Goal: Task Accomplishment & Management: Complete application form

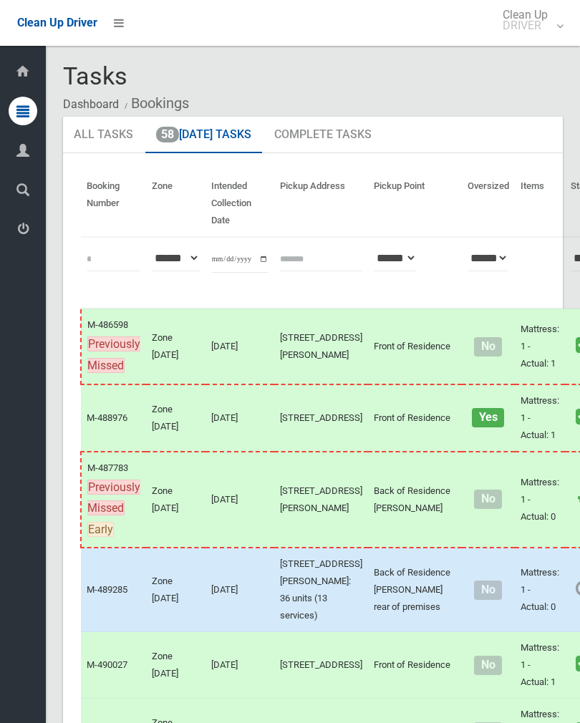
click at [223, 136] on link "58 Today's Tasks" at bounding box center [203, 135] width 117 height 37
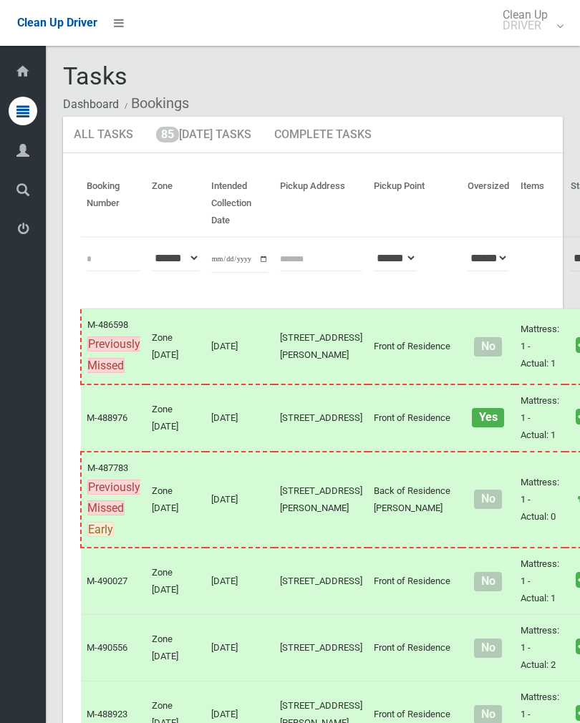
click at [218, 132] on link "85 Today's Tasks" at bounding box center [203, 135] width 117 height 37
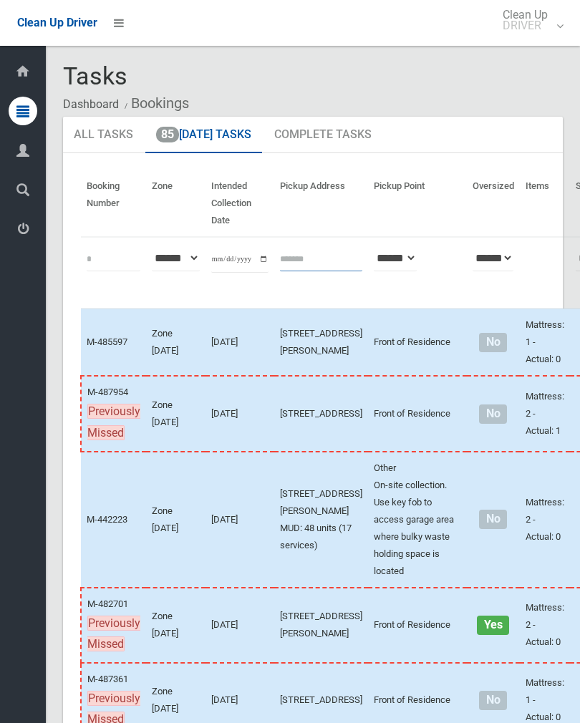
click at [286, 264] on input "text" at bounding box center [321, 258] width 82 height 26
type input "**********"
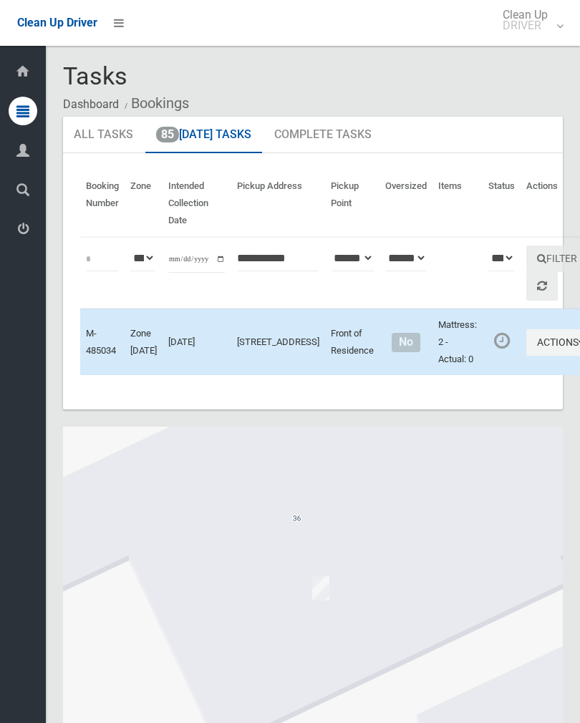
click at [526, 356] on button "Actions" at bounding box center [560, 342] width 69 height 26
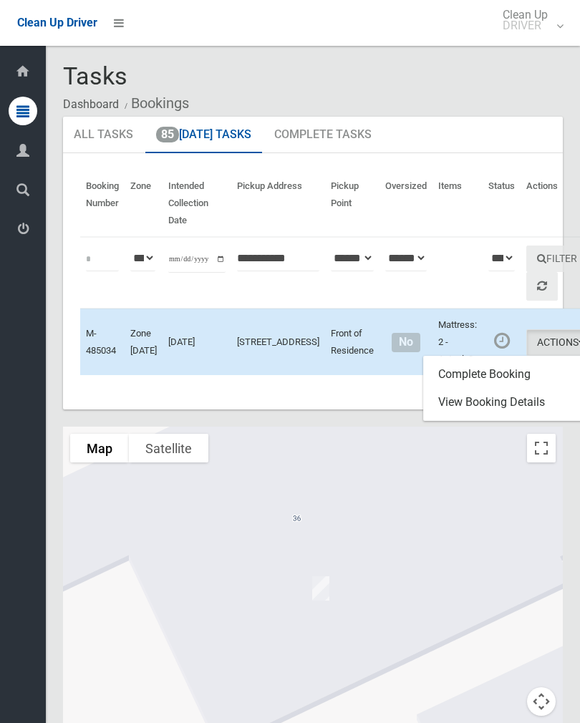
click at [471, 389] on link "Complete Booking" at bounding box center [509, 374] width 170 height 29
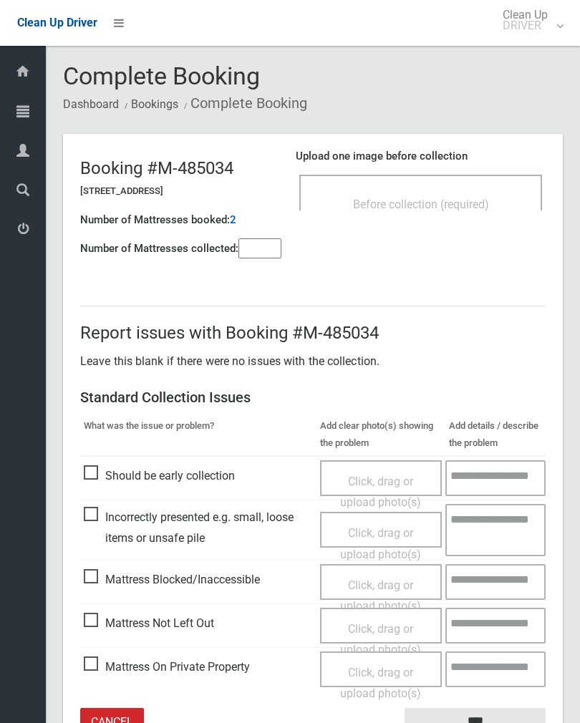
click at [424, 192] on div "Before collection (required)" at bounding box center [420, 203] width 211 height 26
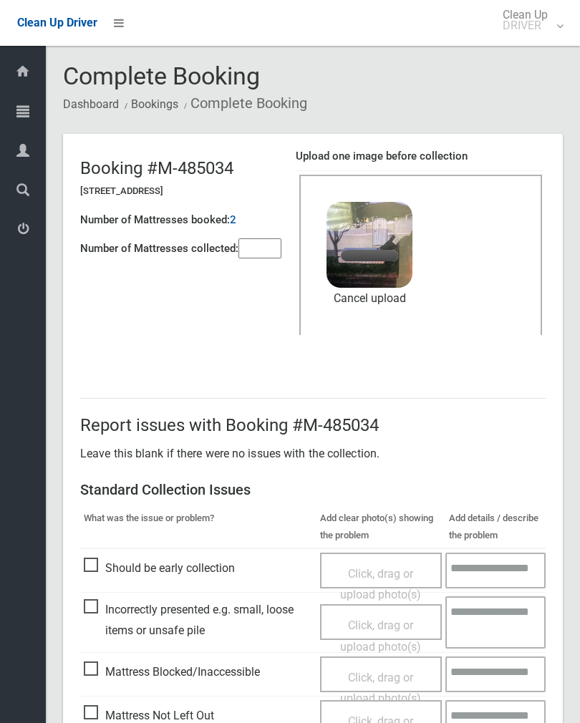
click at [269, 246] on input"] "number" at bounding box center [259, 248] width 43 height 20
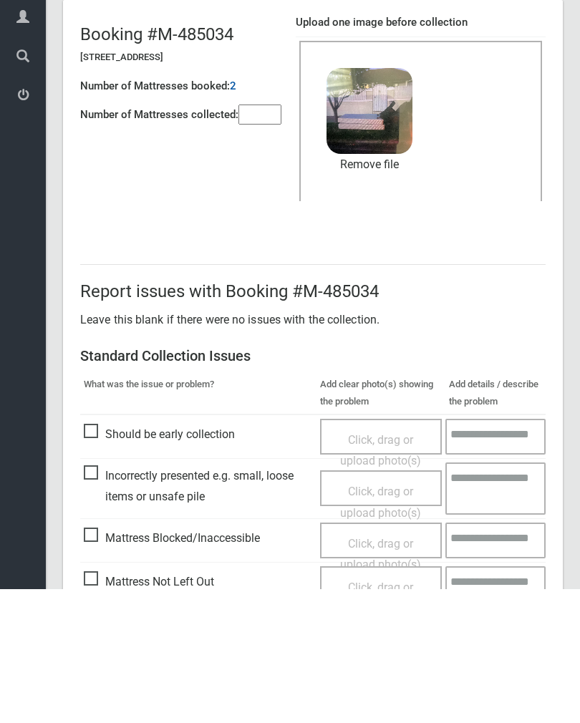
scroll to position [173, 0]
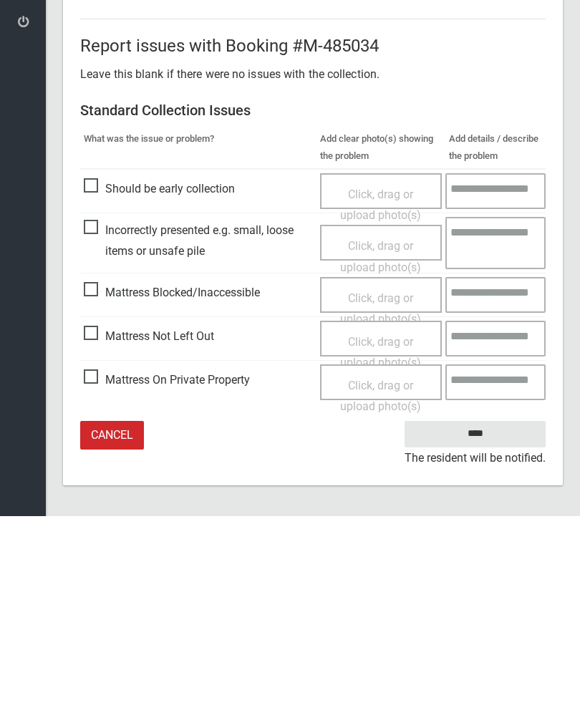
type input"] "*"
click at [479, 628] on input "****" at bounding box center [475, 641] width 141 height 26
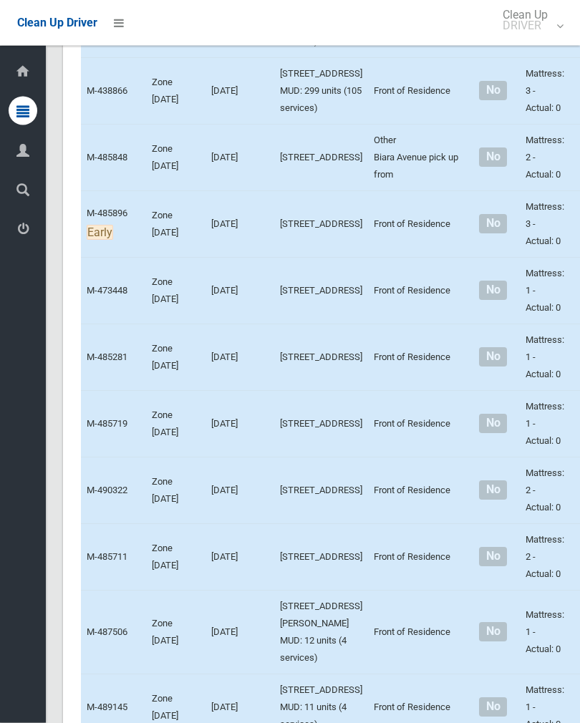
scroll to position [1714, 0]
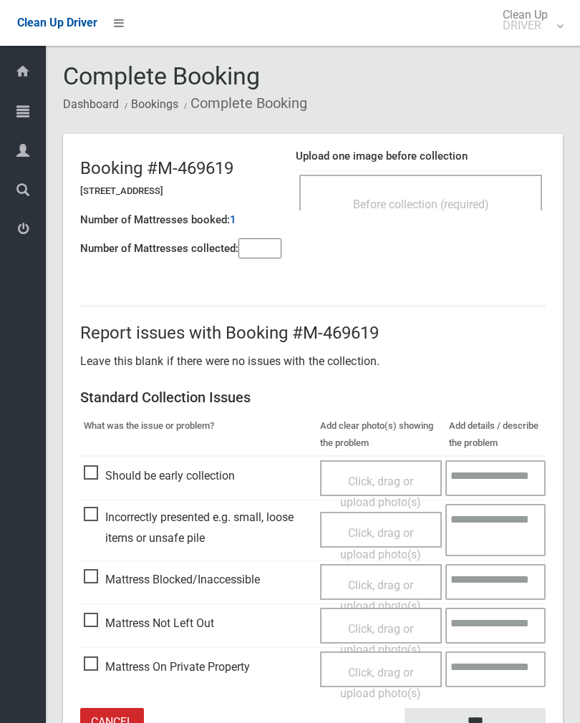
click at [455, 183] on div "Before collection (required)" at bounding box center [420, 193] width 243 height 36
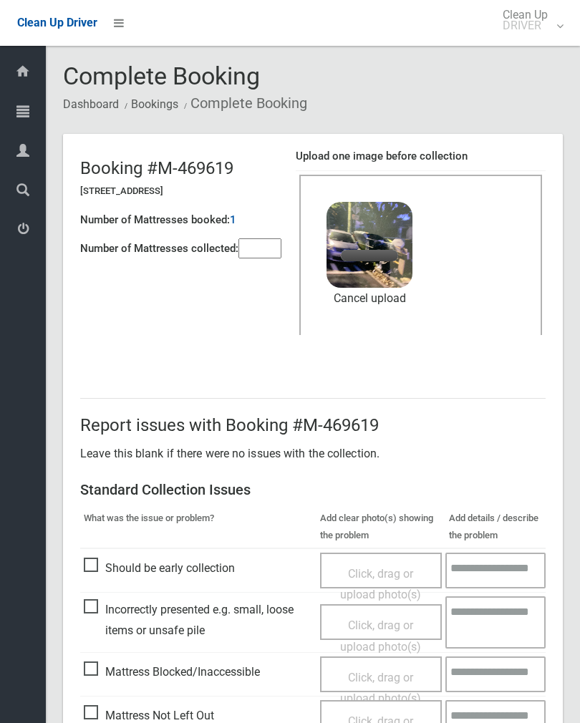
click at [259, 254] on input"] "number" at bounding box center [259, 248] width 43 height 20
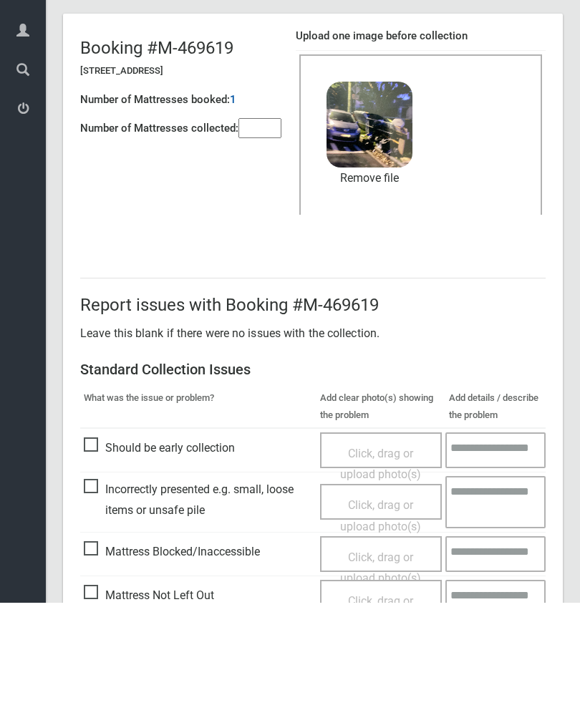
scroll to position [173, 0]
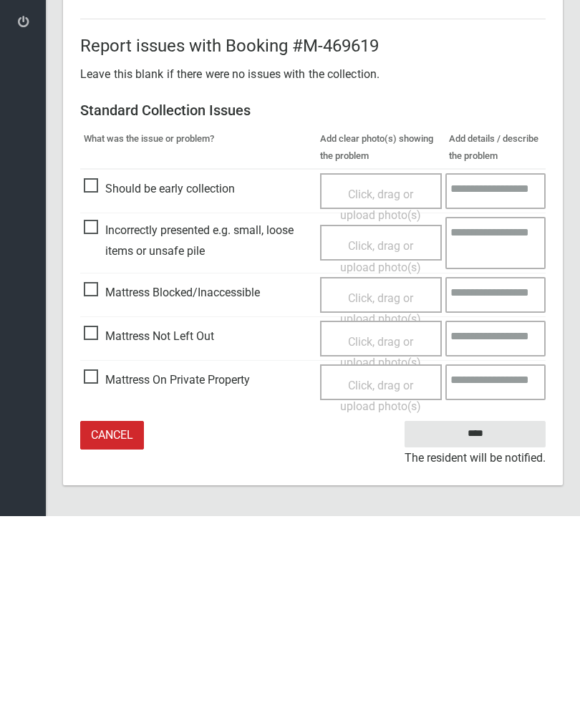
type input"] "*"
click at [490, 628] on input "****" at bounding box center [475, 641] width 141 height 26
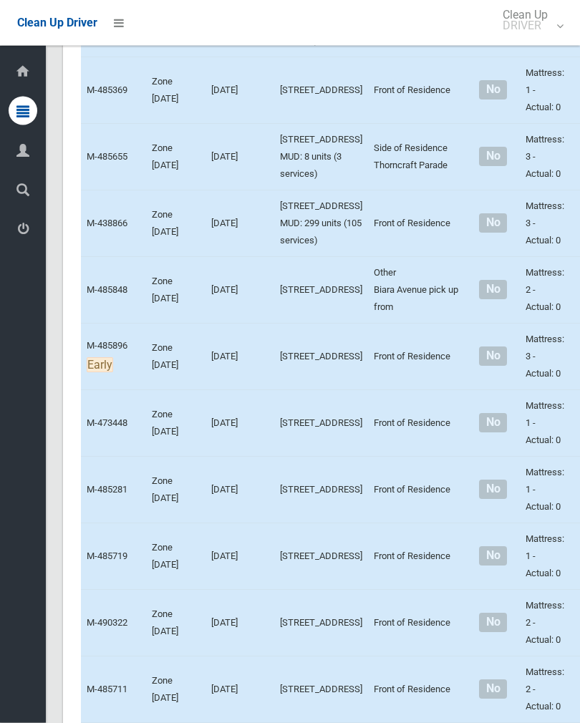
scroll to position [1750, 0]
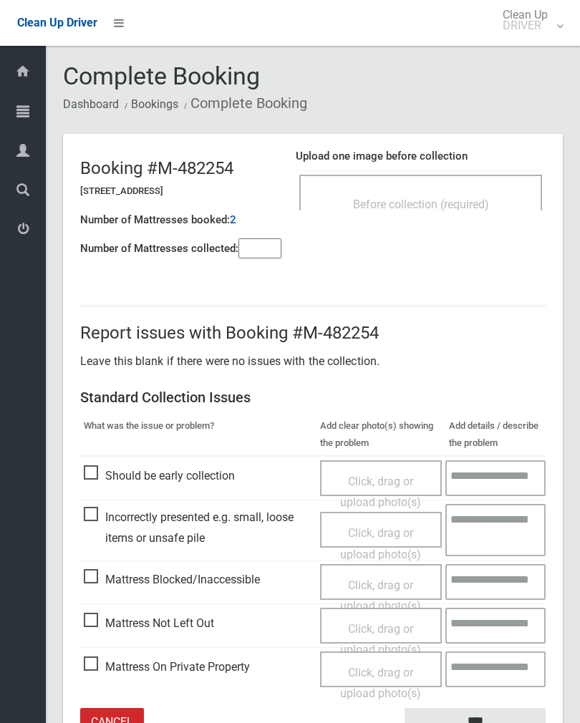
click at [454, 192] on div "Before collection (required)" at bounding box center [420, 203] width 211 height 26
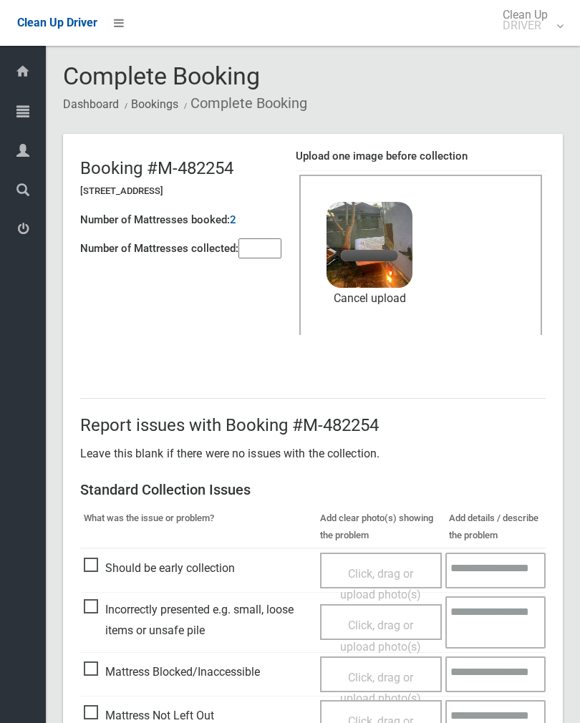
click at [269, 239] on input"] "number" at bounding box center [259, 248] width 43 height 20
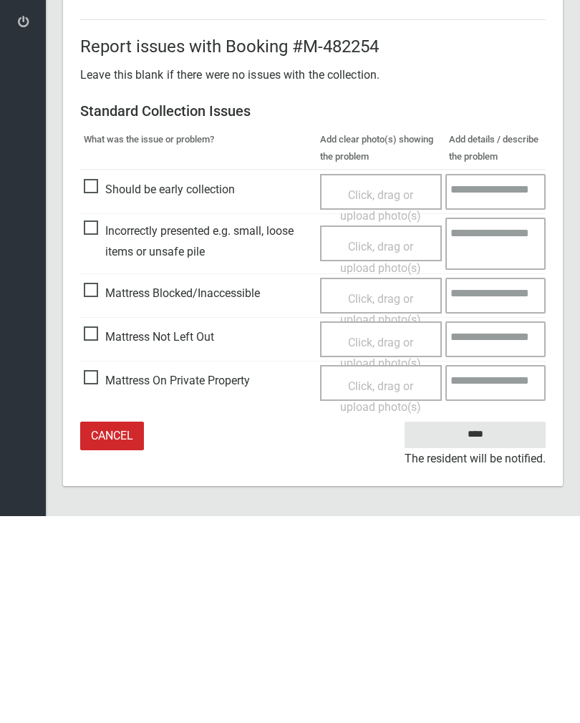
scroll to position [173, 0]
type input"] "*"
click at [470, 628] on input "****" at bounding box center [475, 641] width 141 height 26
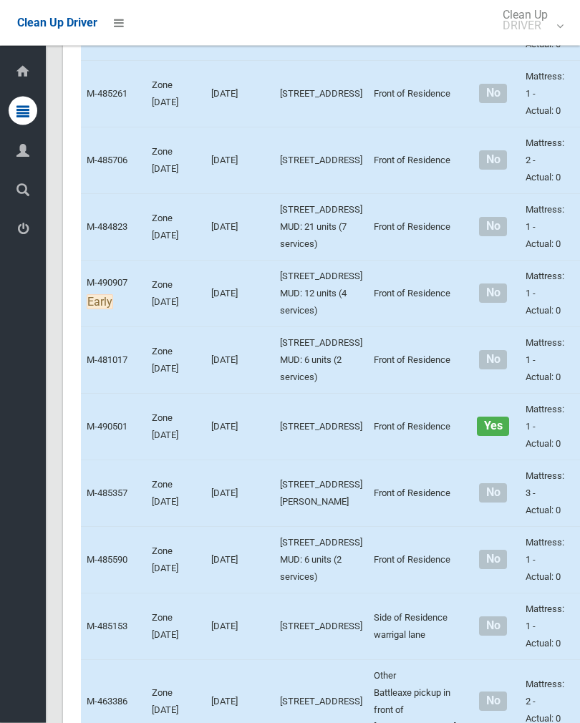
scroll to position [2560, 0]
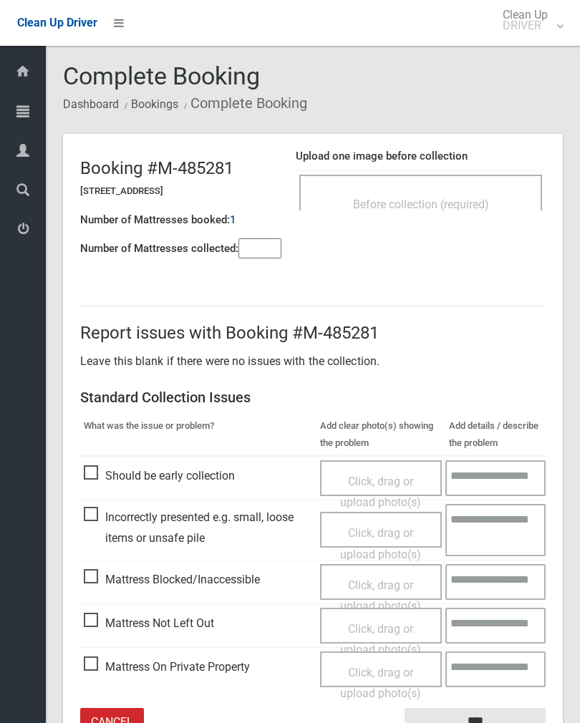
click at [469, 185] on div "Before collection (required)" at bounding box center [420, 193] width 243 height 36
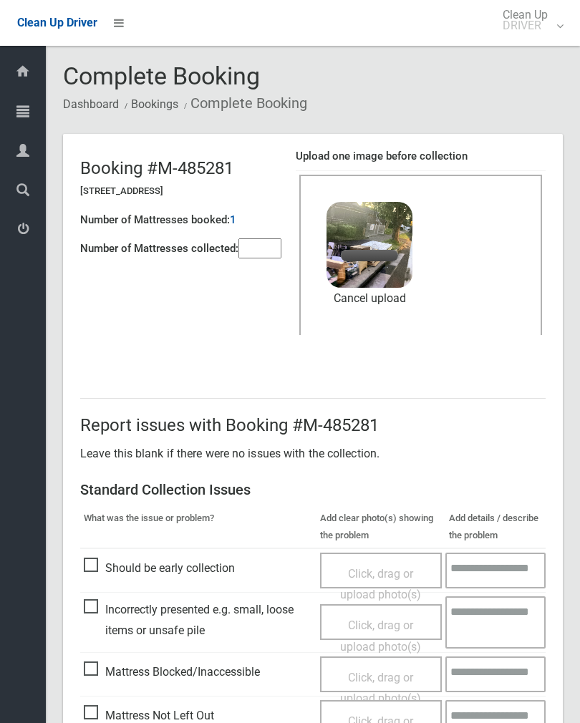
click at [269, 254] on input"] "number" at bounding box center [259, 248] width 43 height 20
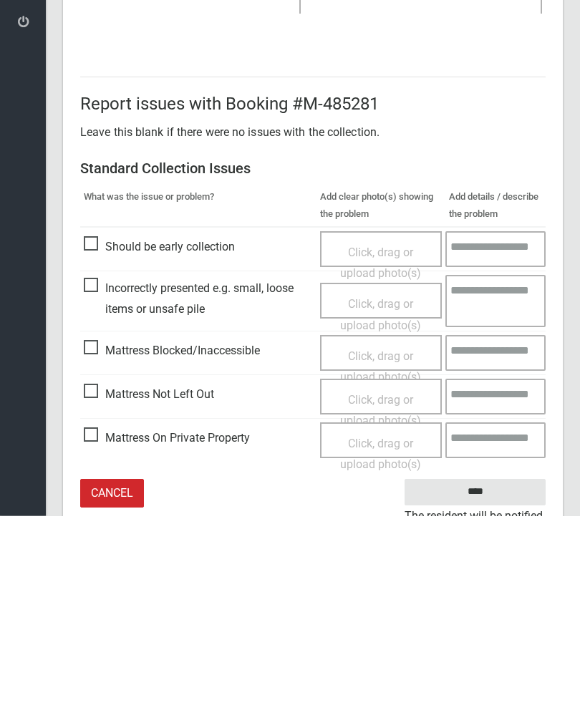
scroll to position [173, 0]
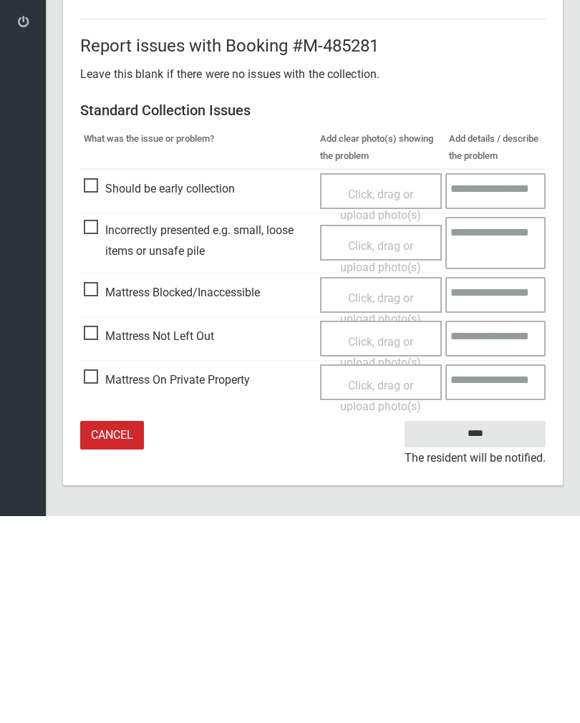
type input"] "*"
click at [486, 628] on input "****" at bounding box center [475, 641] width 141 height 26
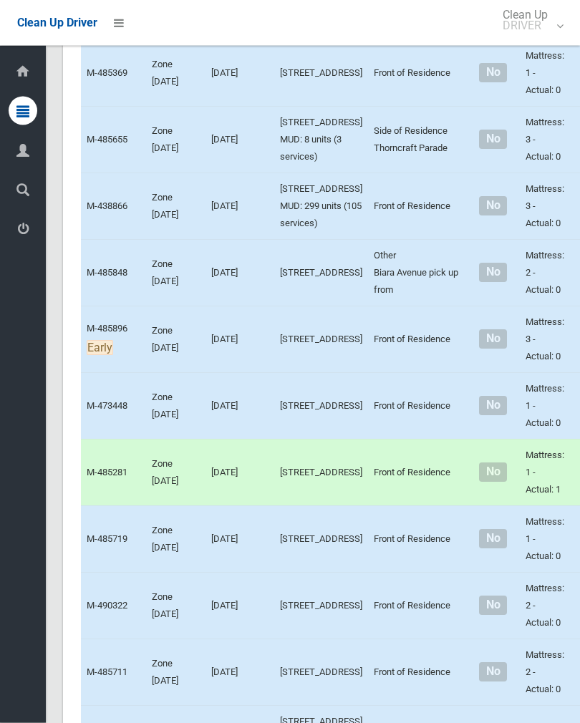
scroll to position [1698, 0]
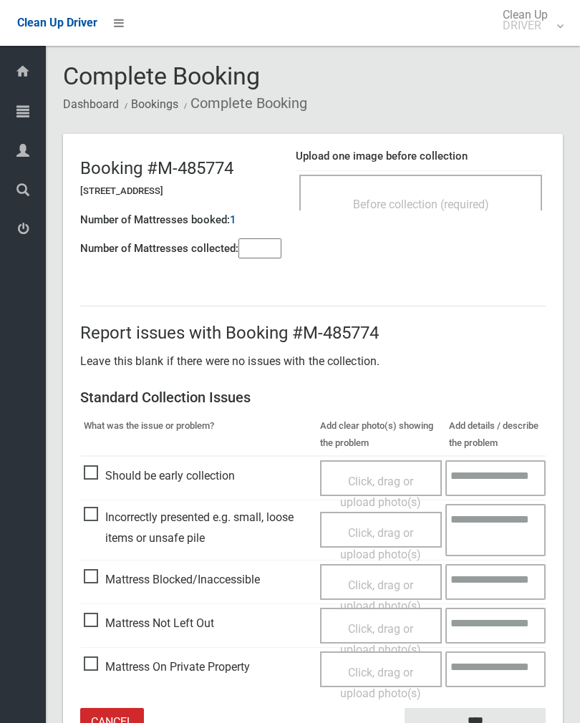
click at [269, 253] on input"] "number" at bounding box center [259, 248] width 43 height 20
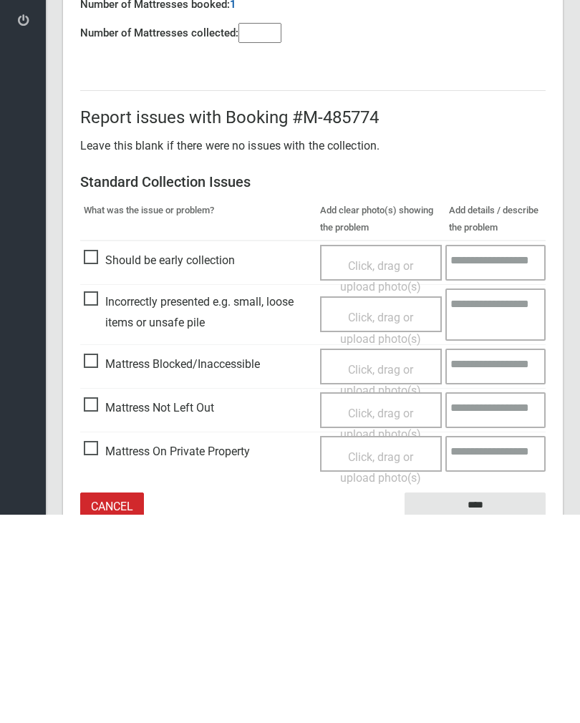
scroll to position [79, 0]
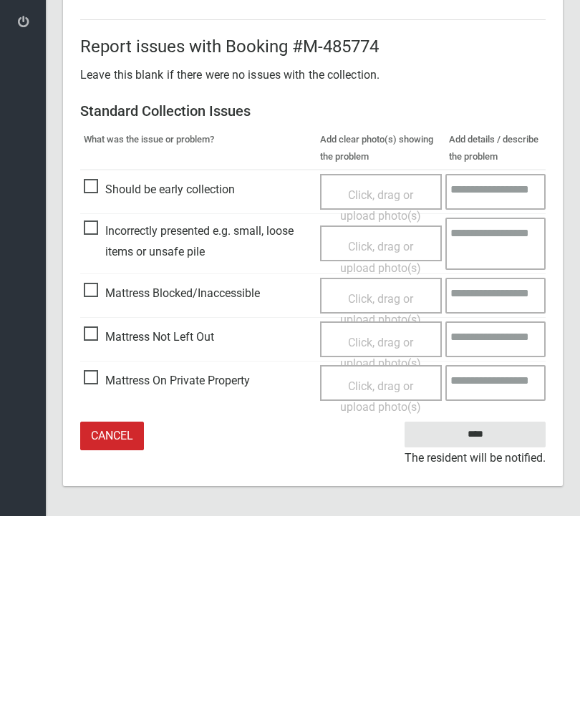
type input"] "*"
click at [383, 543] on span "Click, drag or upload photo(s)" at bounding box center [380, 560] width 81 height 35
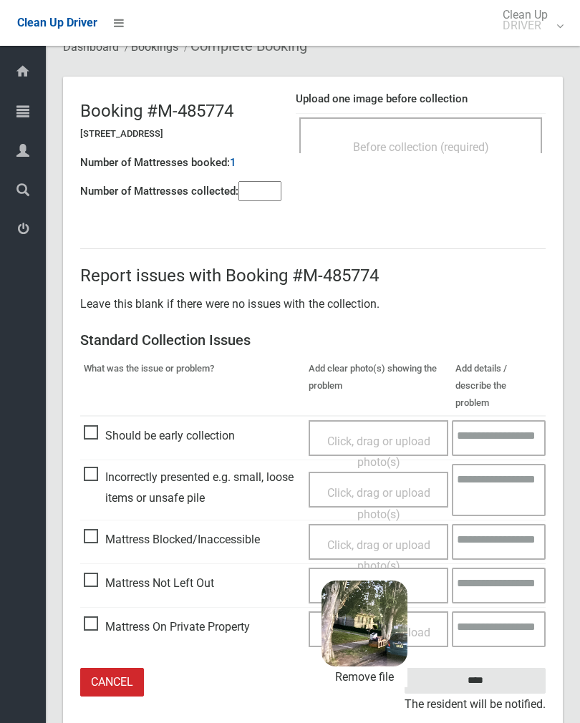
click at [480, 668] on input "****" at bounding box center [475, 681] width 141 height 26
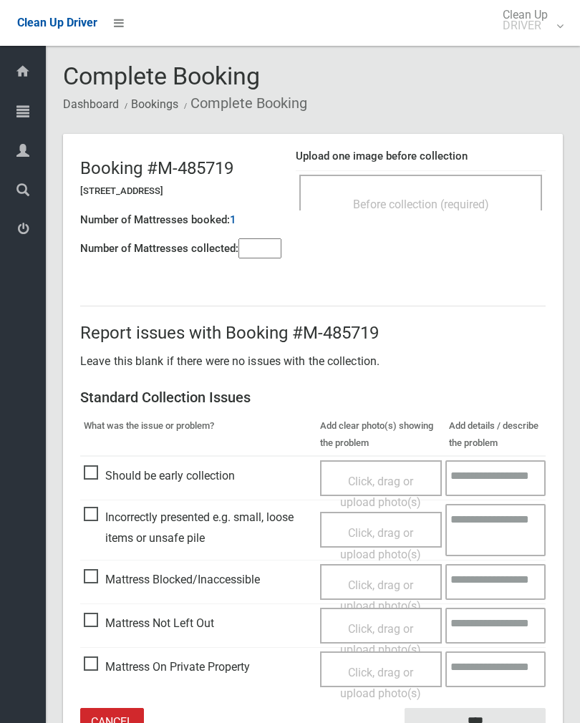
click at [426, 186] on div "Before collection (required)" at bounding box center [420, 193] width 243 height 36
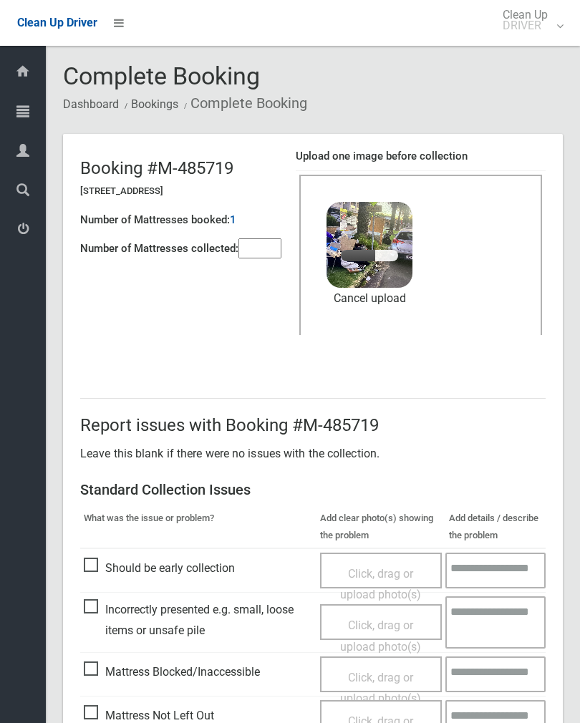
click at [269, 243] on input"] "number" at bounding box center [259, 248] width 43 height 20
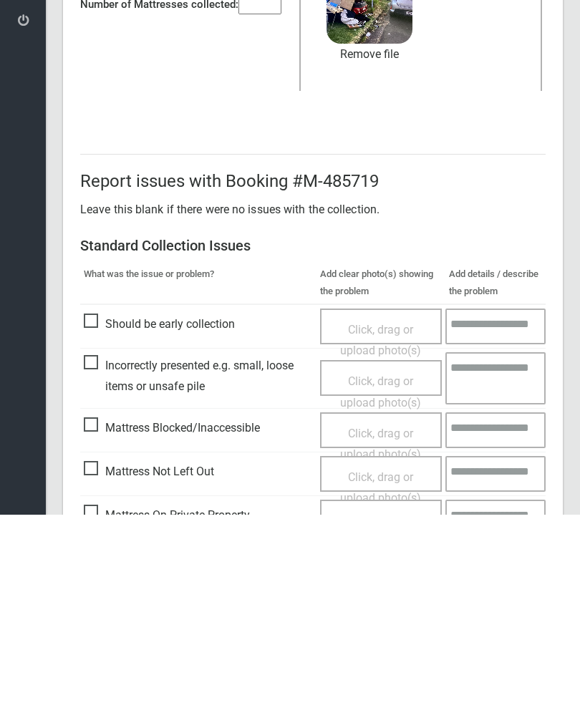
scroll to position [173, 0]
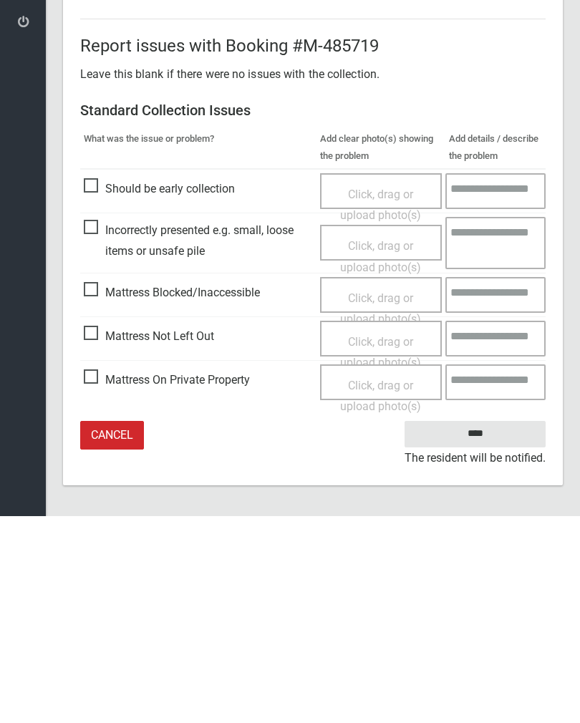
type input"] "*"
click at [478, 628] on input "****" at bounding box center [475, 641] width 141 height 26
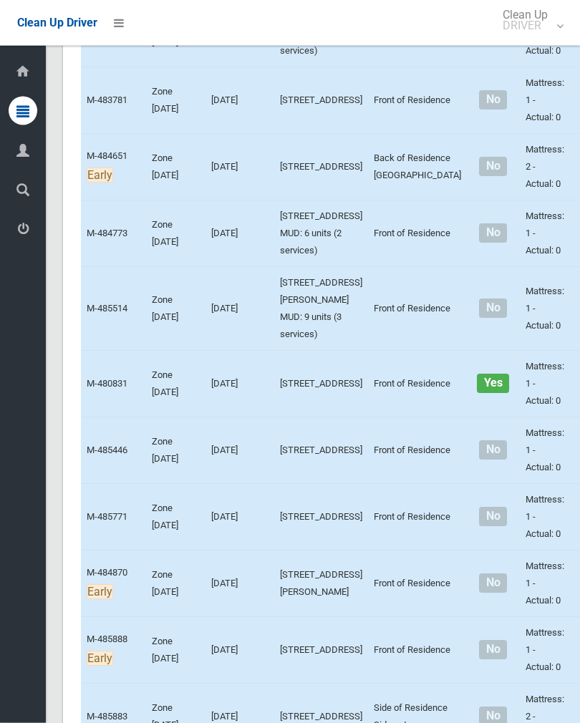
scroll to position [3720, 0]
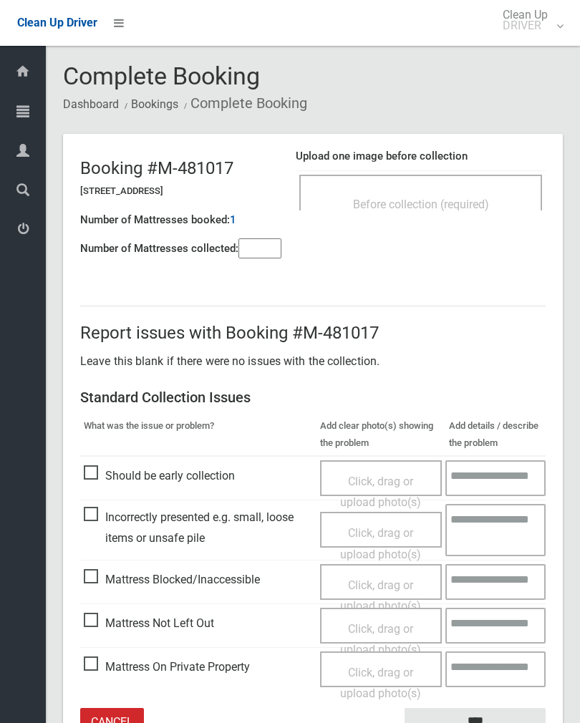
click at [468, 195] on div "Before collection (required)" at bounding box center [420, 203] width 211 height 26
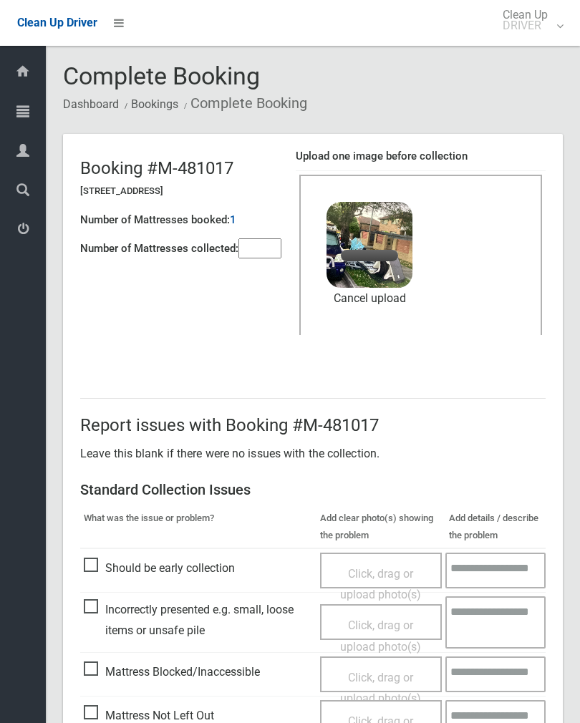
click at [265, 257] on input"] "number" at bounding box center [259, 248] width 43 height 20
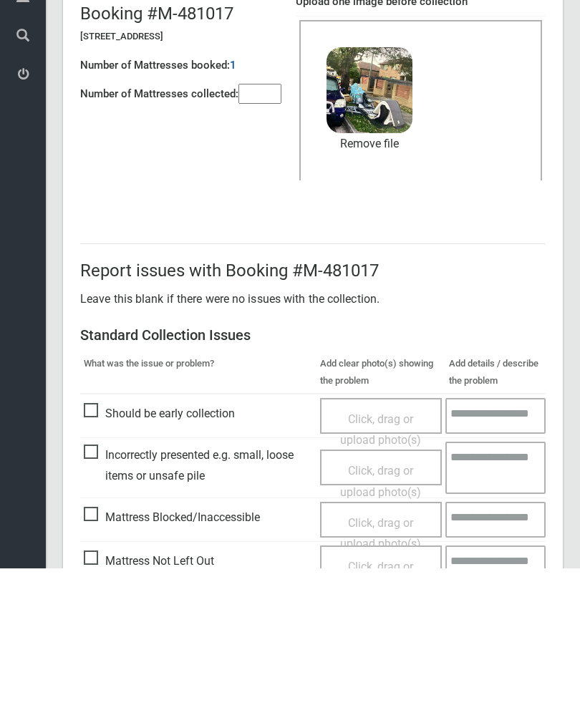
scroll to position [173, 0]
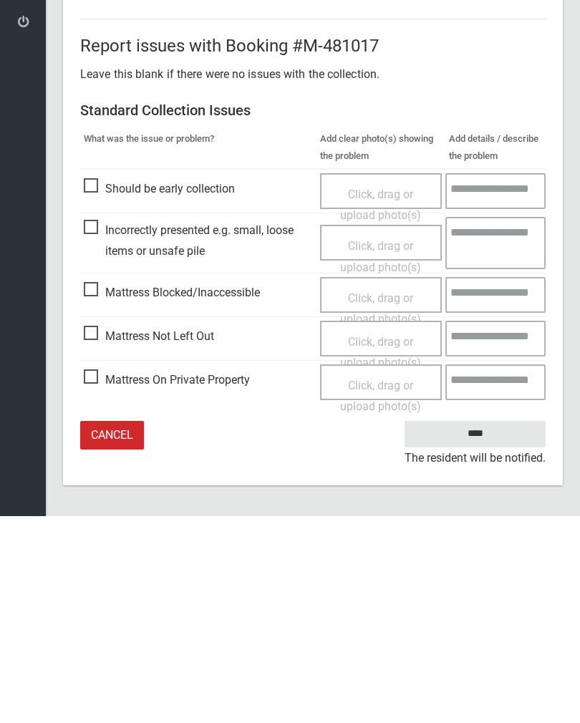
type input"] "*"
click at [463, 628] on input "****" at bounding box center [475, 641] width 141 height 26
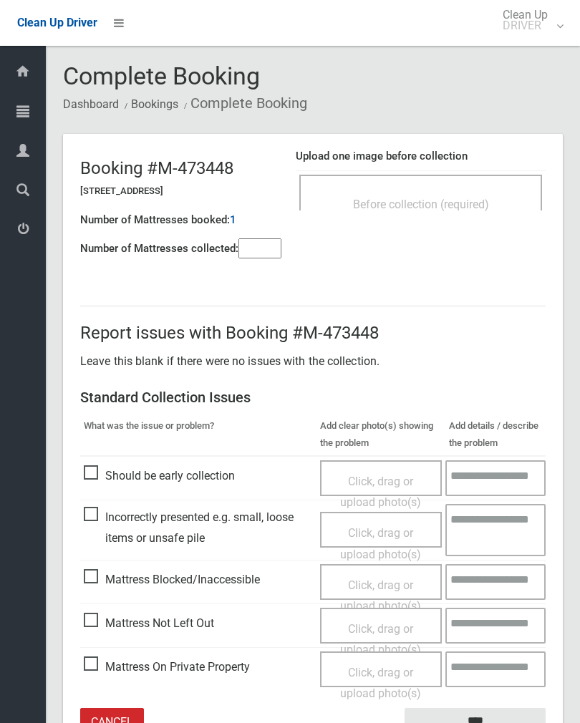
click at [460, 189] on div "Before collection (required)" at bounding box center [420, 193] width 243 height 36
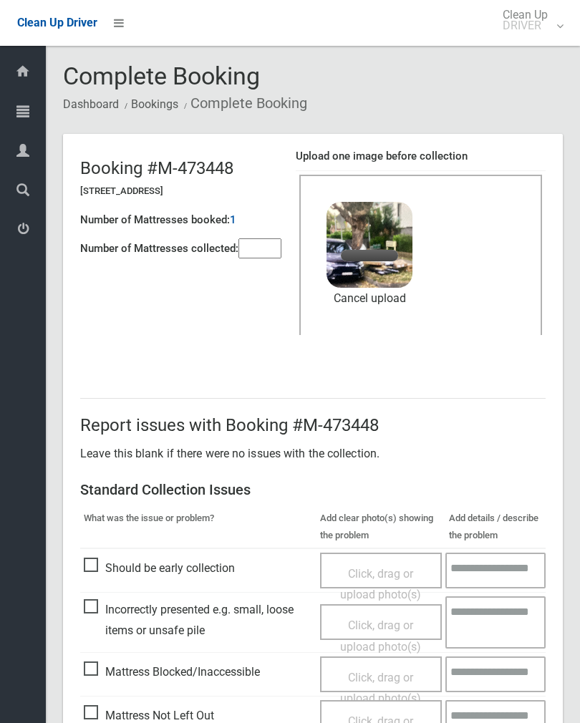
click at [276, 256] on input"] "number" at bounding box center [259, 248] width 43 height 20
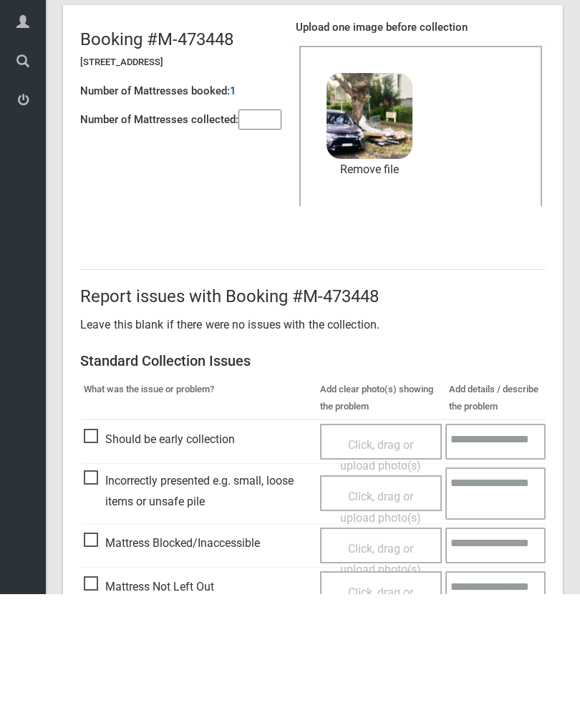
scroll to position [173, 0]
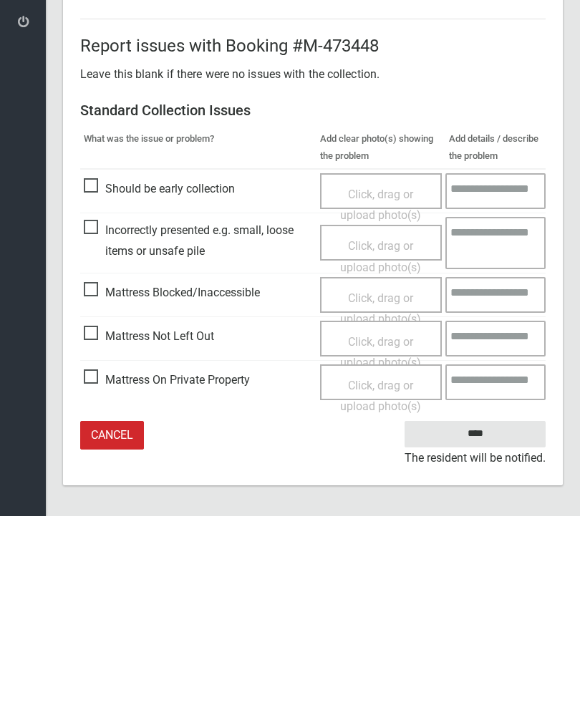
type input"] "*"
click at [481, 628] on input "****" at bounding box center [475, 641] width 141 height 26
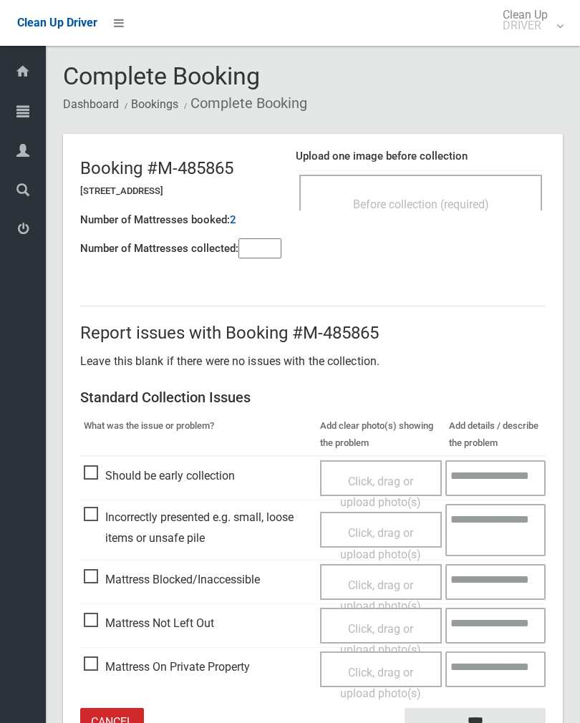
click at [453, 201] on span "Before collection (required)" at bounding box center [421, 205] width 136 height 14
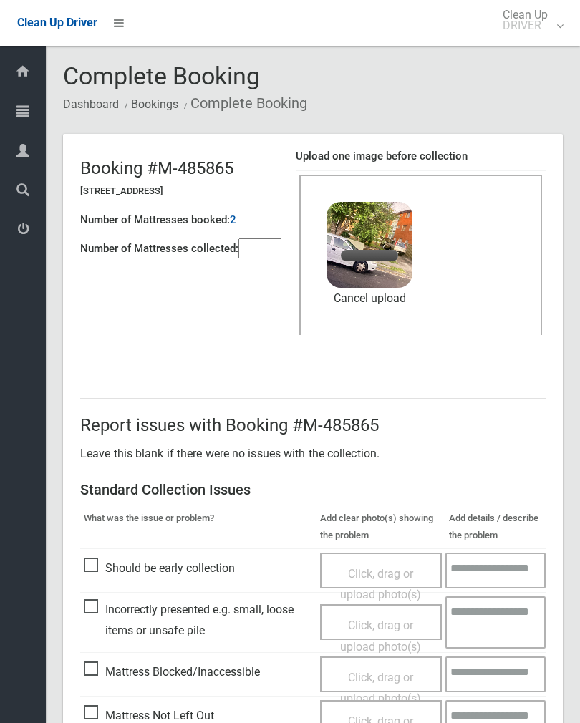
click at [256, 256] on input"] "number" at bounding box center [259, 248] width 43 height 20
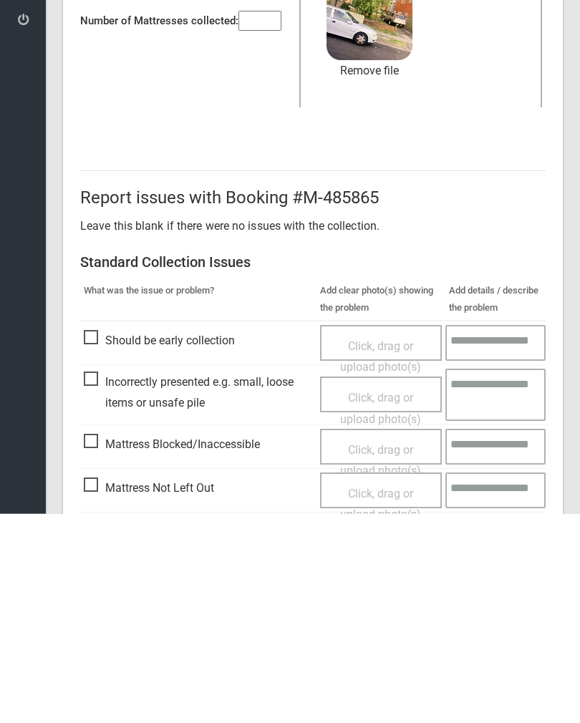
scroll to position [173, 0]
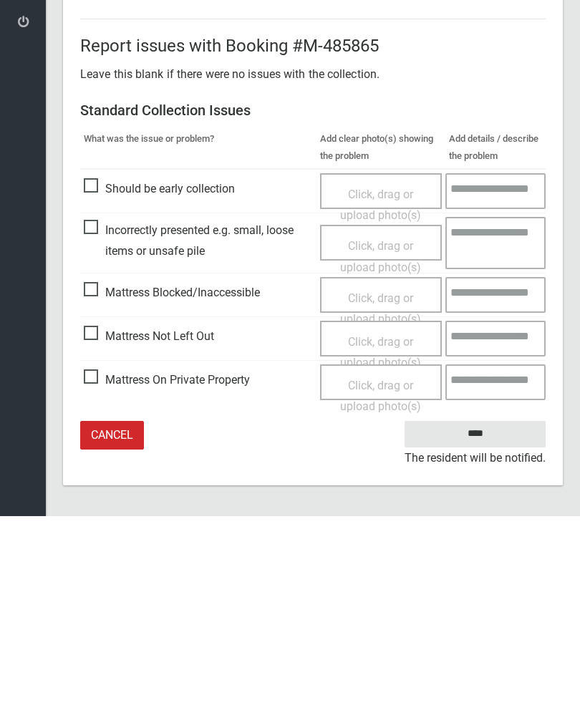
type input"] "*"
click at [489, 628] on input "****" at bounding box center [475, 641] width 141 height 26
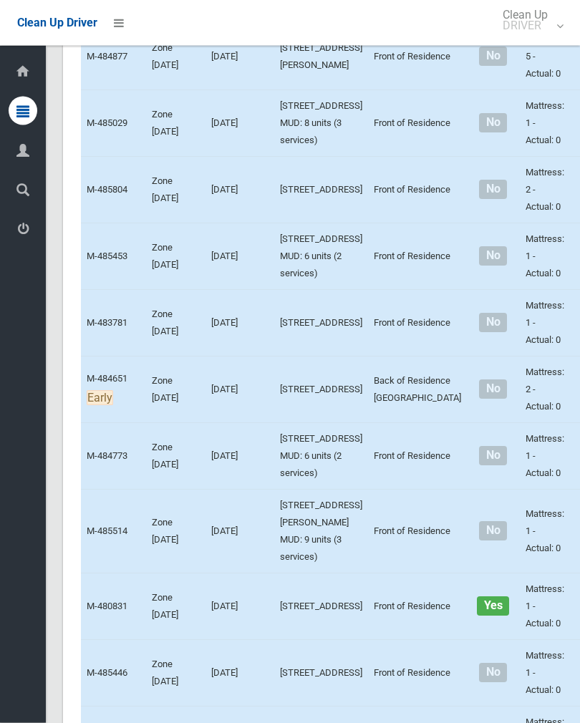
scroll to position [3498, 0]
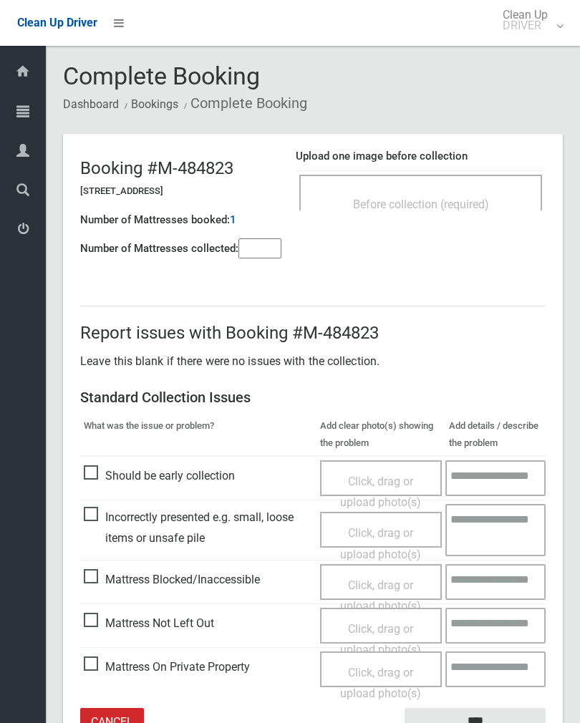
click at [468, 203] on span "Before collection (required)" at bounding box center [421, 205] width 136 height 14
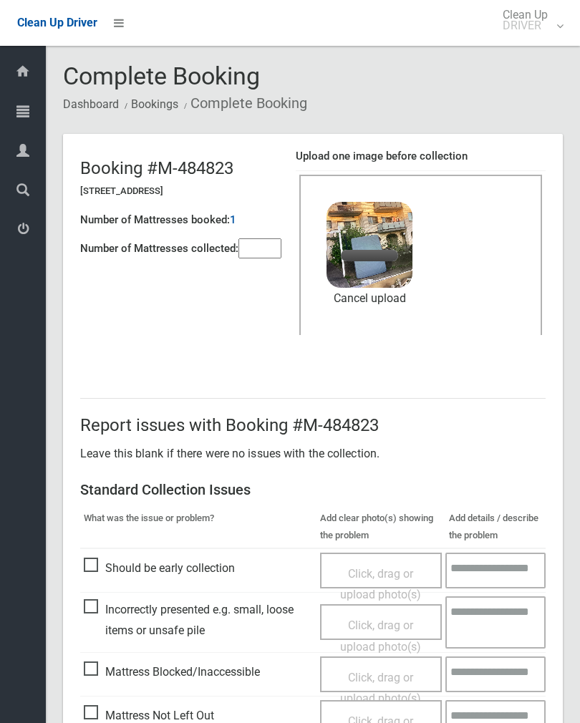
click at [256, 243] on input"] "number" at bounding box center [259, 248] width 43 height 20
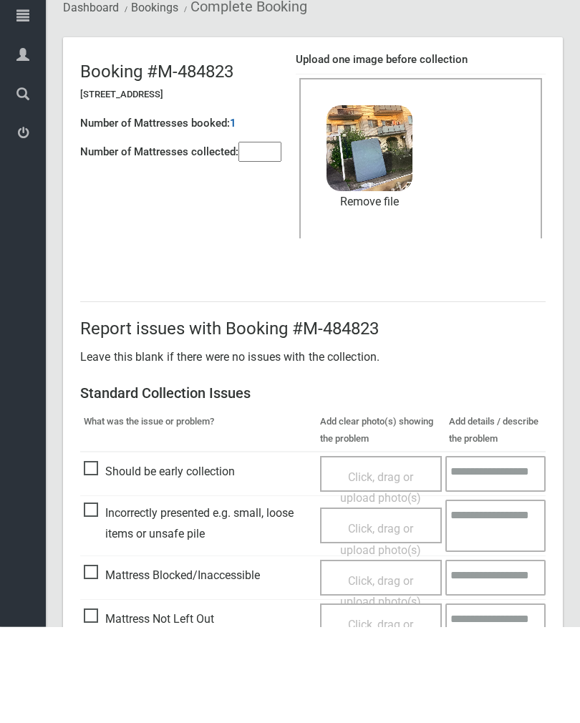
scroll to position [173, 0]
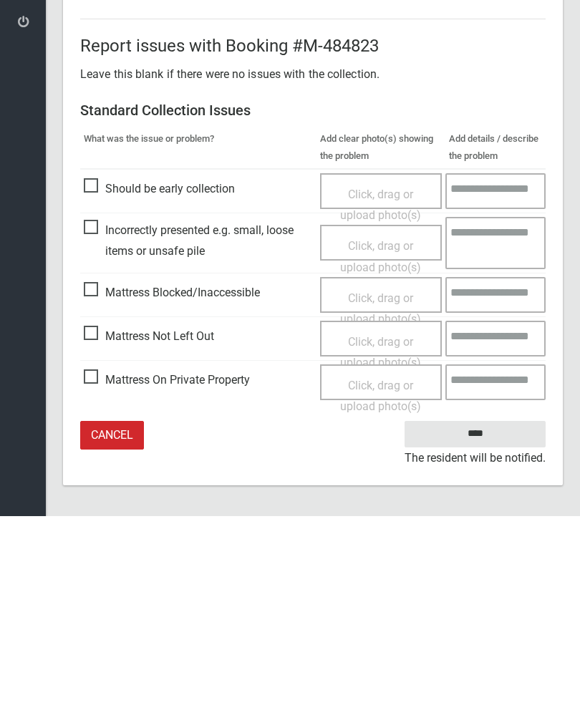
type input"] "*"
click at [479, 628] on input "****" at bounding box center [475, 641] width 141 height 26
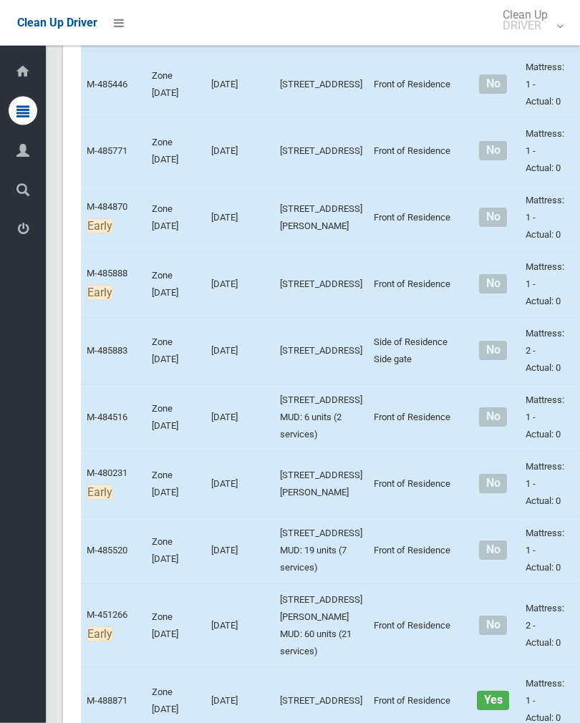
scroll to position [4085, 0]
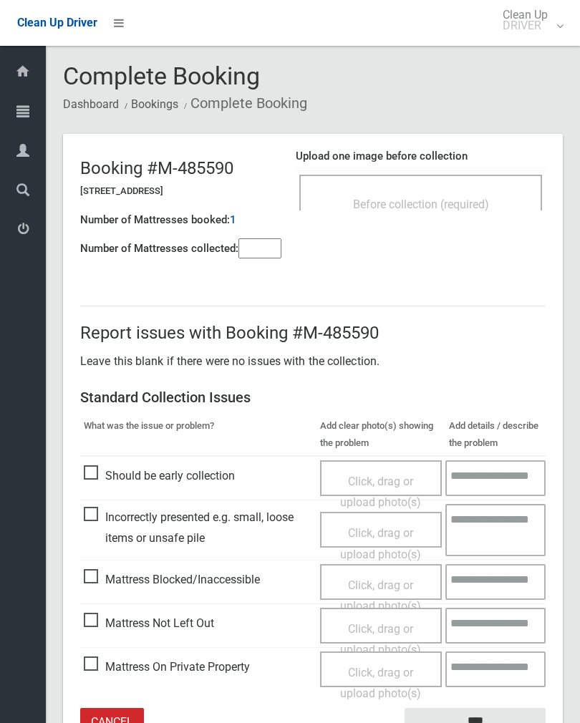
click at [459, 198] on span "Before collection (required)" at bounding box center [421, 205] width 136 height 14
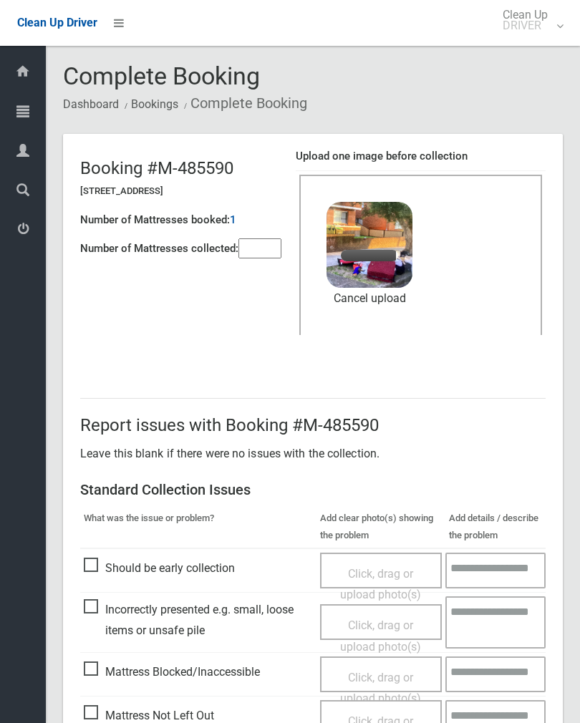
click at [271, 240] on input"] "number" at bounding box center [259, 248] width 43 height 20
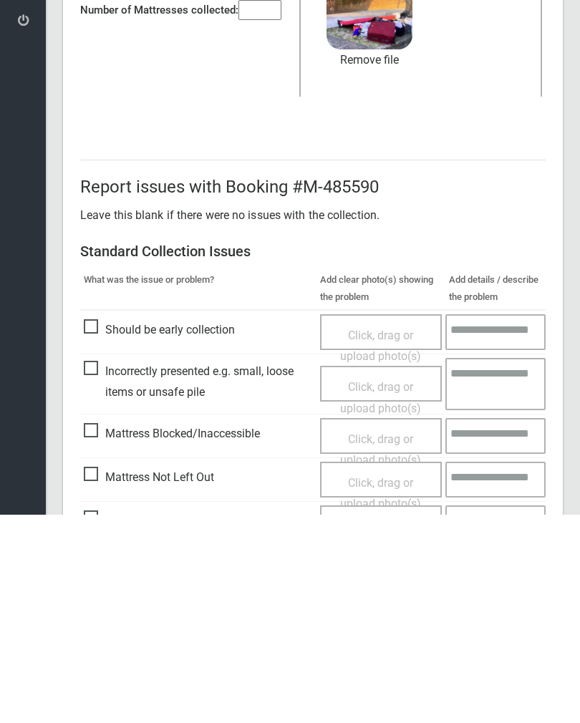
scroll to position [173, 0]
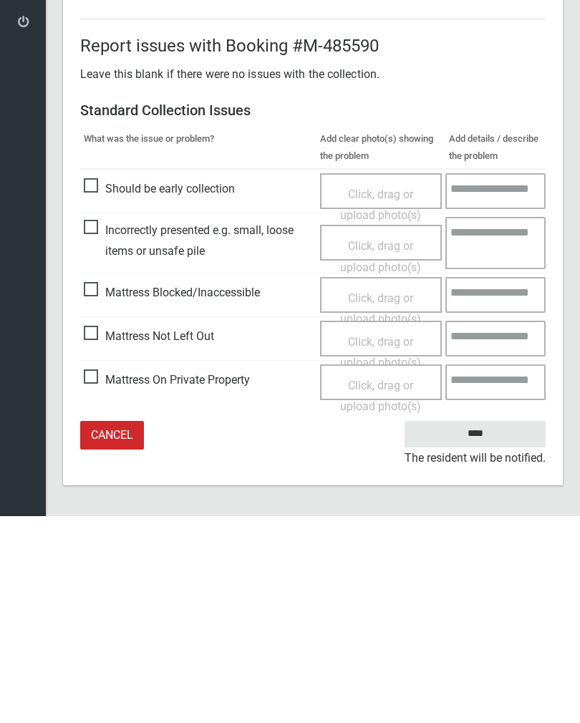
type input"] "*"
click at [487, 628] on input "****" at bounding box center [475, 641] width 141 height 26
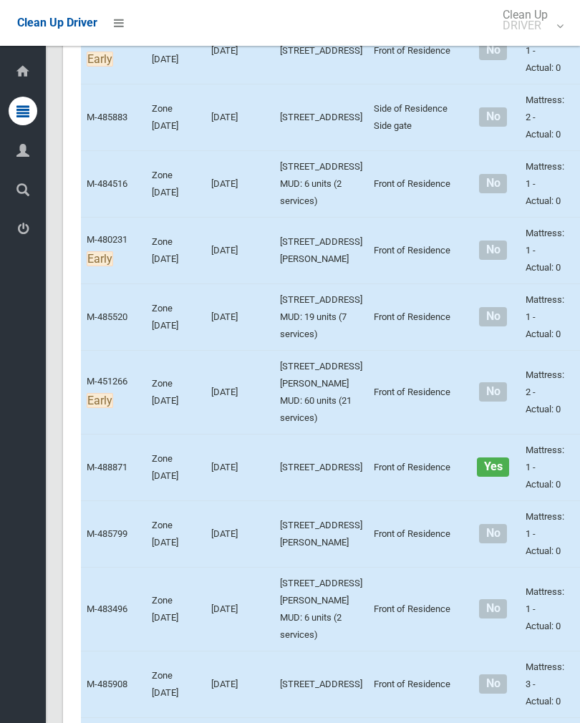
scroll to position [4374, 0]
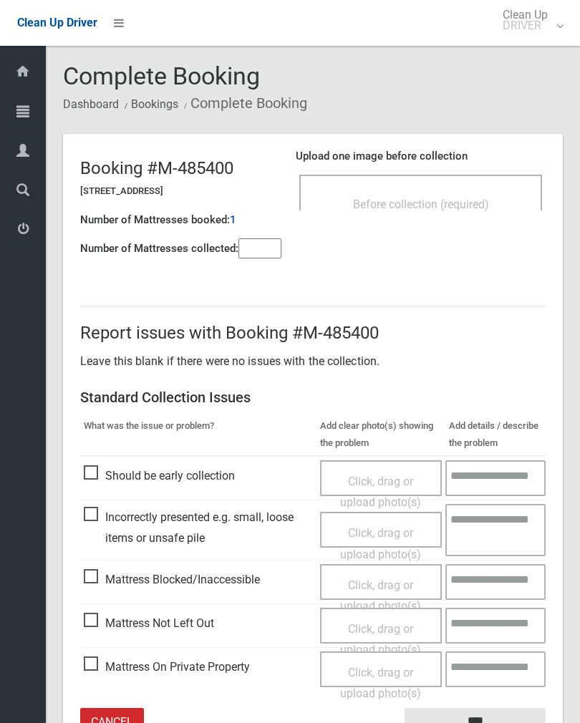
click at [463, 198] on span "Before collection (required)" at bounding box center [421, 205] width 136 height 14
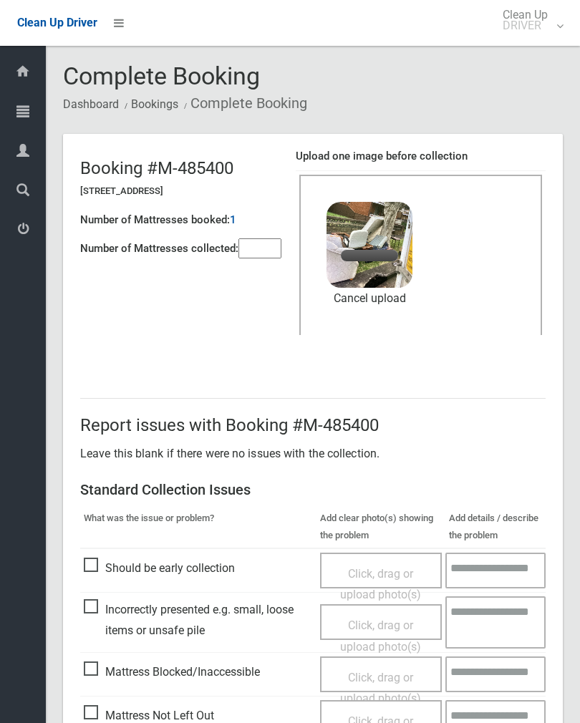
click at [254, 256] on input"] "number" at bounding box center [259, 248] width 43 height 20
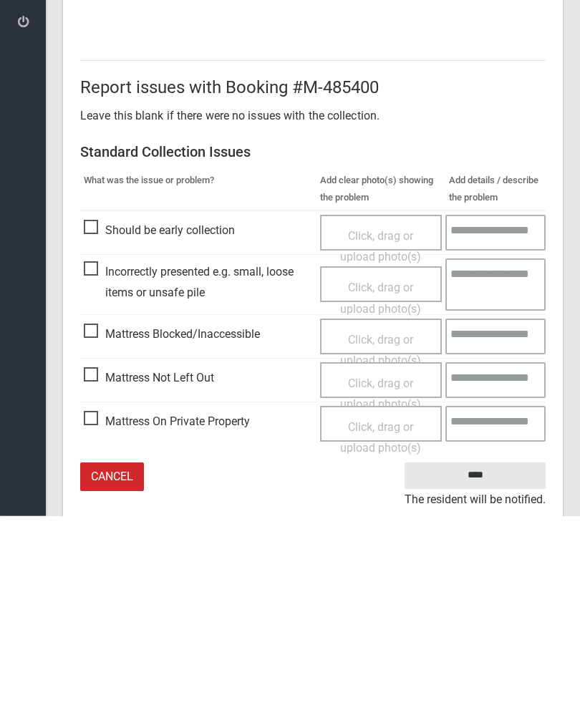
scroll to position [173, 0]
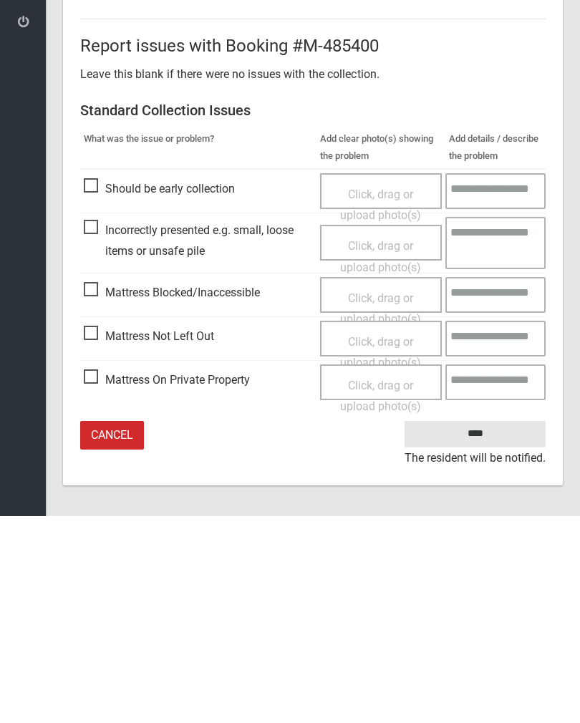
type input"] "*"
click at [488, 628] on input "****" at bounding box center [475, 641] width 141 height 26
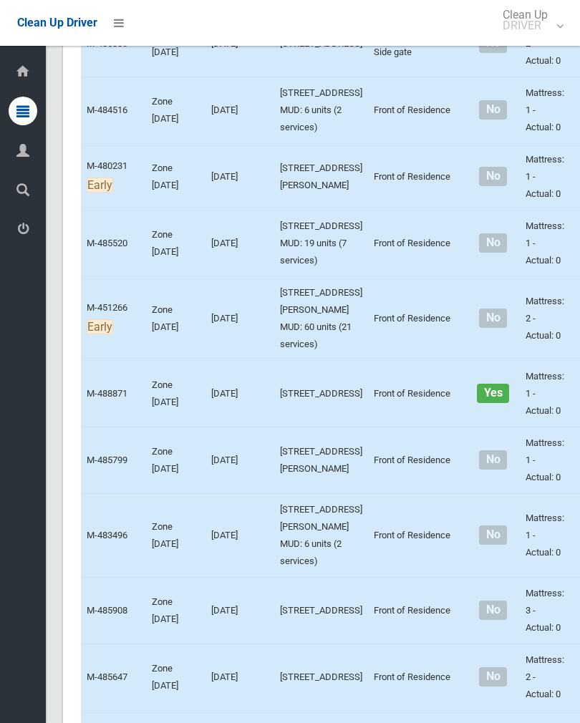
scroll to position [4410, 0]
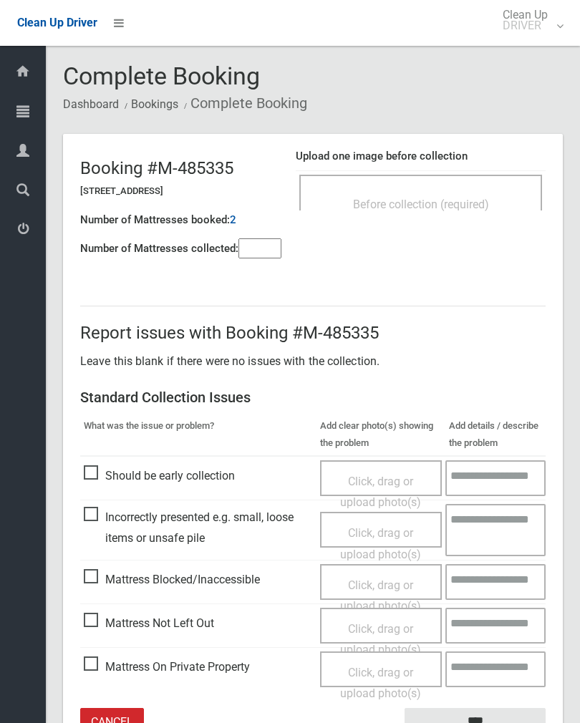
click at [257, 259] on input"] "number" at bounding box center [259, 248] width 43 height 20
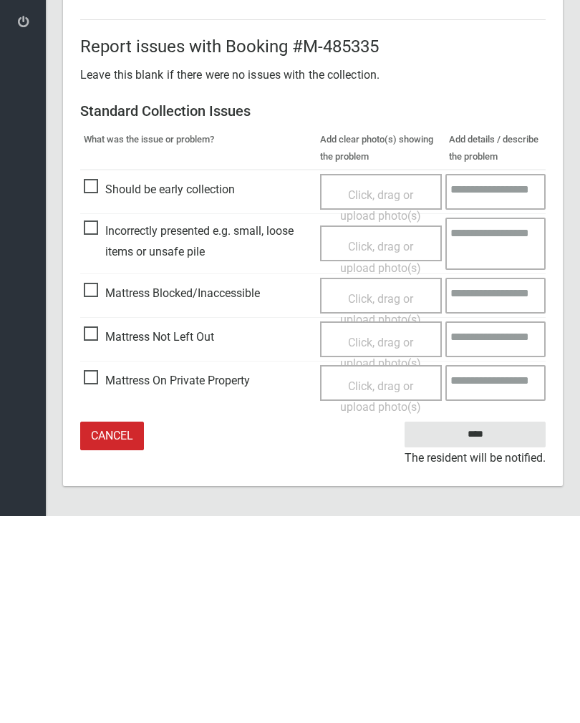
type input"] "*"
click at [381, 543] on span "Click, drag or upload photo(s)" at bounding box center [380, 560] width 81 height 35
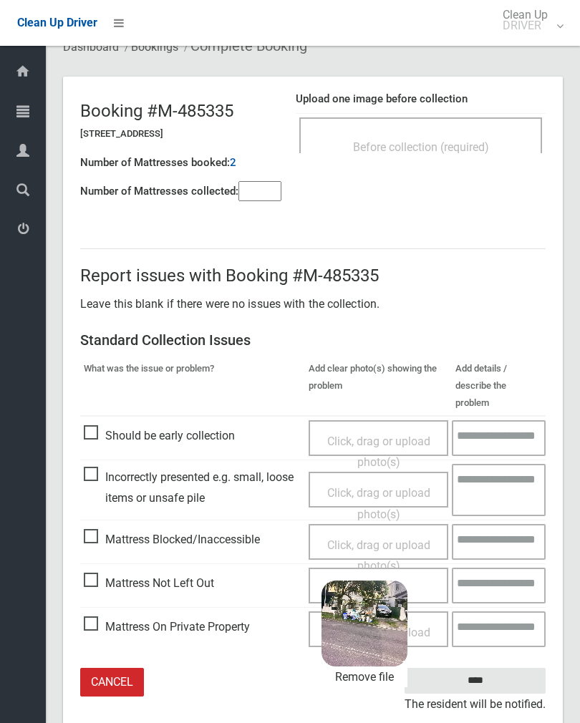
click at [506, 668] on input "****" at bounding box center [475, 681] width 141 height 26
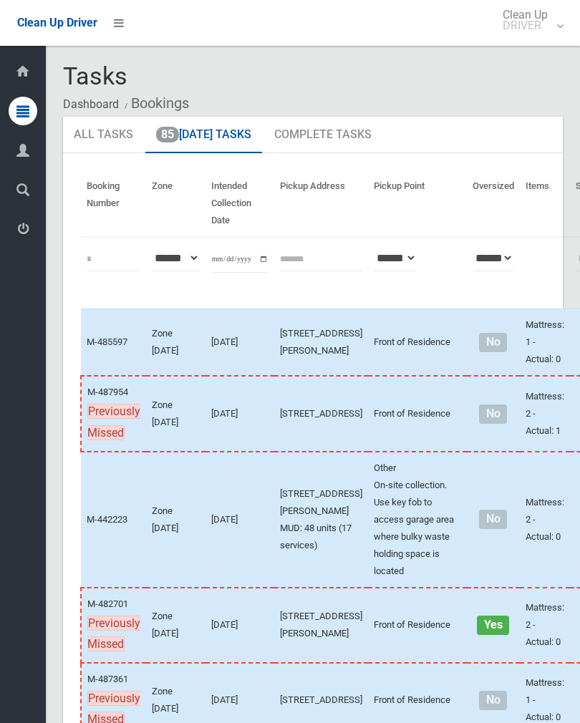
click at [520, 588] on td "Mattress: 2 - Actual: 0" at bounding box center [545, 520] width 50 height 136
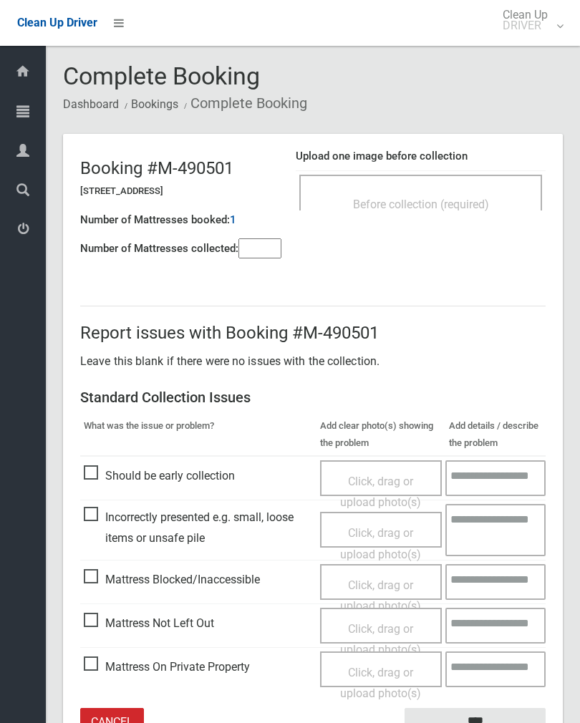
click at [452, 193] on div "Before collection (required)" at bounding box center [420, 203] width 211 height 26
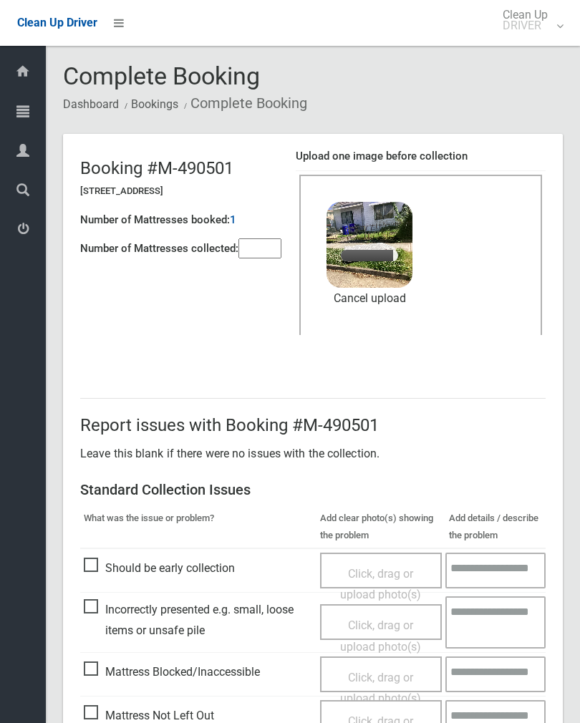
click at [267, 257] on input"] "number" at bounding box center [259, 248] width 43 height 20
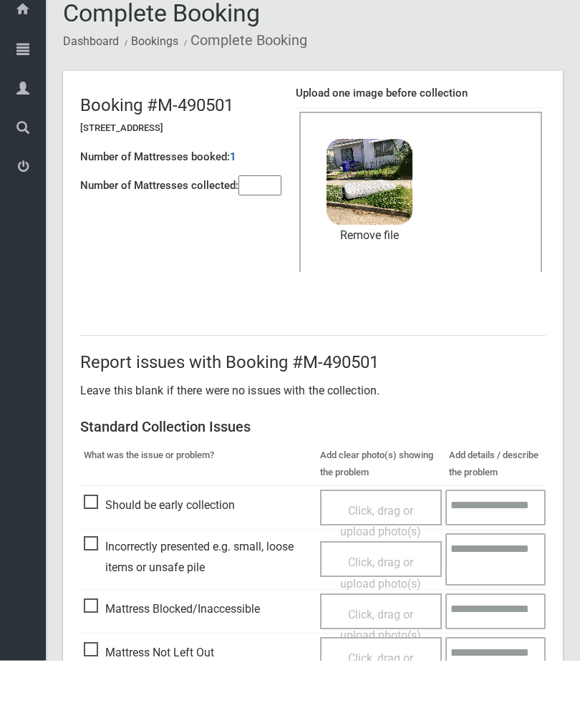
scroll to position [173, 0]
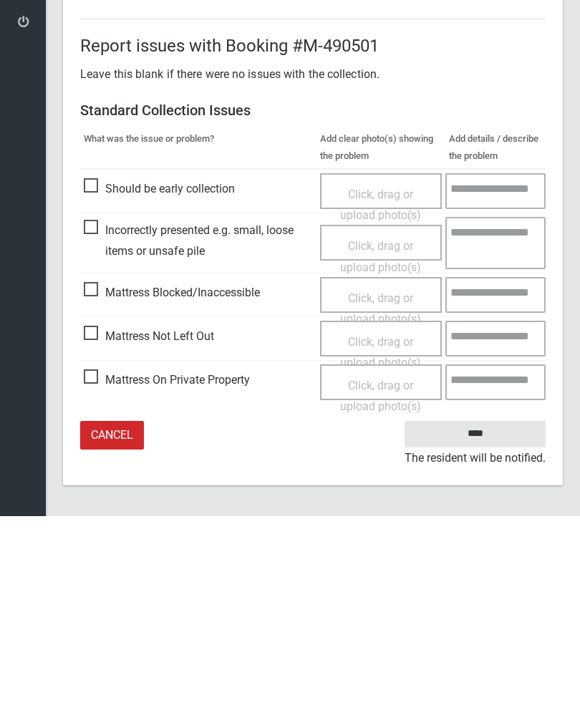
type input"] "*"
click at [472, 628] on input "****" at bounding box center [475, 641] width 141 height 26
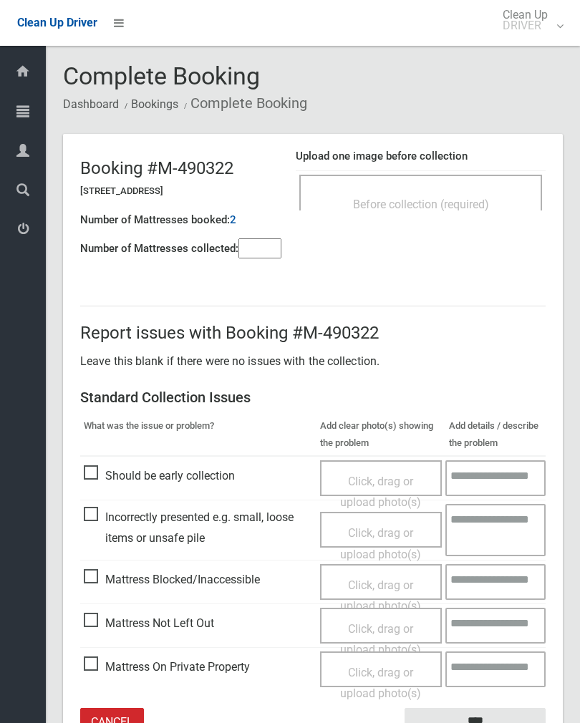
click at [454, 195] on div "Before collection (required)" at bounding box center [420, 203] width 211 height 26
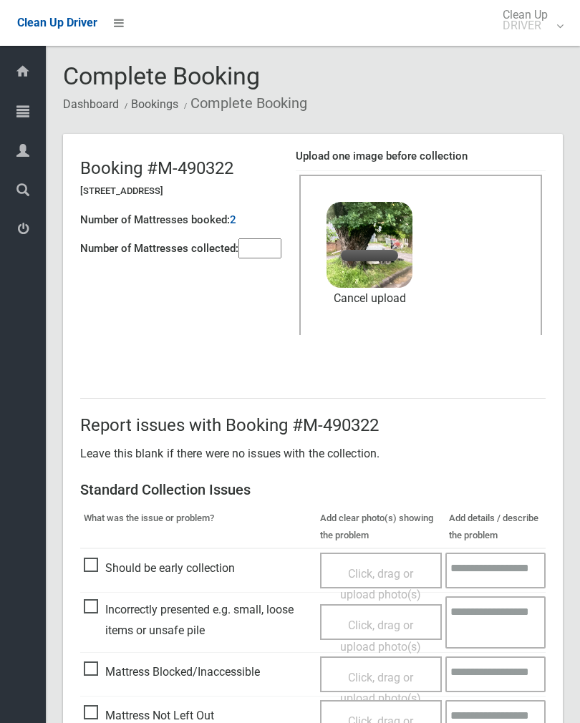
click at [257, 243] on input"] "number" at bounding box center [259, 248] width 43 height 20
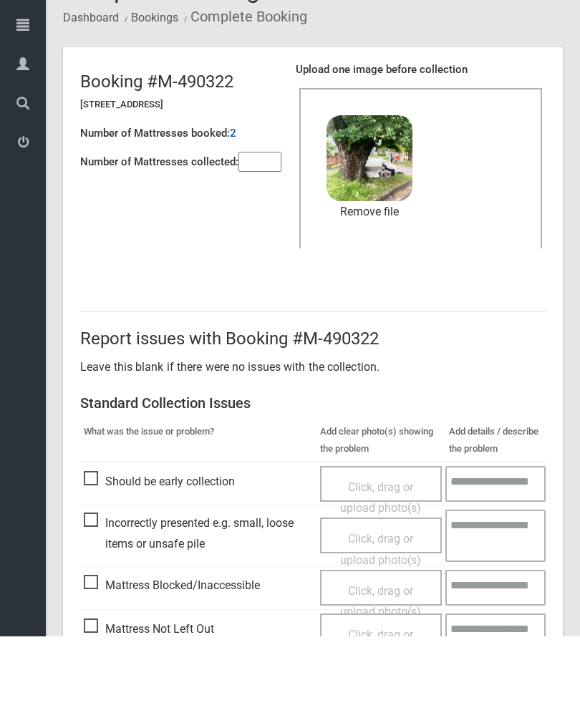
scroll to position [173, 0]
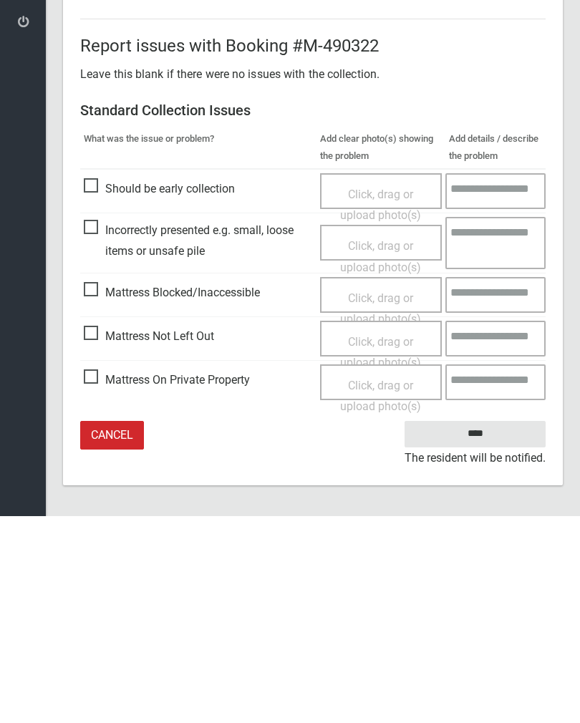
type input"] "*"
click at [489, 628] on input "****" at bounding box center [475, 641] width 141 height 26
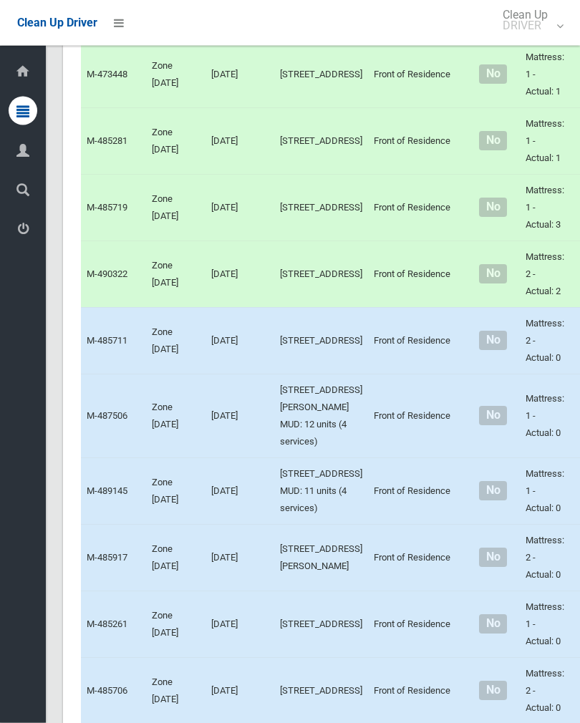
scroll to position [2044, 0]
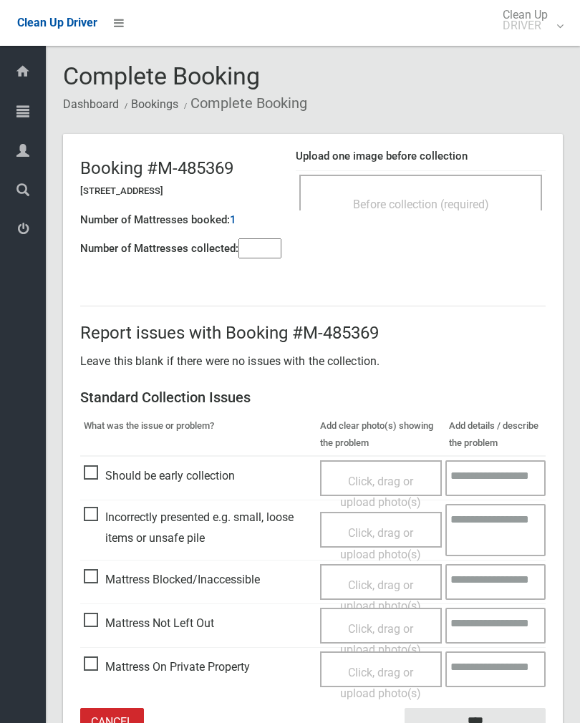
click at [251, 246] on input"] "number" at bounding box center [259, 248] width 43 height 20
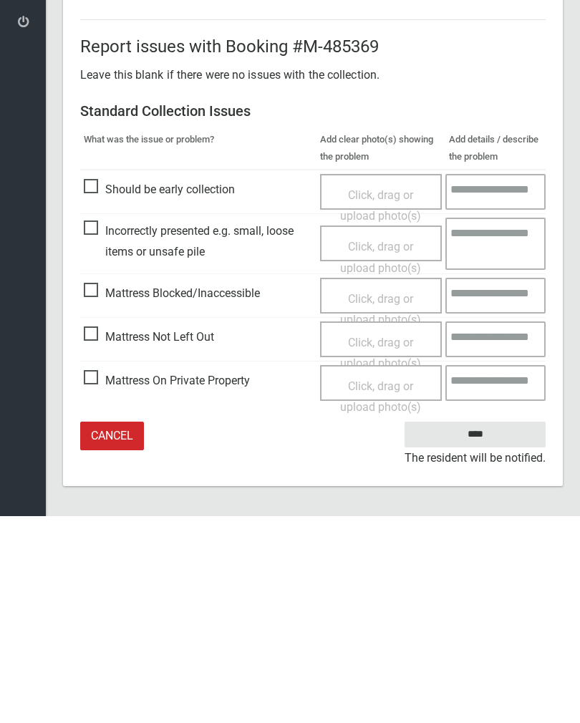
type input"] "*"
click at [382, 539] on div "Click, drag or upload photo(s)" at bounding box center [381, 560] width 101 height 42
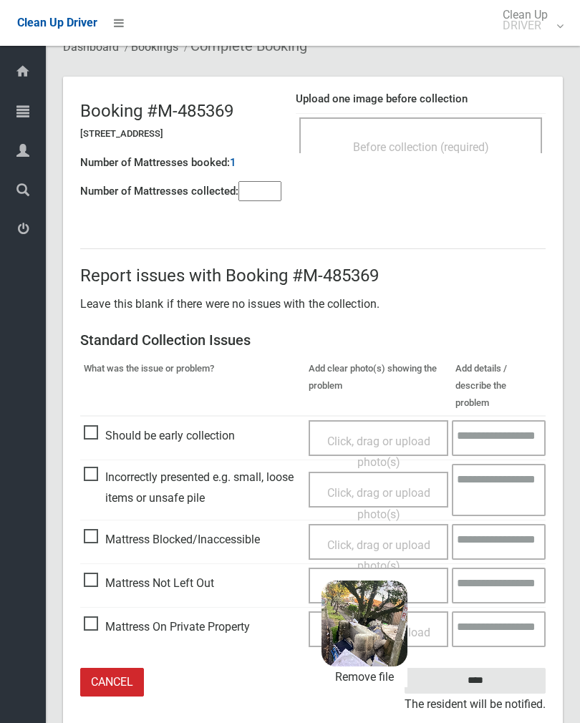
click at [487, 668] on input "****" at bounding box center [475, 681] width 141 height 26
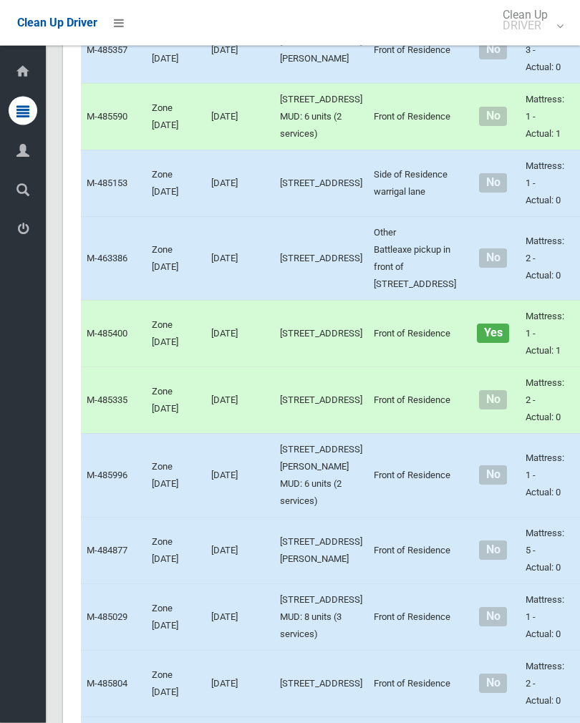
scroll to position [3004, 0]
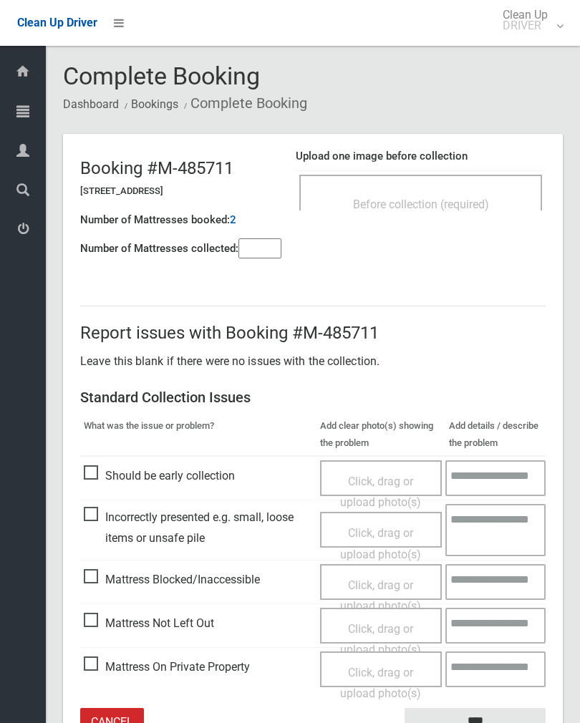
click at [456, 193] on div "Before collection (required)" at bounding box center [420, 203] width 211 height 26
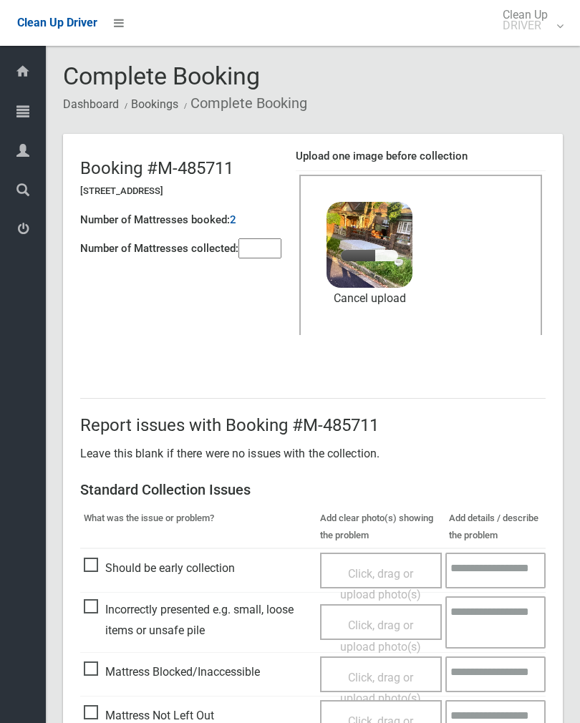
click at [261, 252] on input"] "number" at bounding box center [259, 248] width 43 height 20
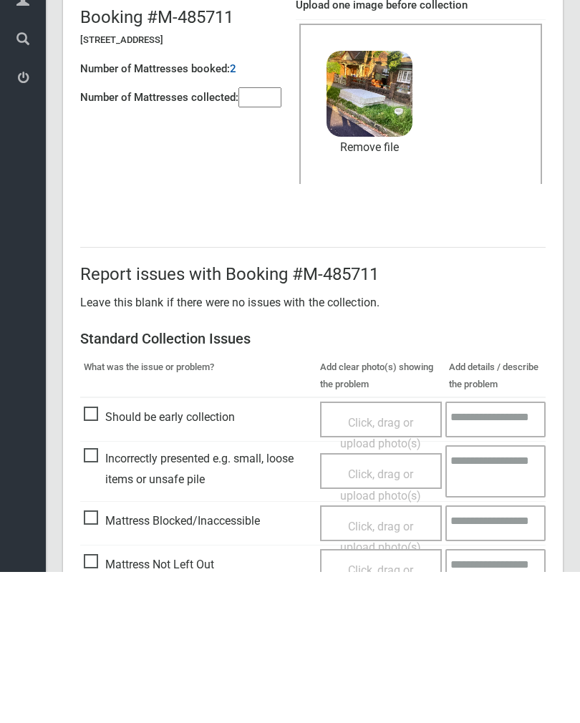
scroll to position [173, 0]
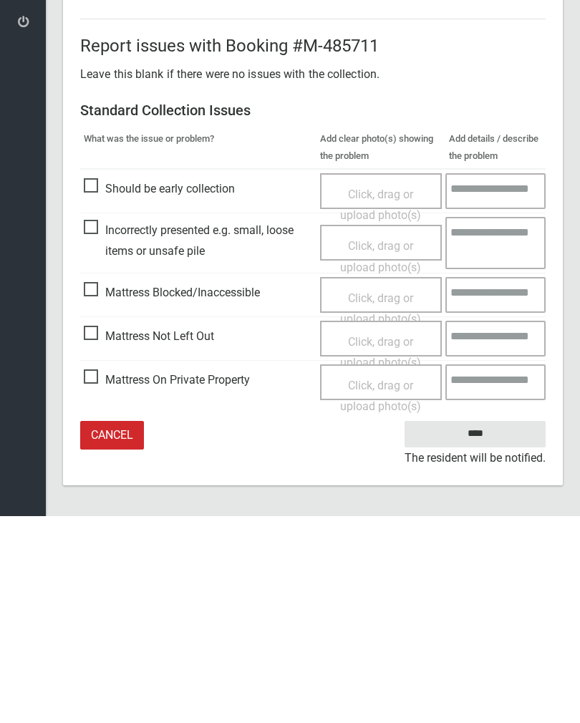
type input"] "*"
click at [483, 628] on input "****" at bounding box center [475, 641] width 141 height 26
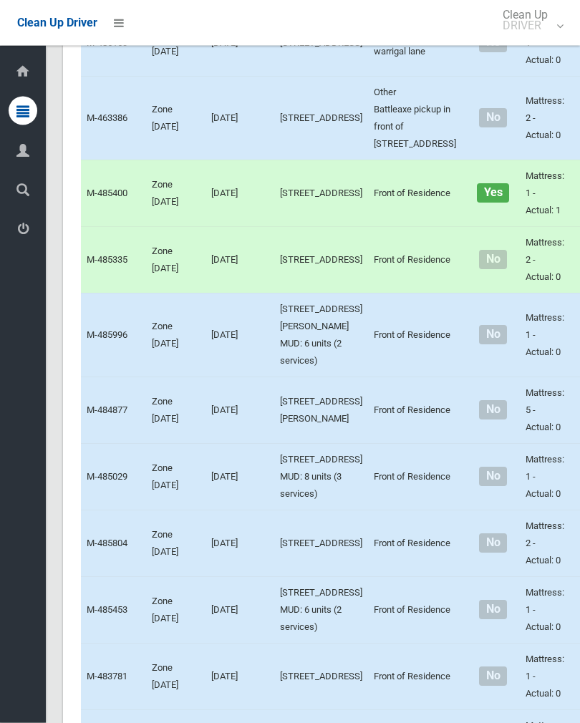
scroll to position [3144, 0]
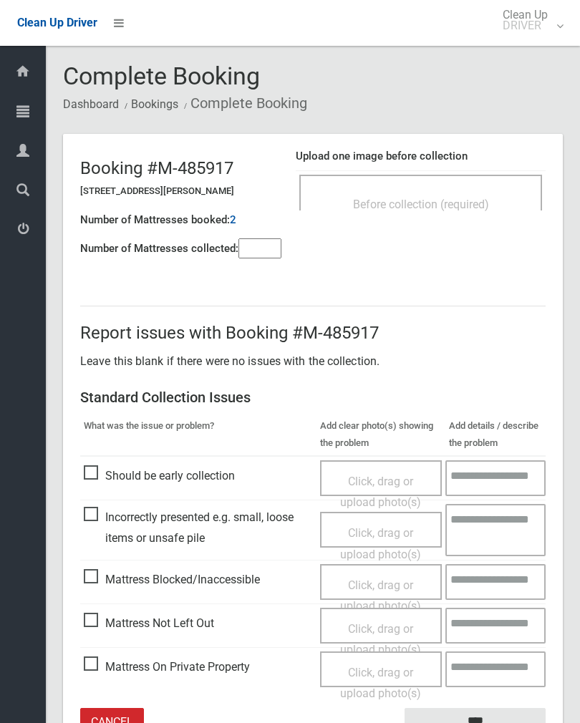
click at [473, 206] on span "Before collection (required)" at bounding box center [421, 205] width 136 height 14
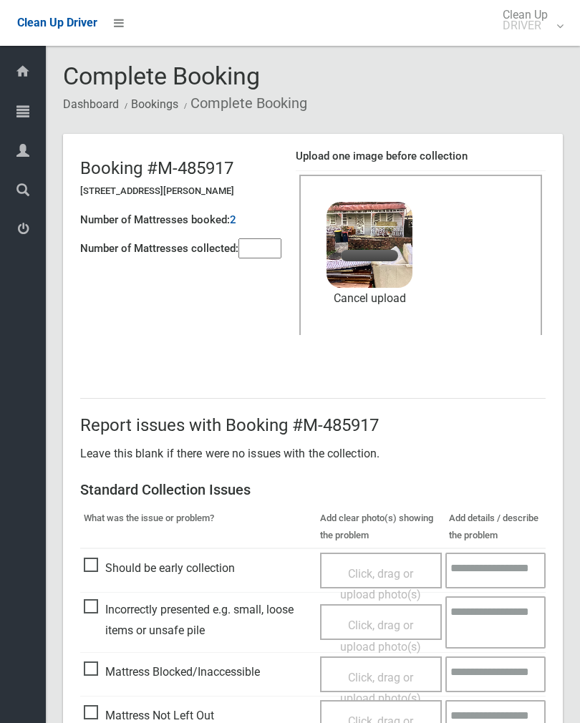
click at [247, 254] on input"] "number" at bounding box center [259, 248] width 43 height 20
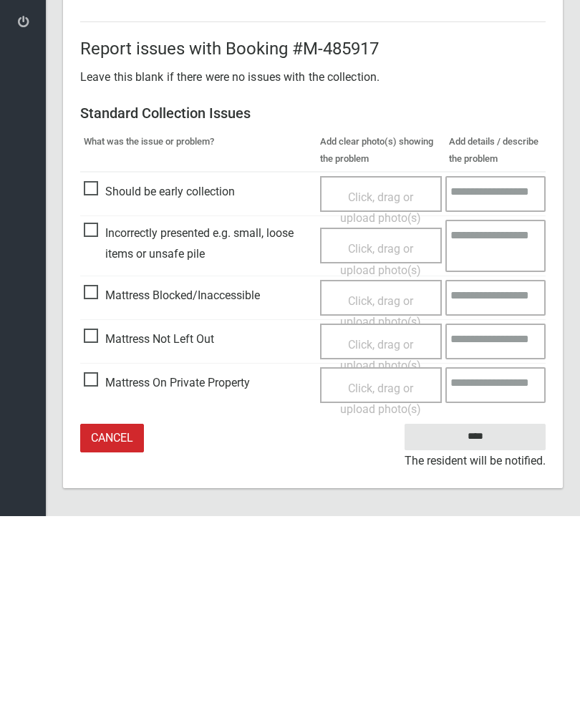
scroll to position [173, 0]
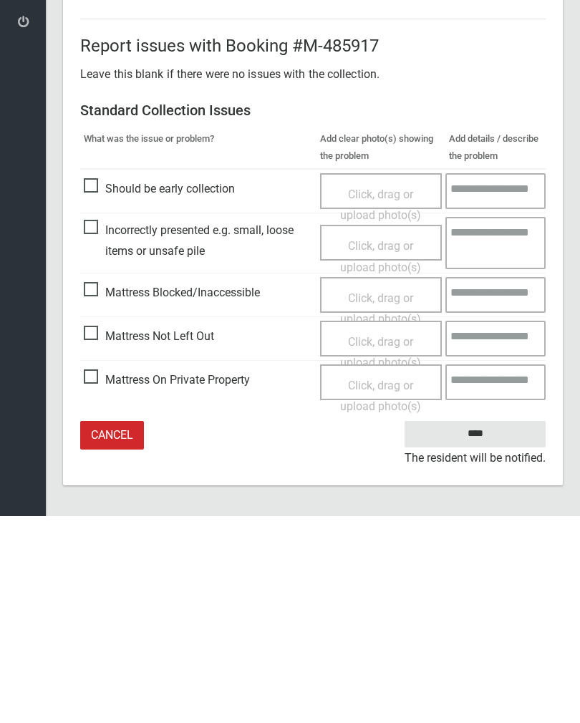
type input"] "*"
click at [486, 628] on input "****" at bounding box center [475, 641] width 141 height 26
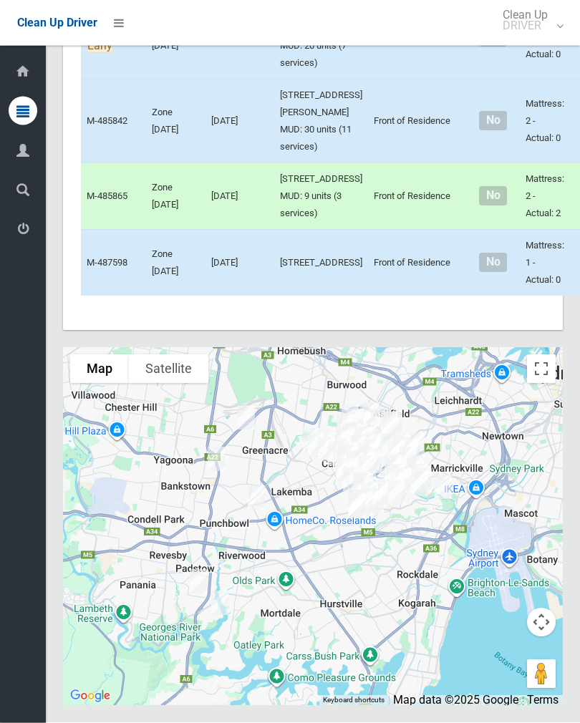
scroll to position [8233, 0]
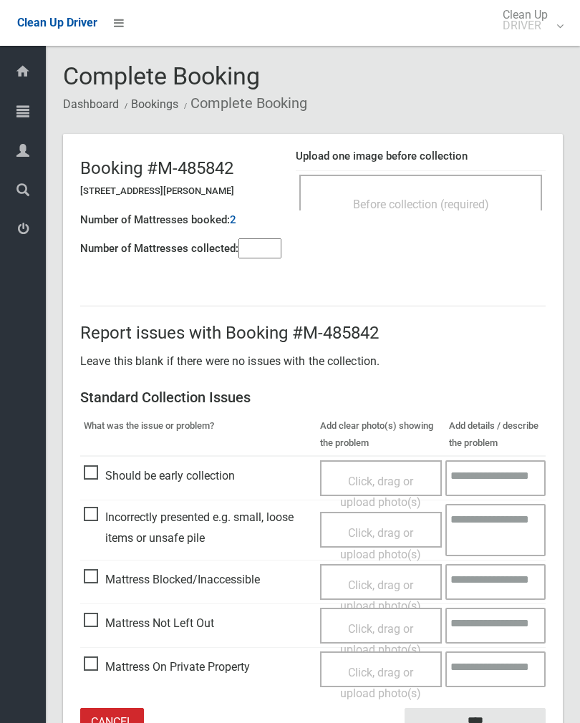
click at [249, 259] on input"] "number" at bounding box center [259, 248] width 43 height 20
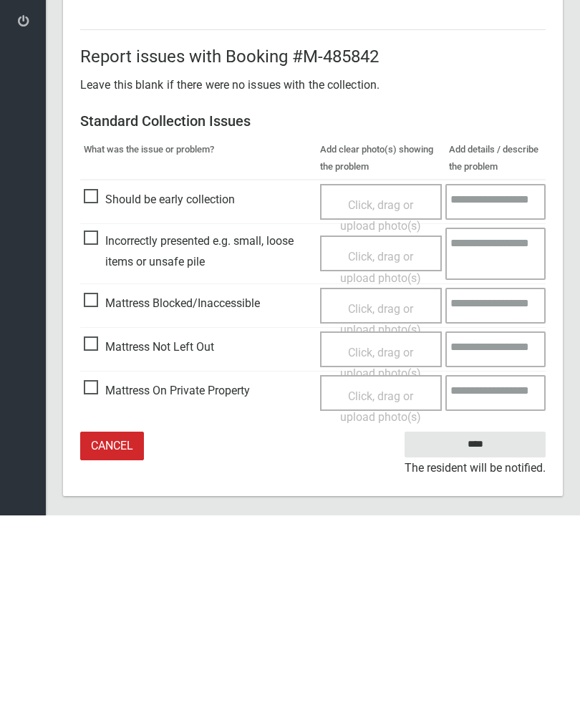
scroll to position [79, 0]
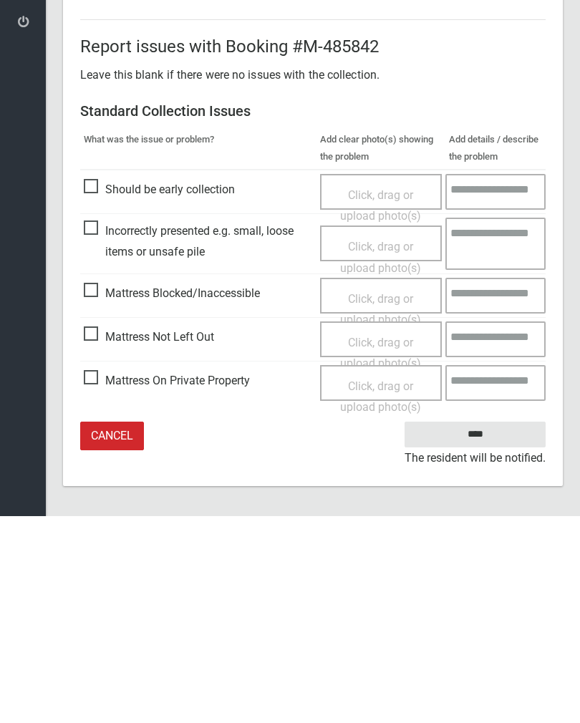
type input"] "*"
click at [382, 539] on div "Click, drag or upload photo(s)" at bounding box center [381, 560] width 101 height 42
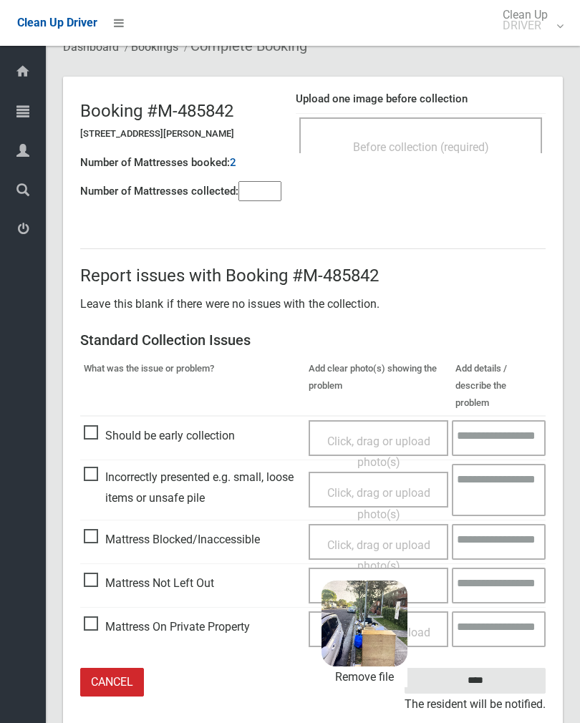
click at [520, 668] on input "****" at bounding box center [475, 681] width 141 height 26
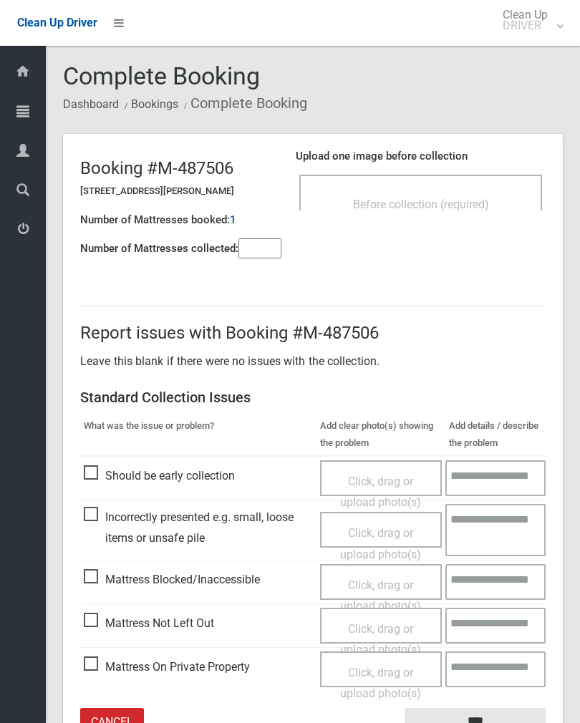
click at [262, 251] on input"] "number" at bounding box center [259, 248] width 43 height 20
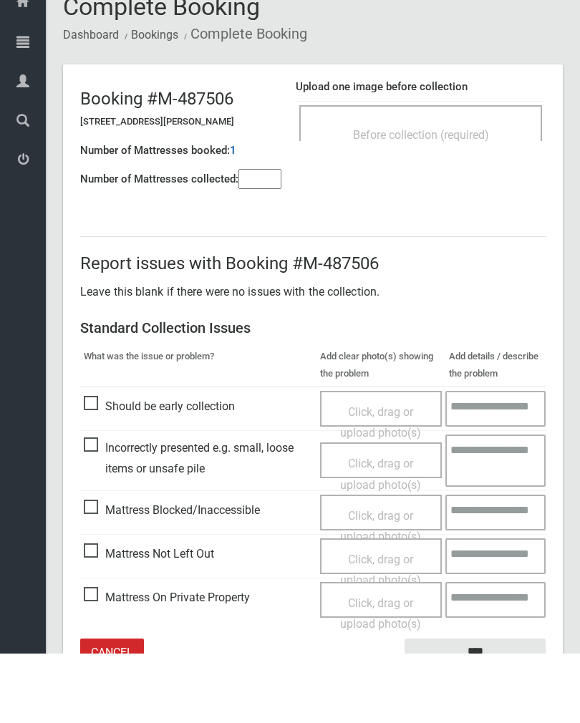
scroll to position [79, 0]
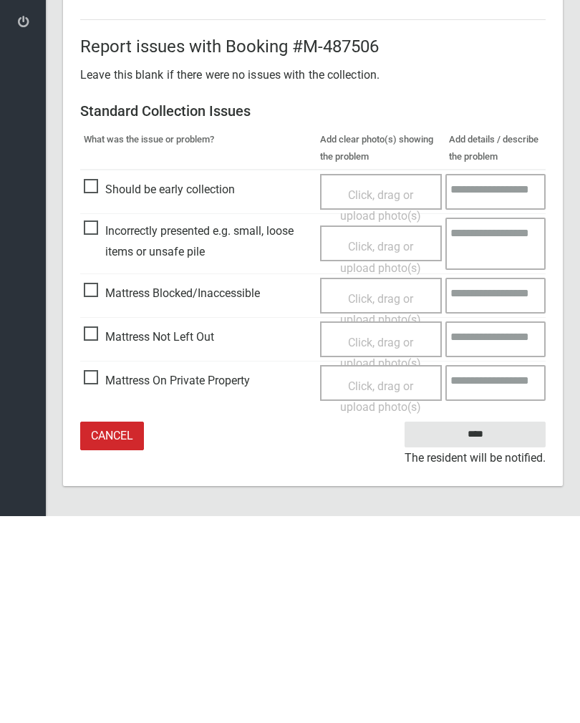
type input"] "*"
click at [405, 539] on div "Click, drag or upload photo(s)" at bounding box center [381, 560] width 101 height 42
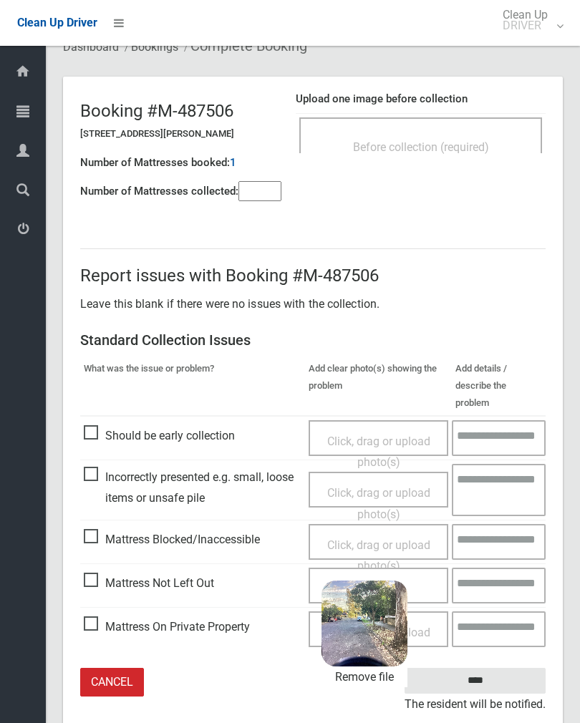
click at [508, 668] on input "****" at bounding box center [475, 681] width 141 height 26
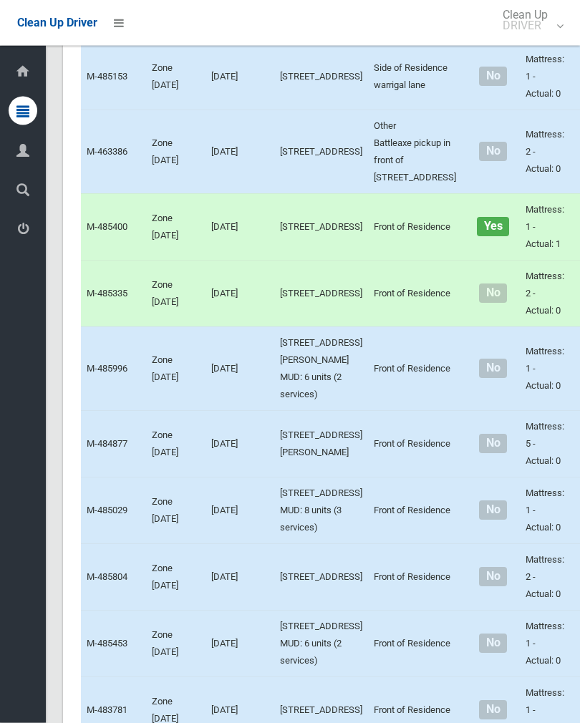
scroll to position [3110, 0]
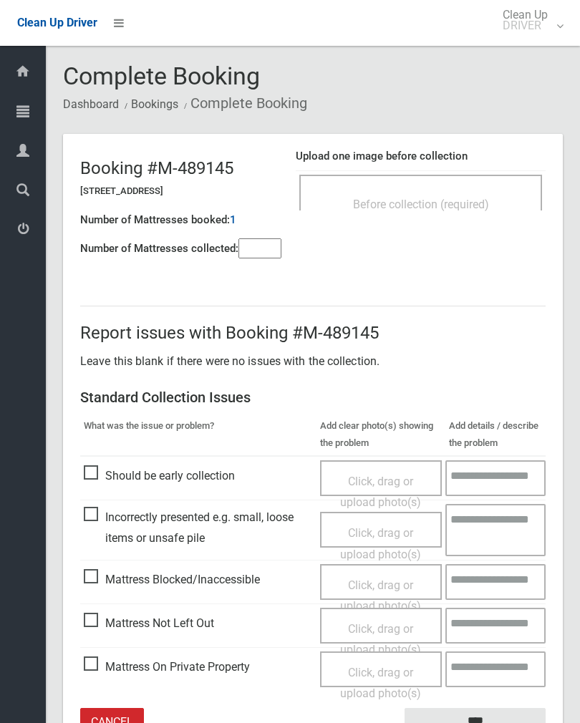
click at [264, 252] on input"] "number" at bounding box center [259, 248] width 43 height 20
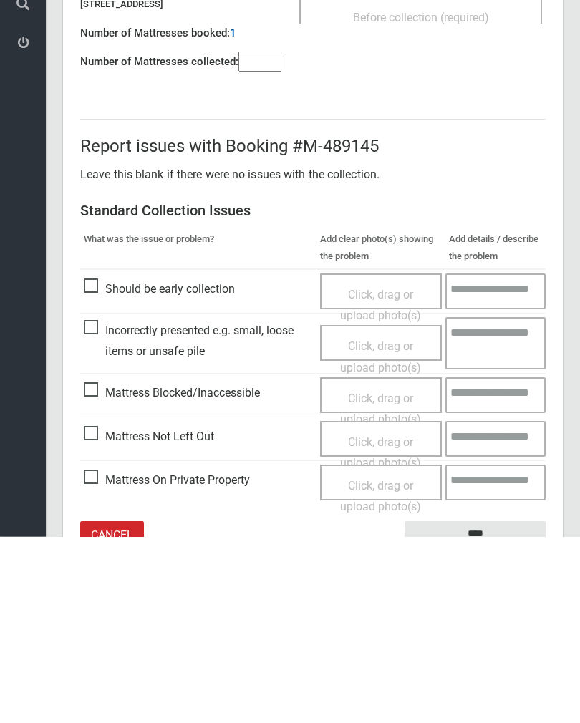
scroll to position [79, 0]
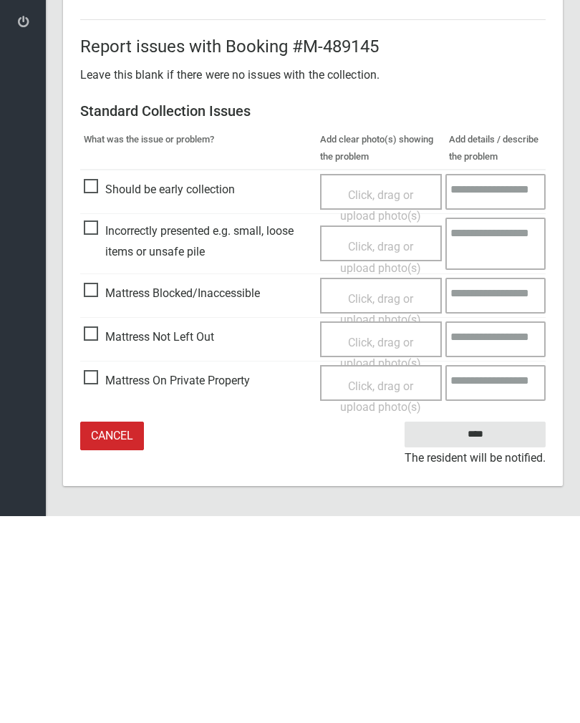
type input"] "*"
click at [389, 543] on span "Click, drag or upload photo(s)" at bounding box center [380, 560] width 81 height 35
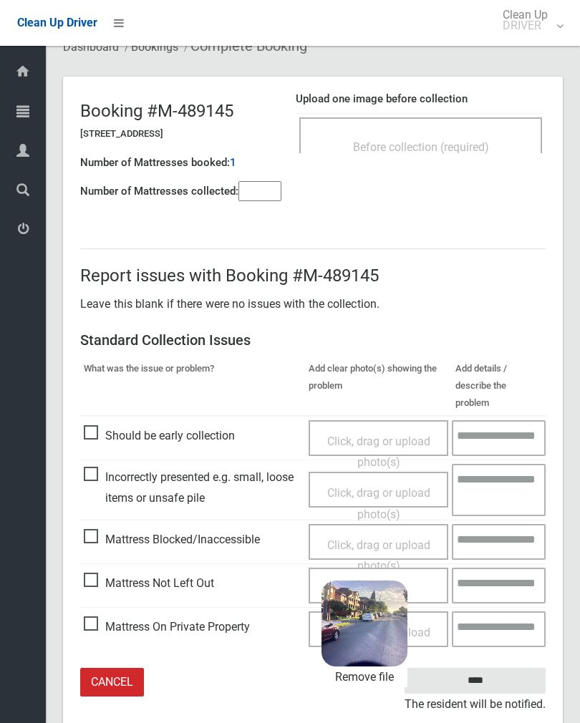
click at [504, 668] on input "****" at bounding box center [475, 681] width 141 height 26
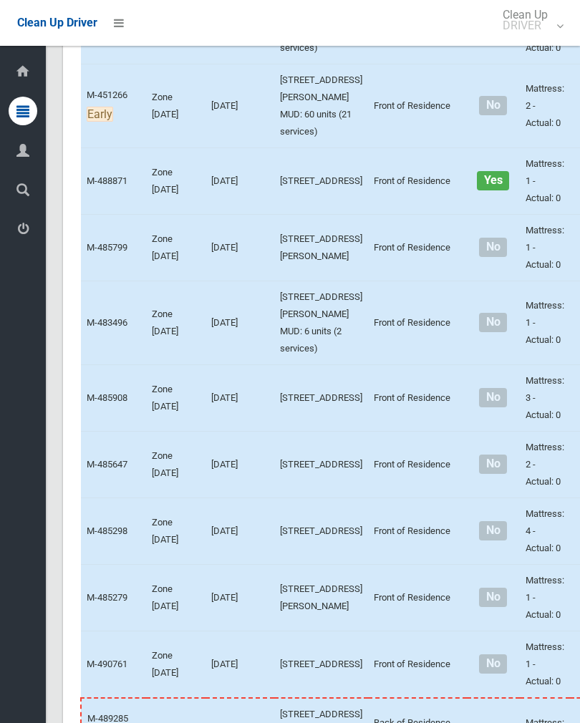
scroll to position [4618, 0]
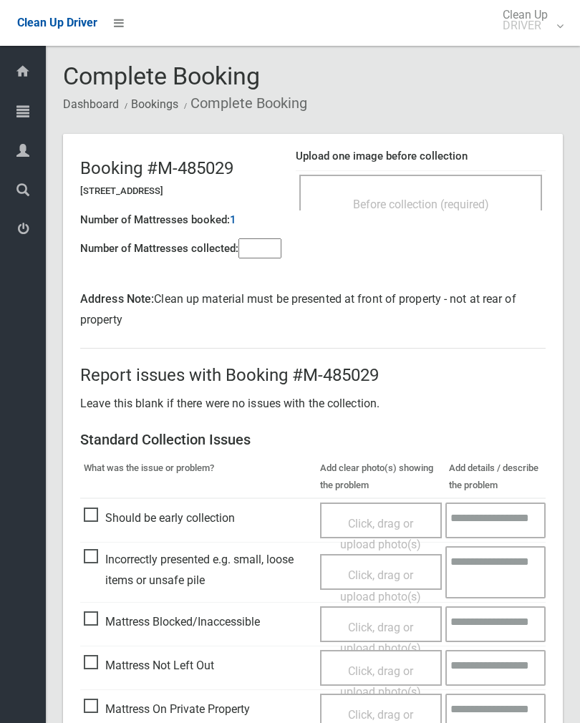
click at [256, 259] on input"] "number" at bounding box center [259, 248] width 43 height 20
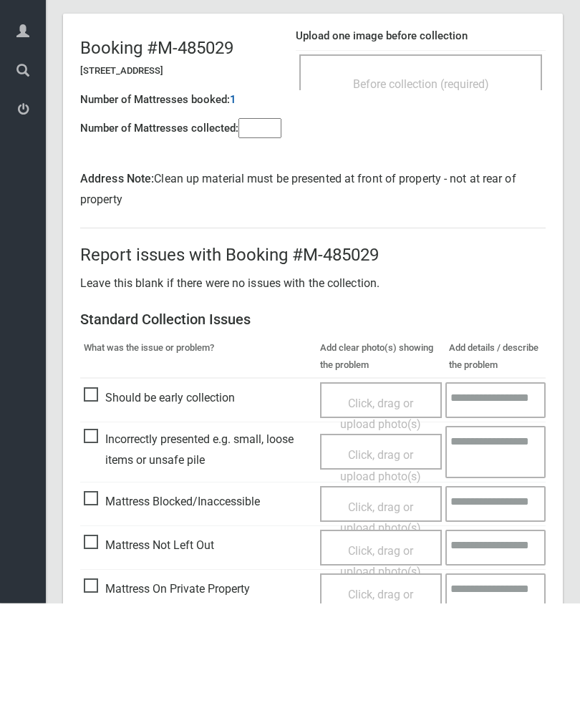
scroll to position [121, 0]
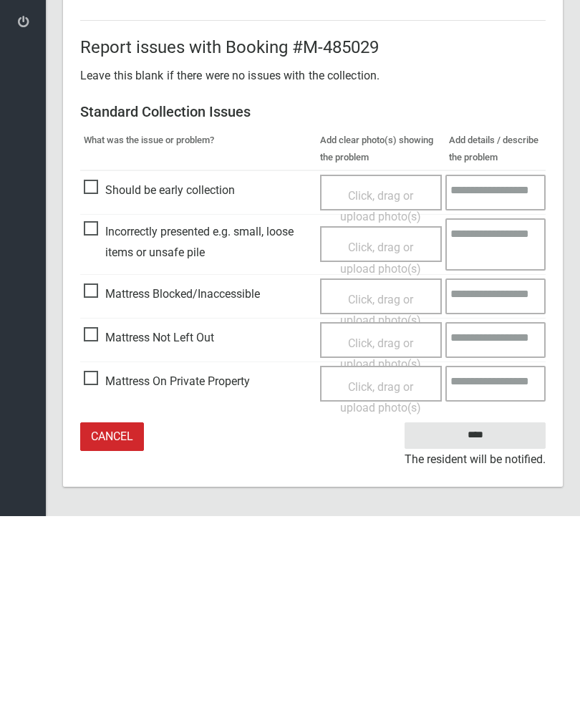
type input"] "*"
click at [384, 500] on span "Click, drag or upload photo(s)" at bounding box center [380, 517] width 81 height 35
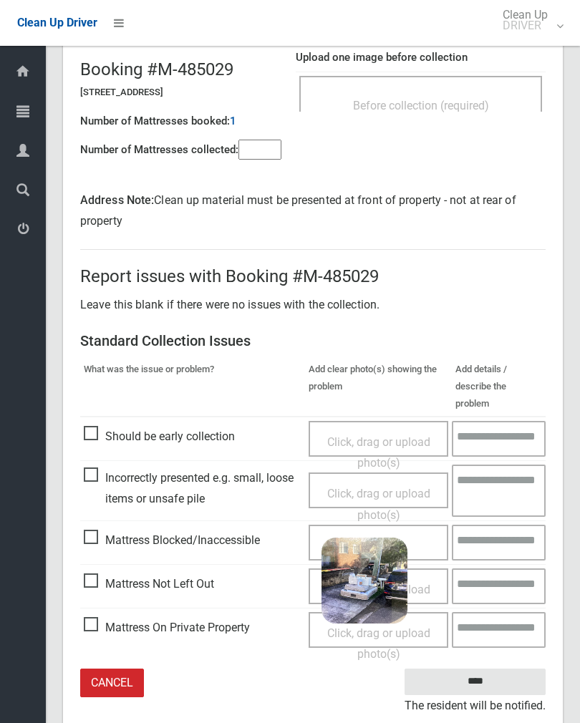
click at [510, 669] on input "****" at bounding box center [475, 682] width 141 height 26
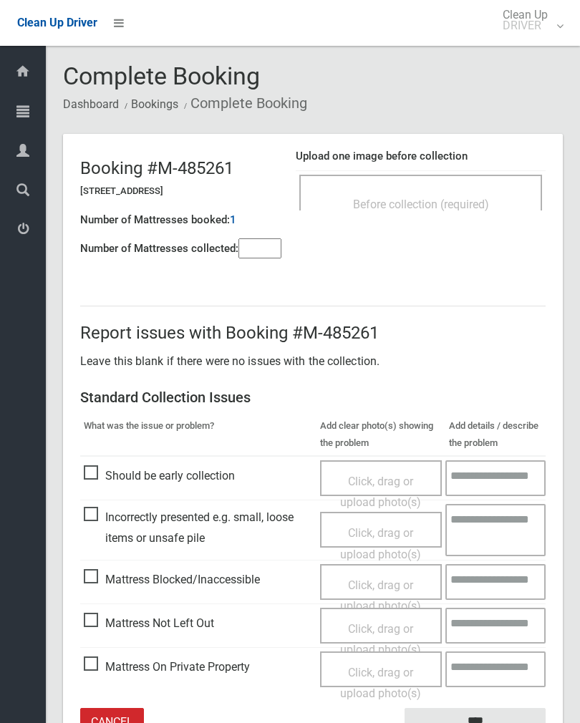
click at [461, 198] on span "Before collection (required)" at bounding box center [421, 205] width 136 height 14
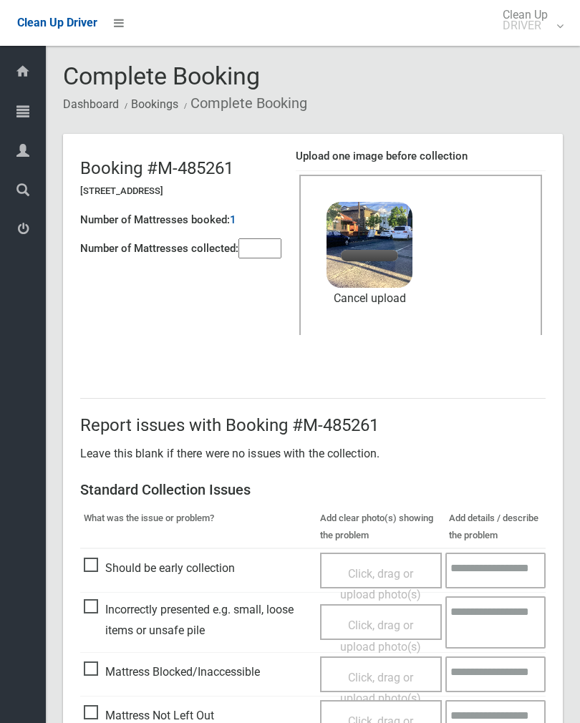
click at [260, 251] on input"] "number" at bounding box center [259, 248] width 43 height 20
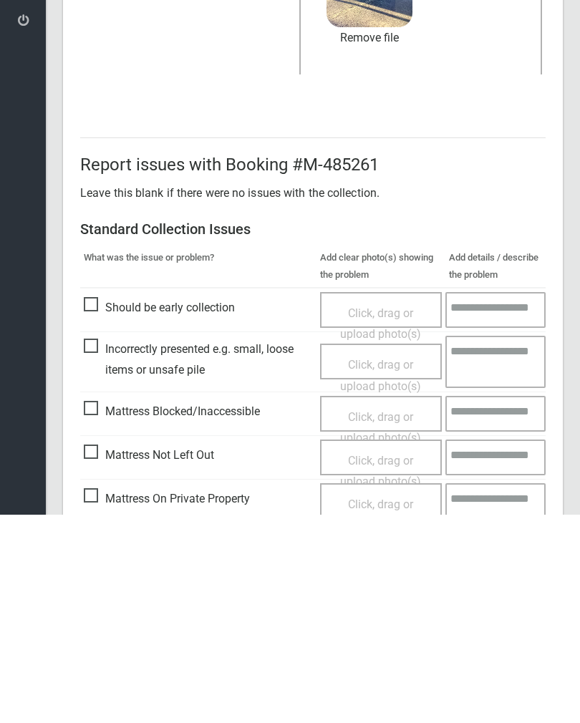
scroll to position [173, 0]
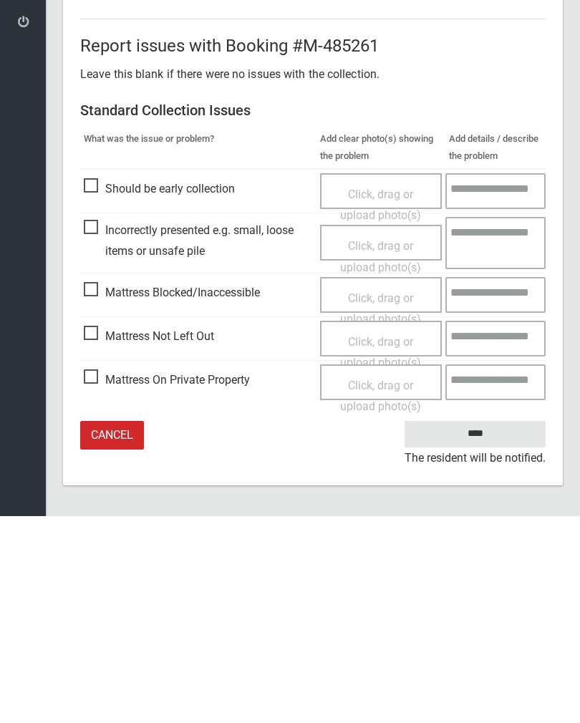
type input"] "*"
click at [483, 628] on input "****" at bounding box center [475, 641] width 141 height 26
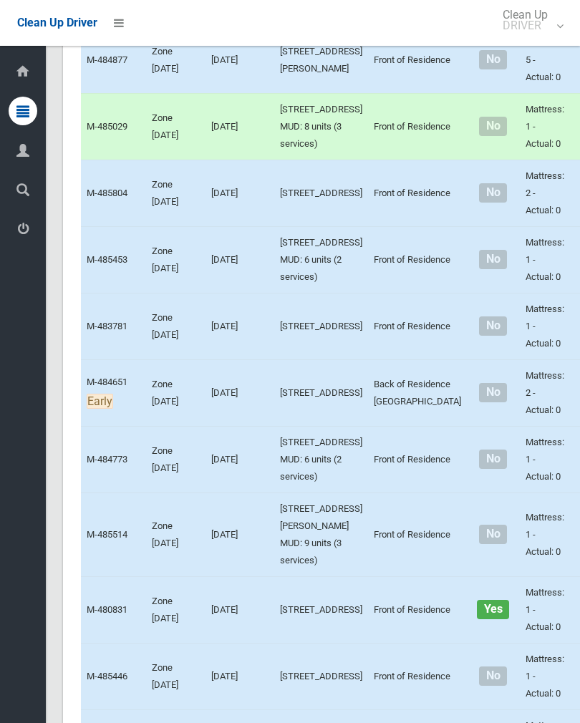
scroll to position [3496, 0]
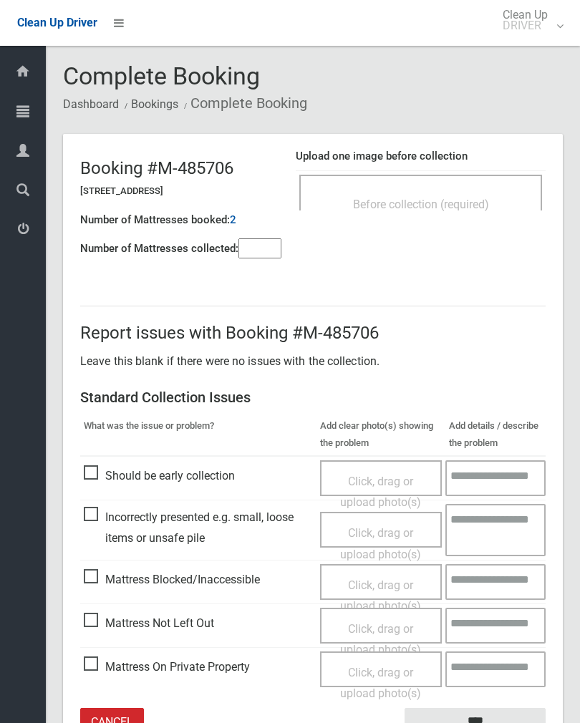
click at [251, 256] on input"] "number" at bounding box center [259, 248] width 43 height 20
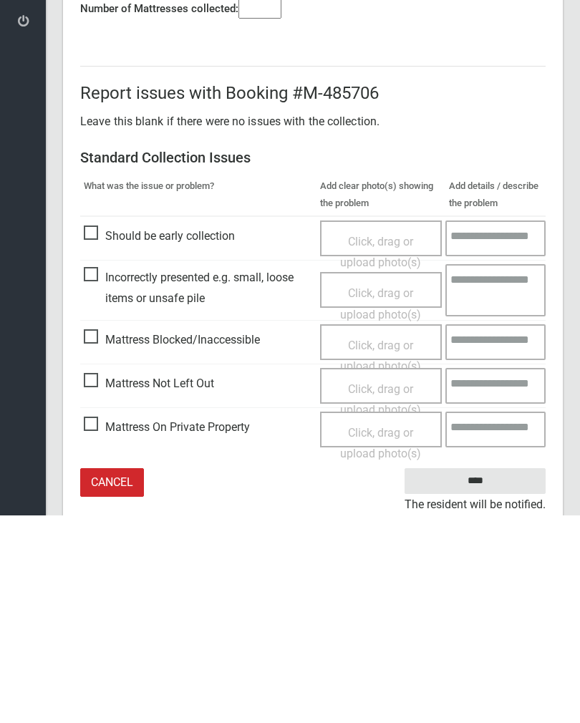
scroll to position [79, 0]
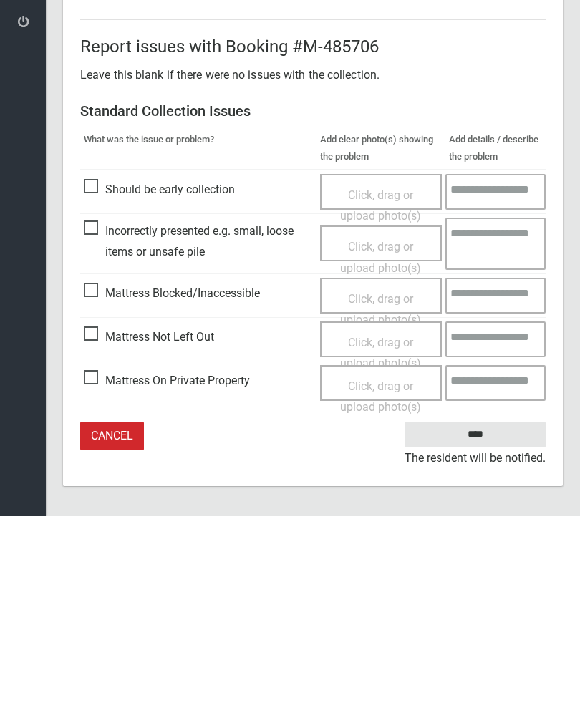
type input"] "*"
click at [379, 543] on span "Click, drag or upload photo(s)" at bounding box center [380, 560] width 81 height 35
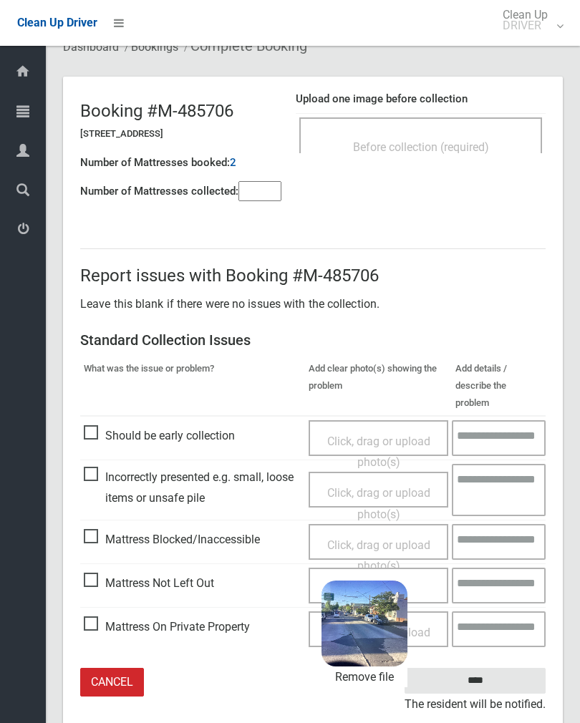
click at [498, 668] on input "****" at bounding box center [475, 681] width 141 height 26
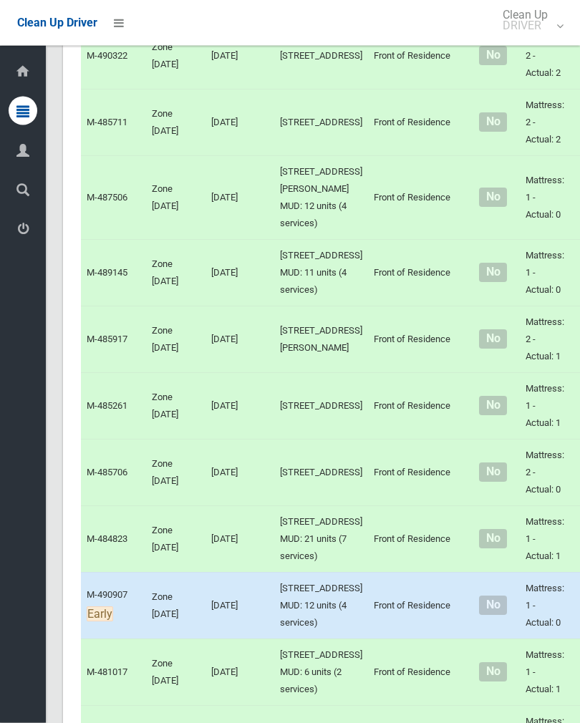
scroll to position [2277, 0]
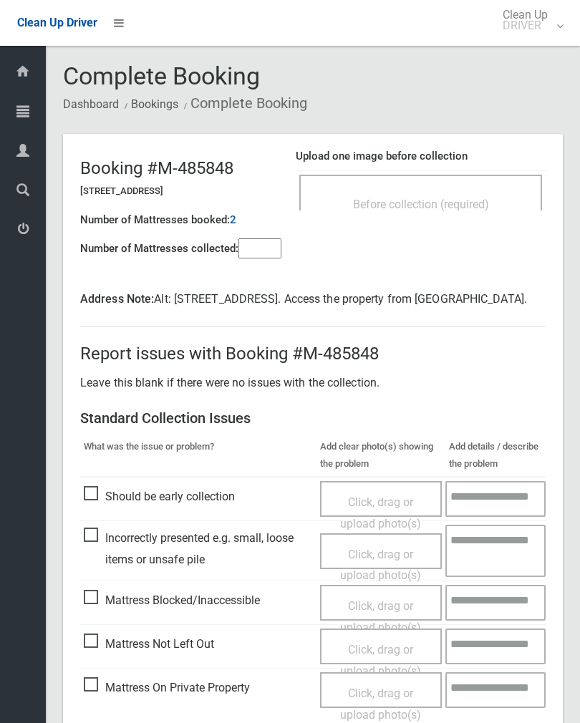
click at [453, 190] on div "Before collection (required)" at bounding box center [420, 203] width 211 height 26
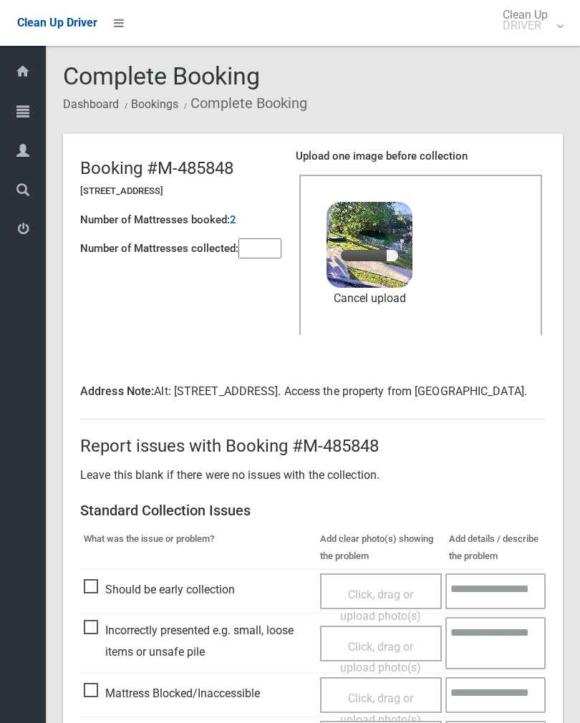
click at [263, 244] on input"] "number" at bounding box center [259, 248] width 43 height 20
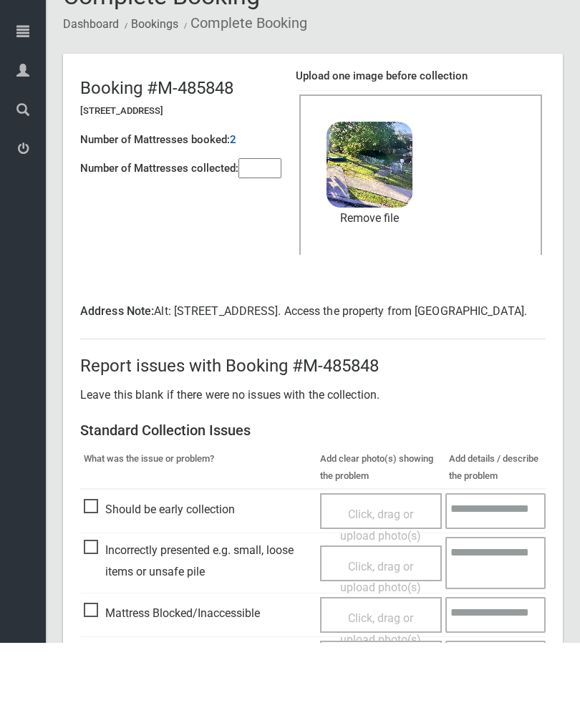
scroll to position [193, 0]
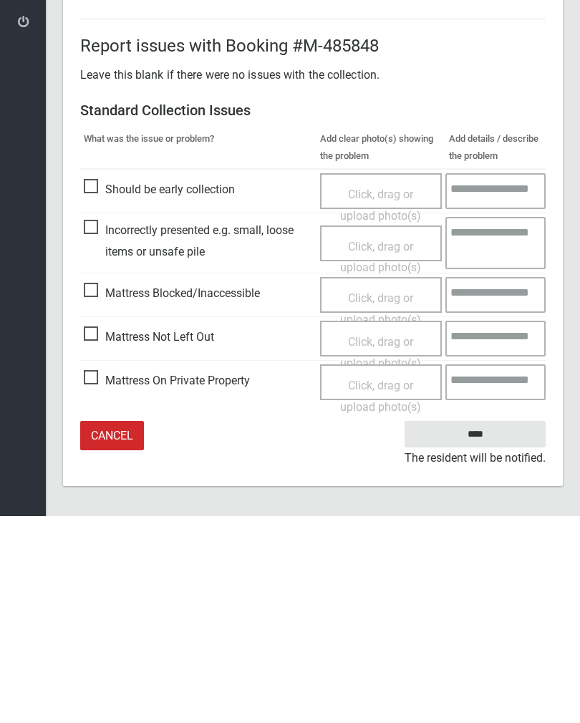
type input"] "*"
click at [481, 628] on input "****" at bounding box center [475, 641] width 141 height 26
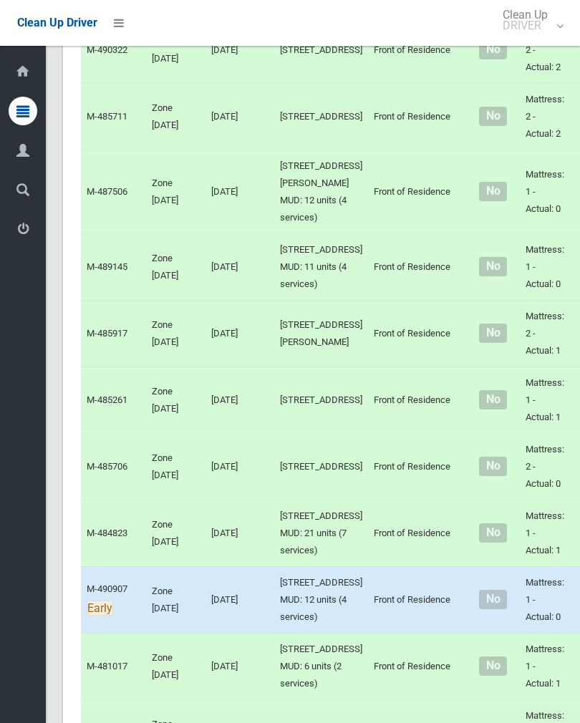
scroll to position [2277, 0]
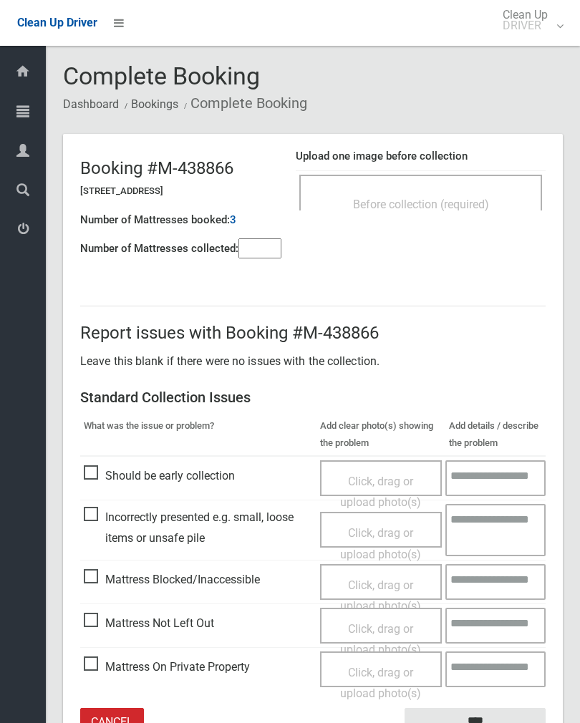
click at [259, 255] on input"] "number" at bounding box center [259, 248] width 43 height 20
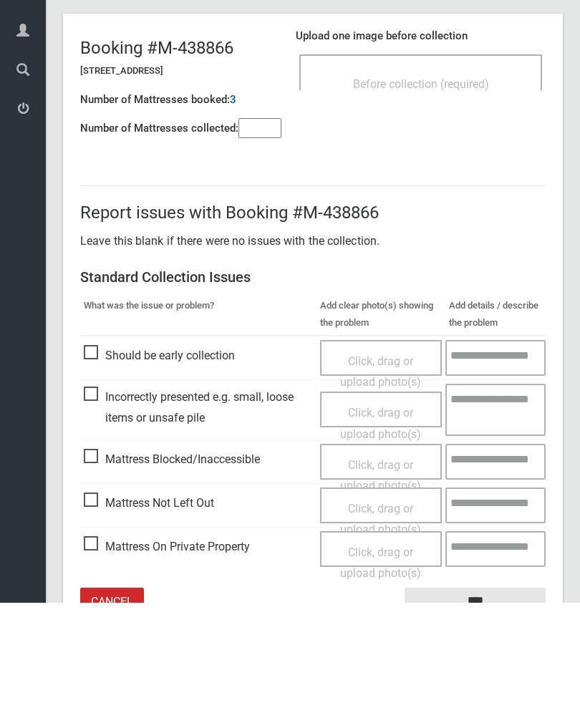
scroll to position [79, 0]
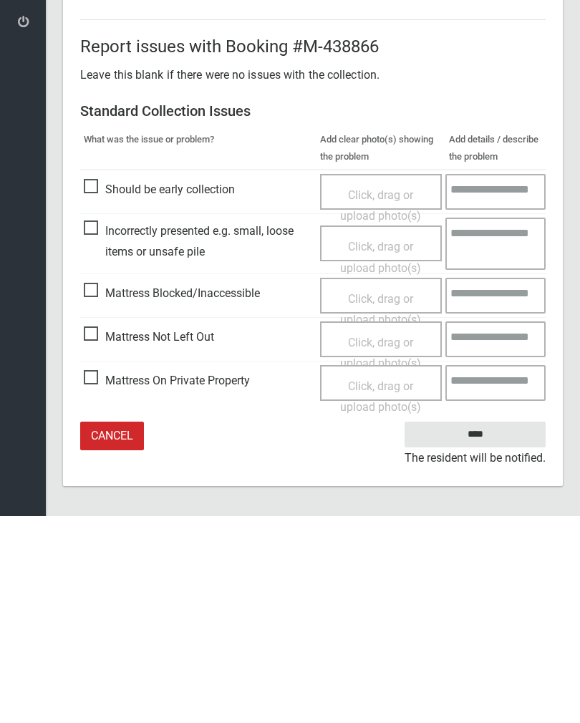
type input"] "*"
click at [388, 543] on span "Click, drag or upload photo(s)" at bounding box center [380, 560] width 81 height 35
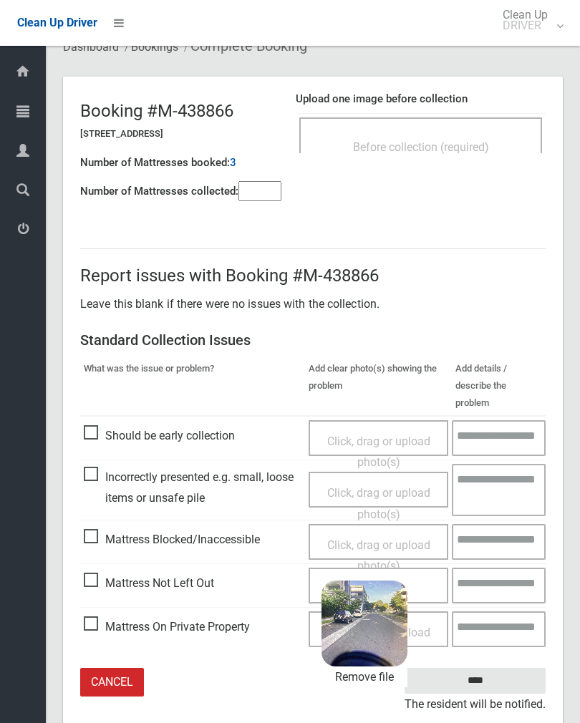
click at [505, 668] on input "****" at bounding box center [475, 681] width 141 height 26
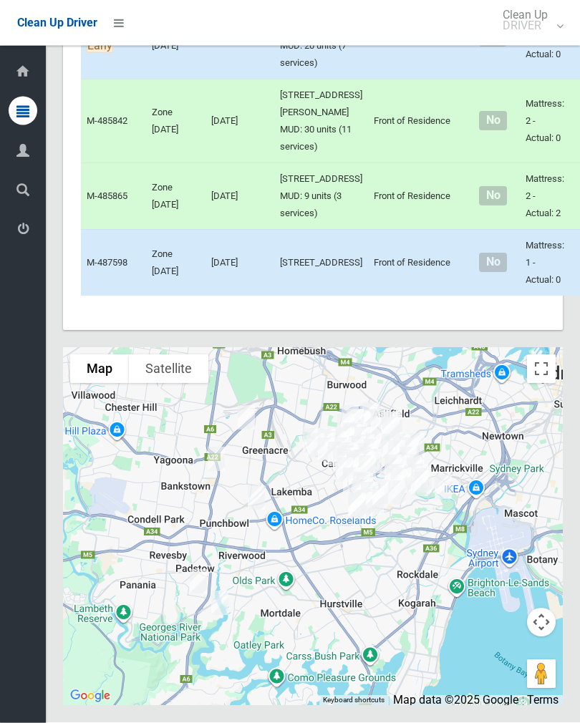
scroll to position [6896, 0]
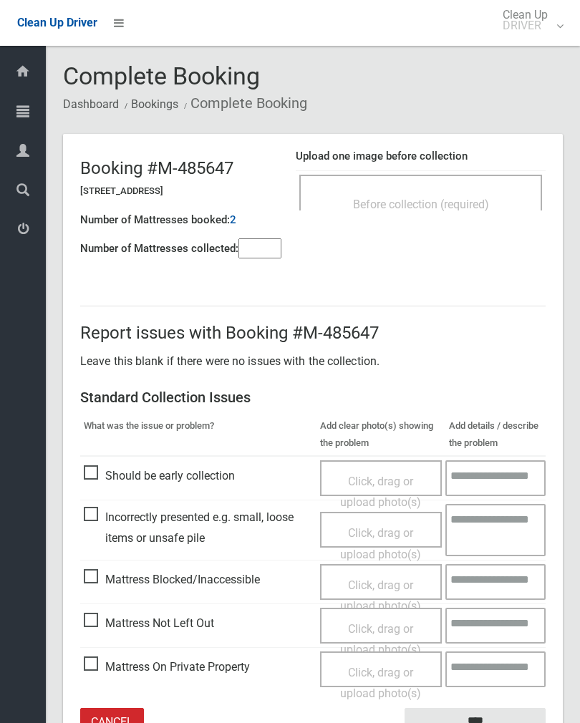
click at [451, 188] on div "Before collection (required)" at bounding box center [420, 193] width 243 height 36
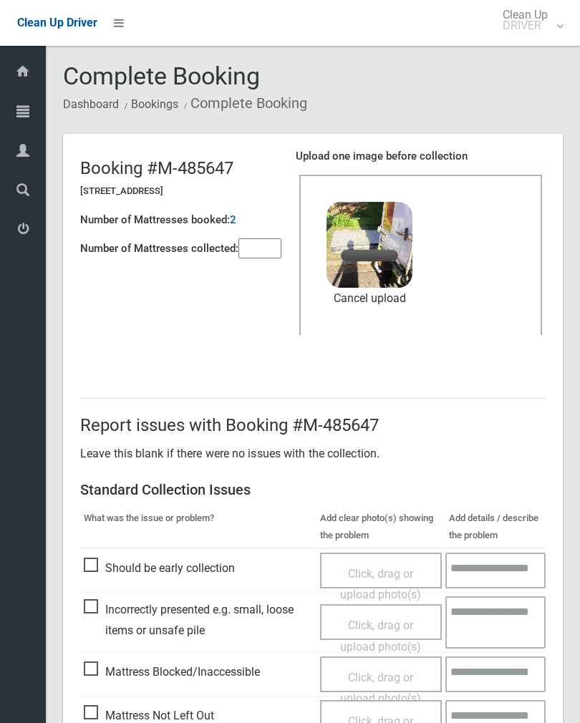
click at [270, 244] on input"] "number" at bounding box center [259, 248] width 43 height 20
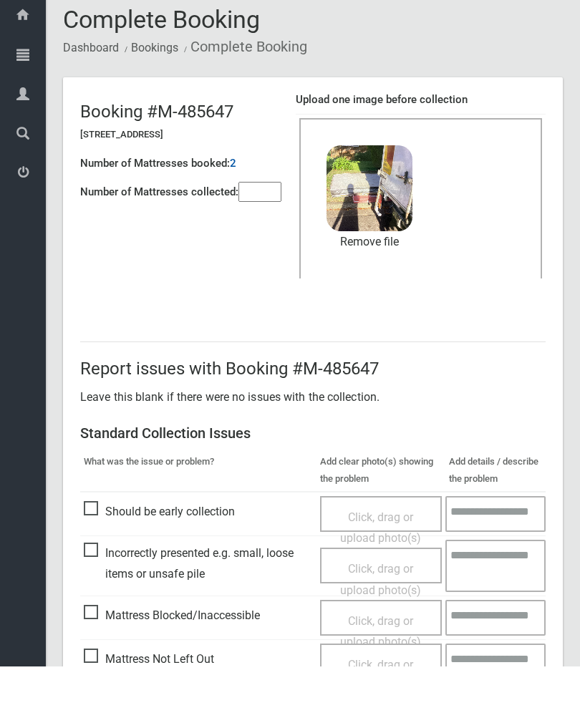
scroll to position [173, 0]
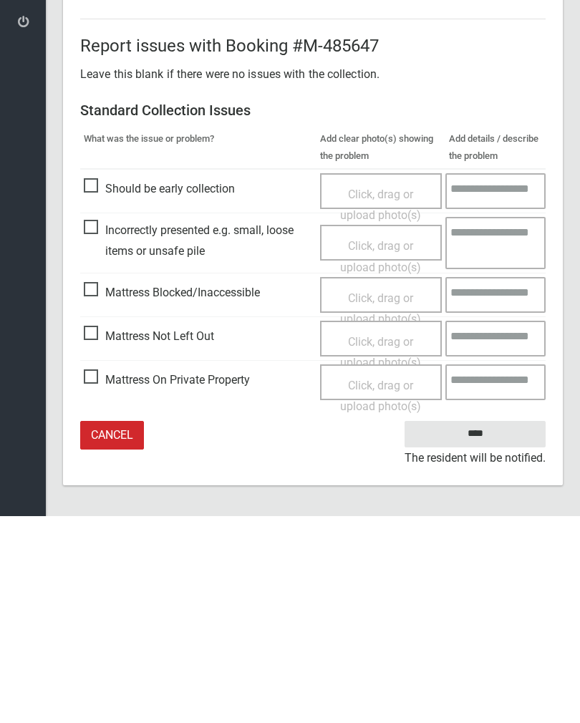
type input"] "*"
click at [485, 628] on input "****" at bounding box center [475, 641] width 141 height 26
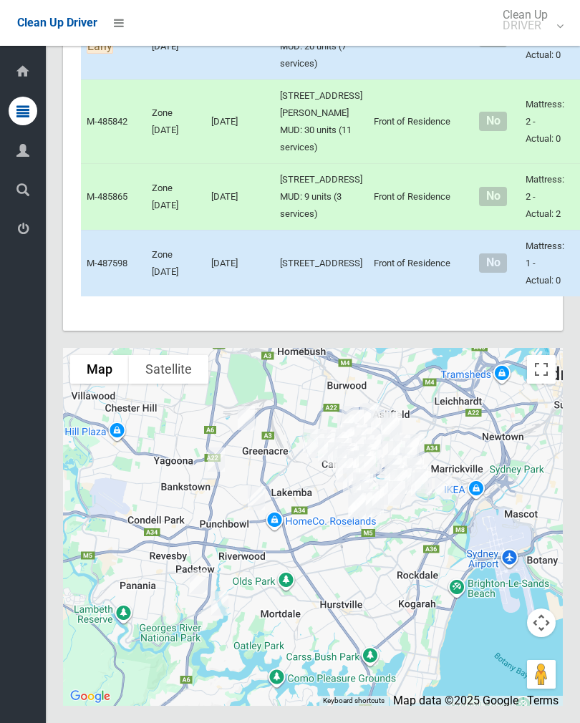
scroll to position [6992, 0]
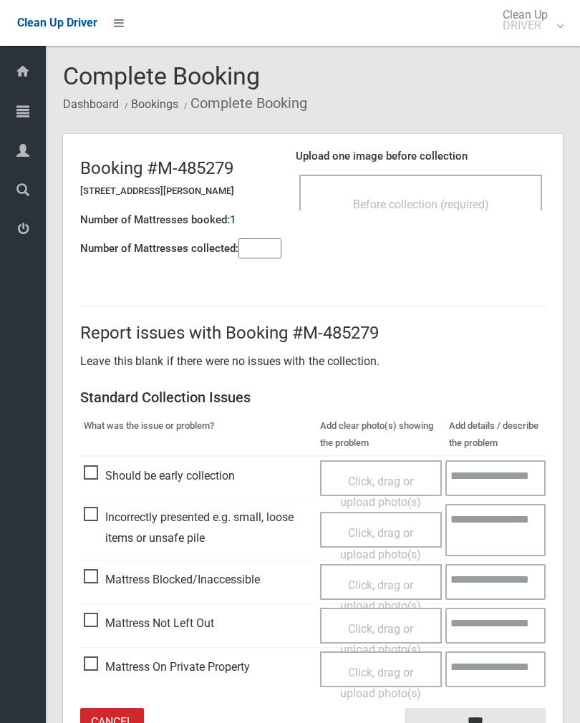
click at [481, 187] on div "Before collection (required)" at bounding box center [420, 193] width 243 height 36
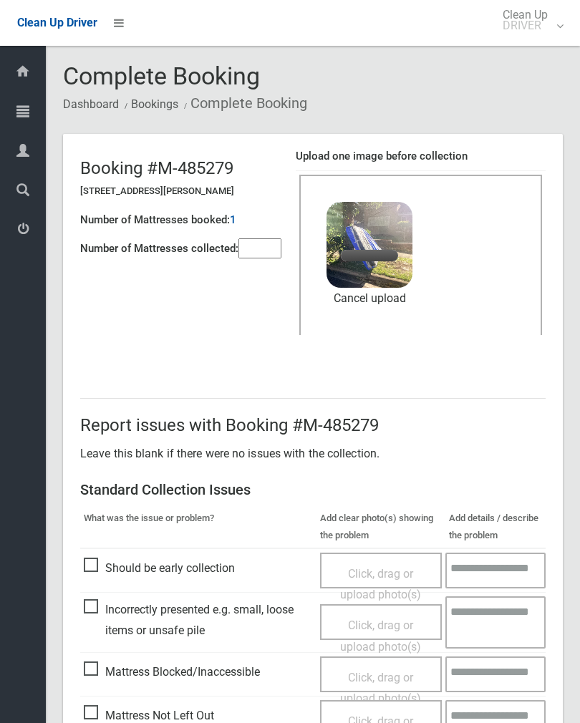
click at [281, 246] on input"] "number" at bounding box center [259, 248] width 43 height 20
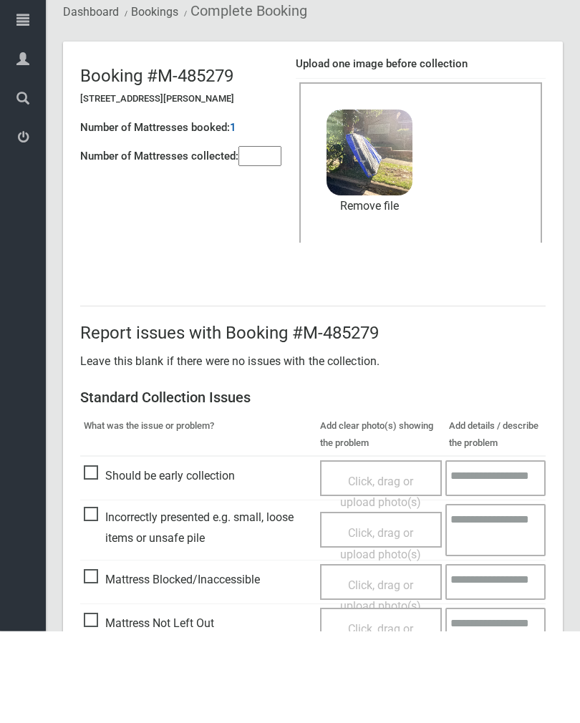
scroll to position [173, 0]
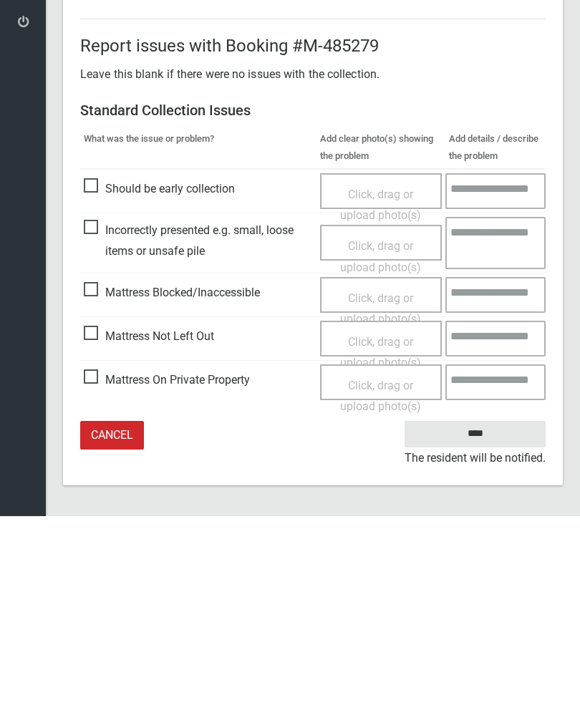
type input"] "*"
click at [493, 628] on input "****" at bounding box center [475, 641] width 141 height 26
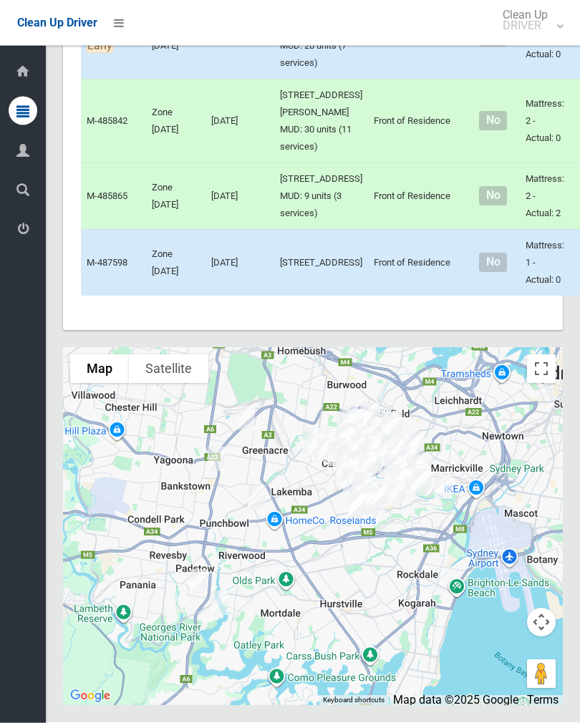
scroll to position [7404, 0]
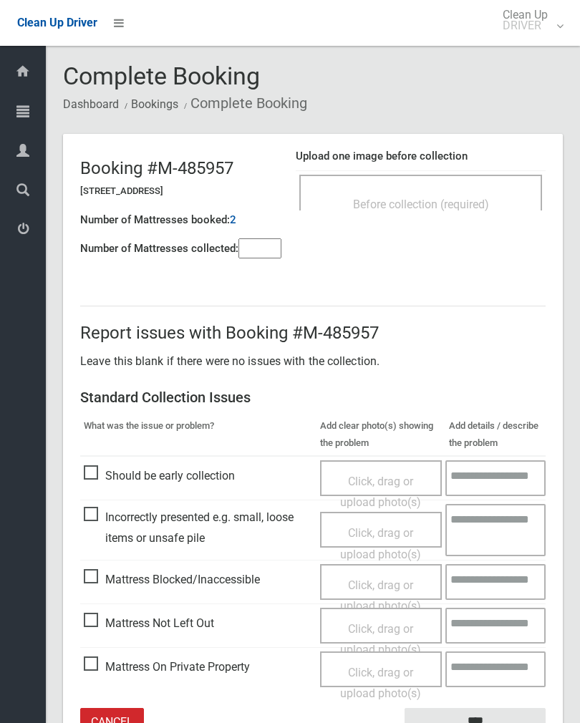
click at [493, 185] on div "Before collection (required)" at bounding box center [420, 193] width 243 height 36
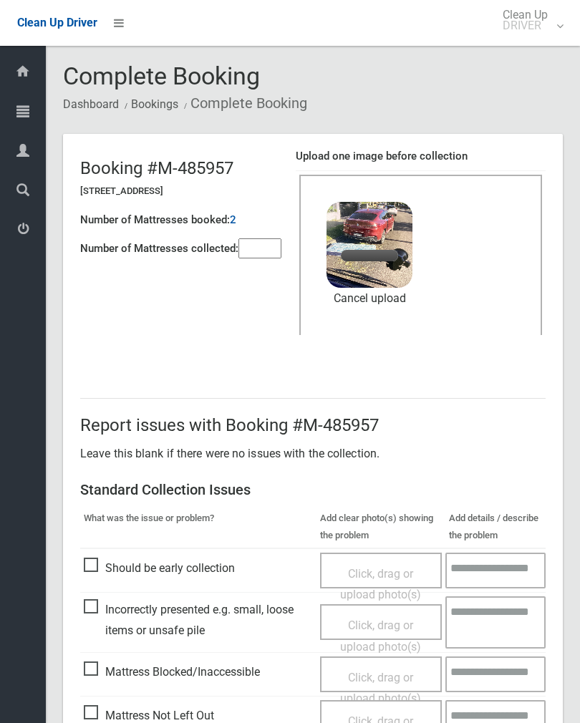
click at [261, 272] on header "Booking #M-485957 51 Main Street, EARLWOOD NSW 2206 Number of Mattresses booked…" at bounding box center [313, 249] width 500 height 230
click at [261, 249] on input"] "number" at bounding box center [259, 248] width 43 height 20
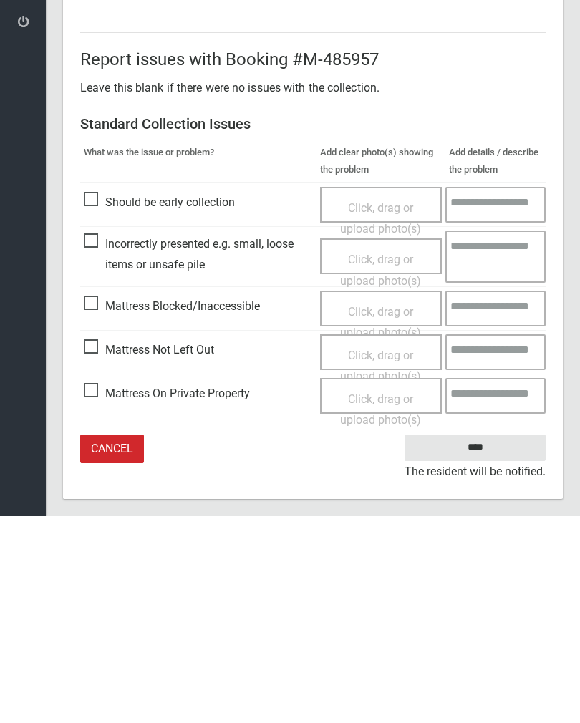
scroll to position [173, 0]
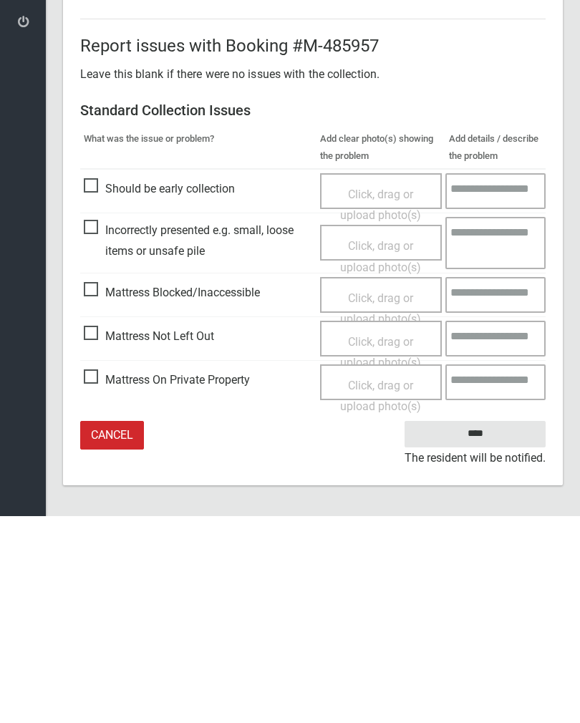
type input"] "*"
click at [488, 628] on input "****" at bounding box center [475, 641] width 141 height 26
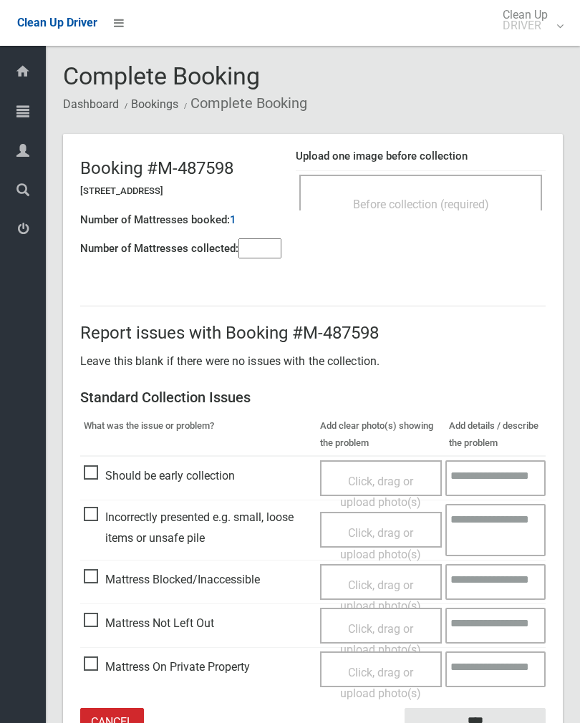
click at [473, 211] on div "Before collection (required)" at bounding box center [420, 203] width 211 height 26
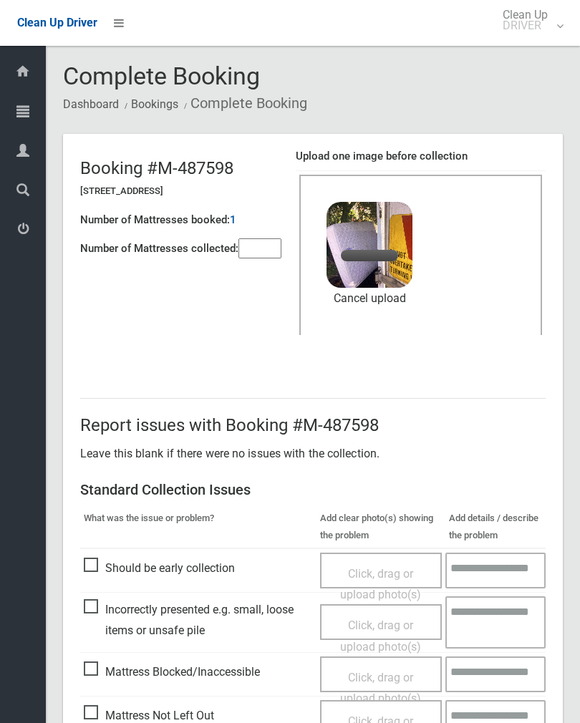
click at [261, 249] on input"] "number" at bounding box center [259, 248] width 43 height 20
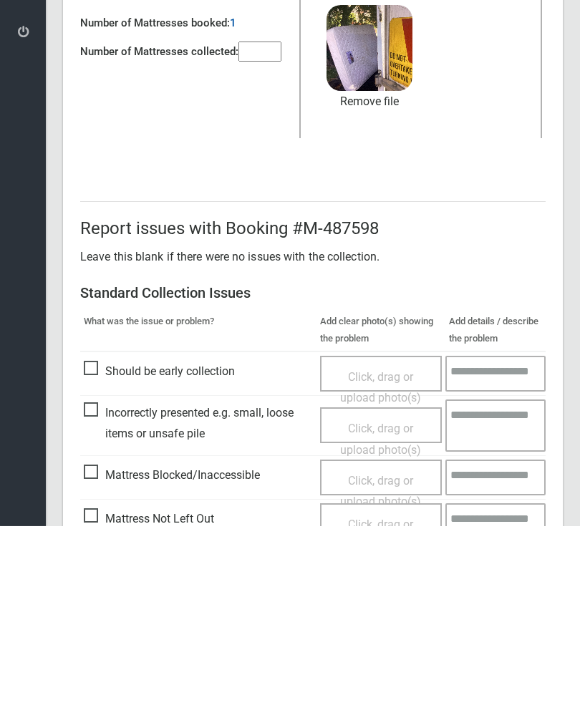
scroll to position [173, 0]
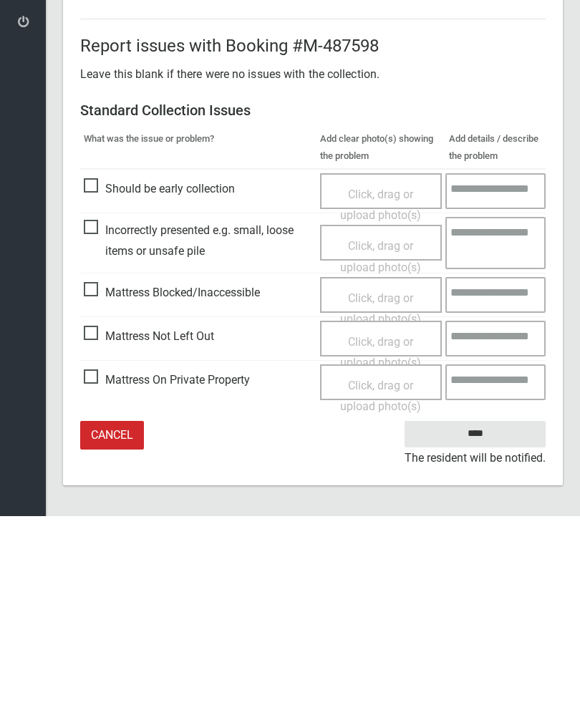
type input"] "*"
click at [498, 628] on input "****" at bounding box center [475, 641] width 141 height 26
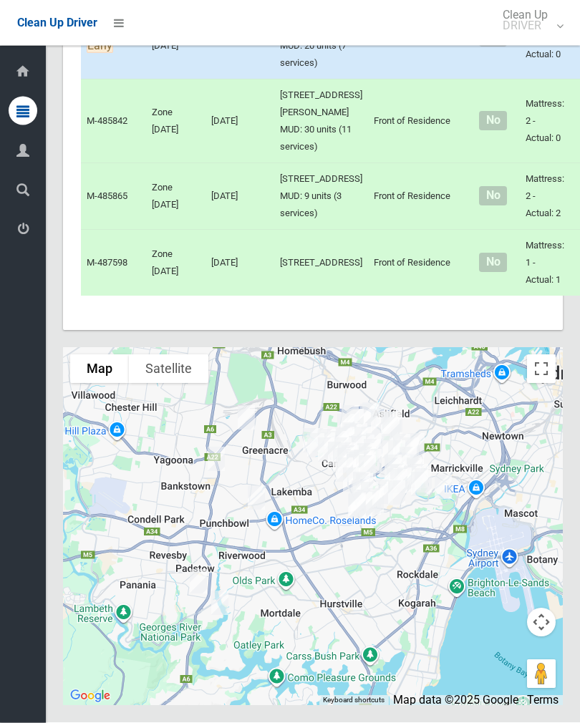
scroll to position [7195, 0]
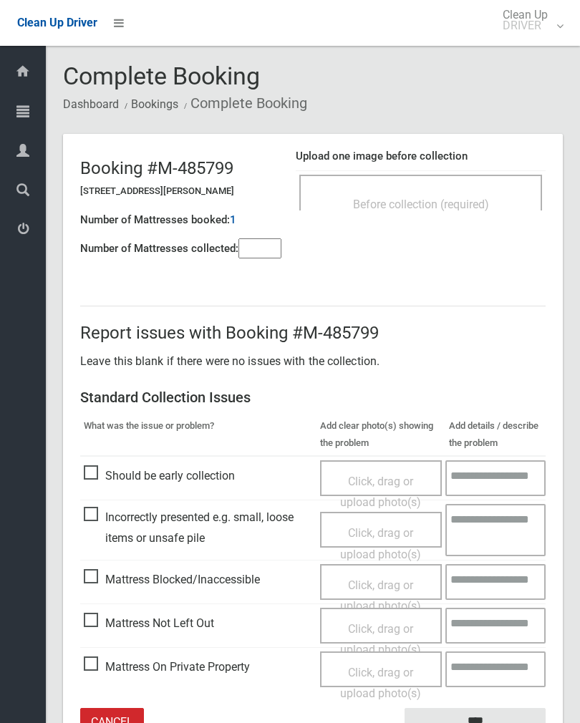
click at [453, 198] on span "Before collection (required)" at bounding box center [421, 205] width 136 height 14
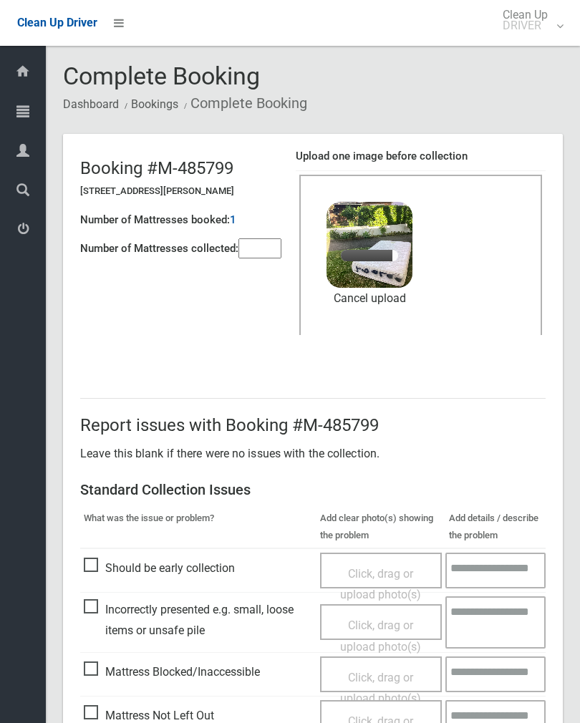
click at [266, 240] on input"] "number" at bounding box center [259, 248] width 43 height 20
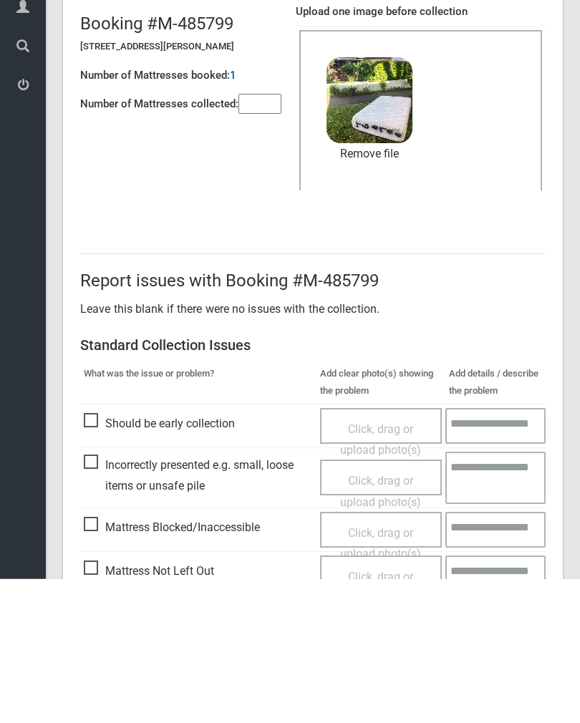
scroll to position [173, 0]
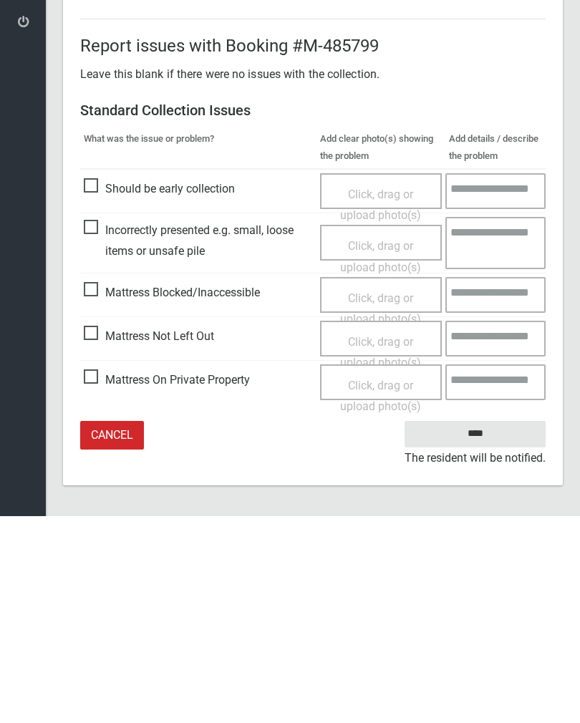
type input"] "*"
click at [493, 628] on input "****" at bounding box center [475, 641] width 141 height 26
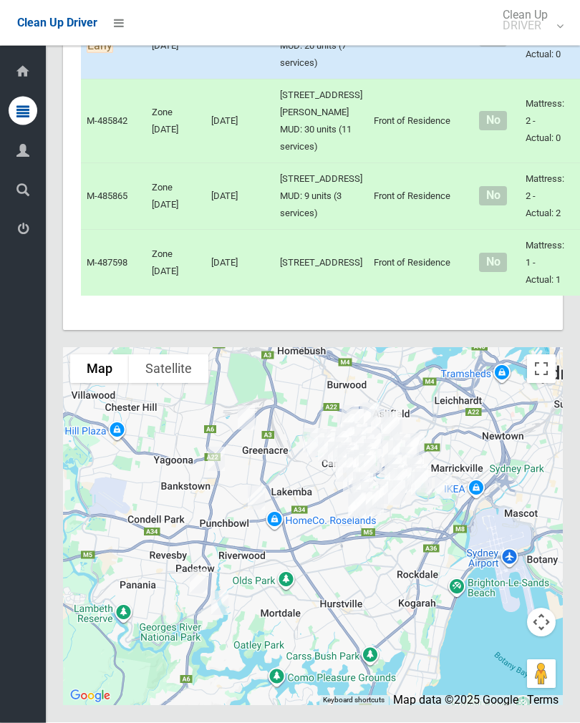
scroll to position [6639, 0]
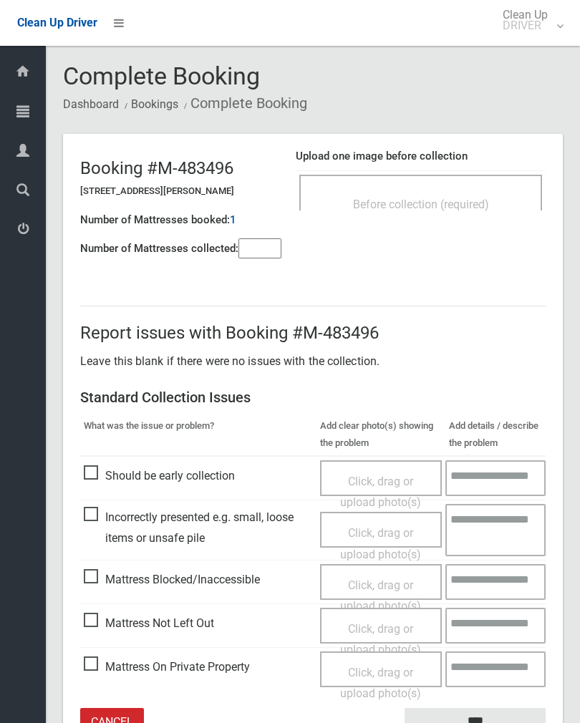
click at [263, 253] on input"] "number" at bounding box center [259, 248] width 43 height 20
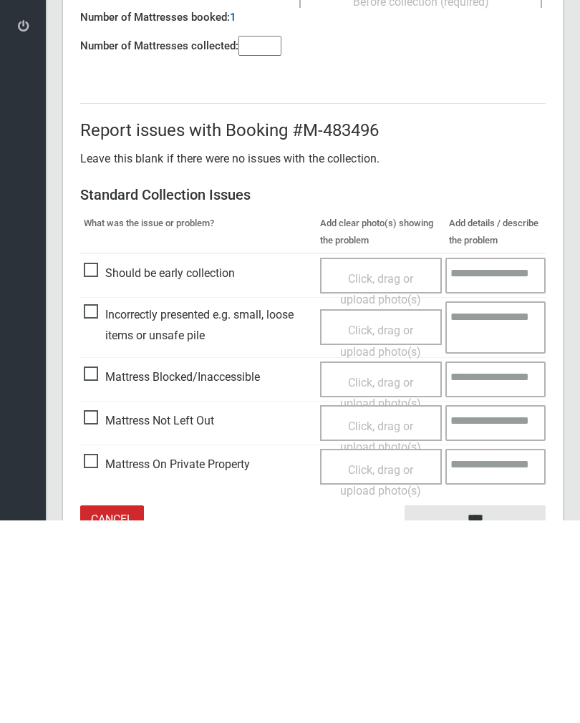
scroll to position [79, 0]
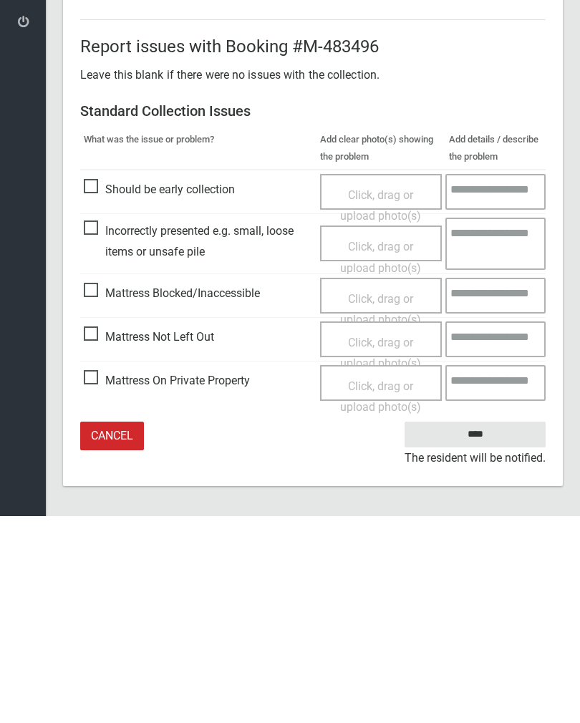
type input"] "*"
click at [395, 543] on span "Click, drag or upload photo(s)" at bounding box center [380, 560] width 81 height 35
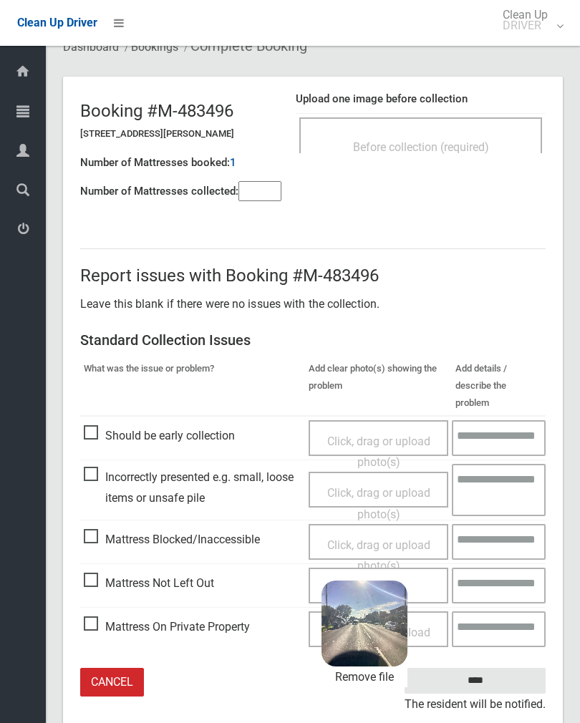
click at [508, 668] on input "****" at bounding box center [475, 681] width 141 height 26
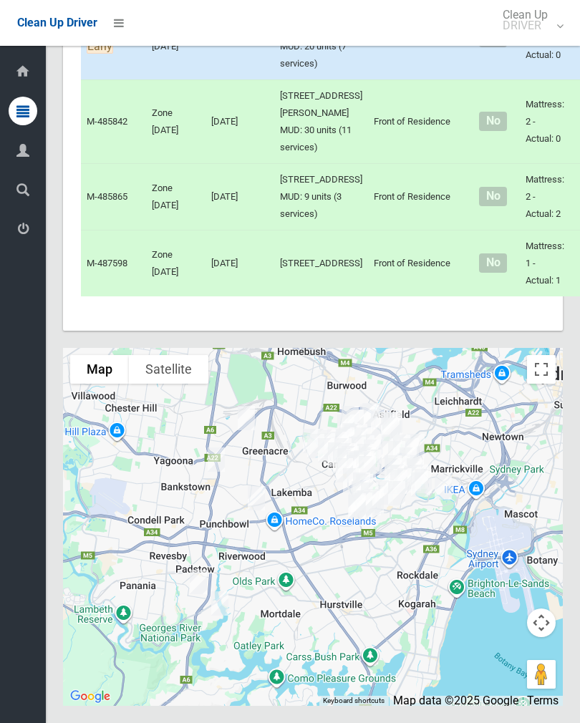
scroll to position [7325, 0]
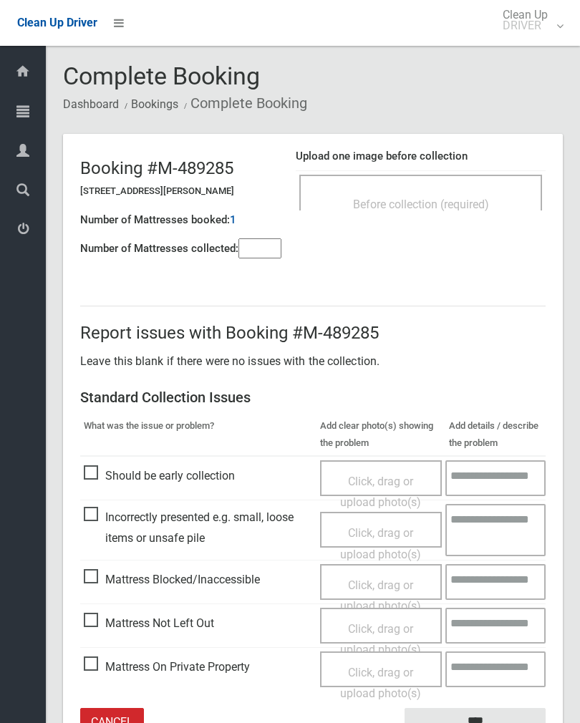
click at [445, 203] on span "Before collection (required)" at bounding box center [421, 205] width 136 height 14
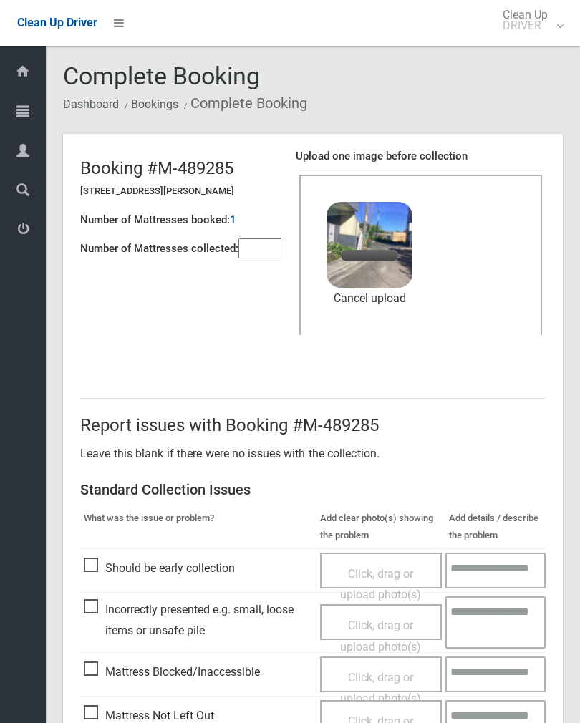
click at [266, 248] on input"] "number" at bounding box center [259, 248] width 43 height 20
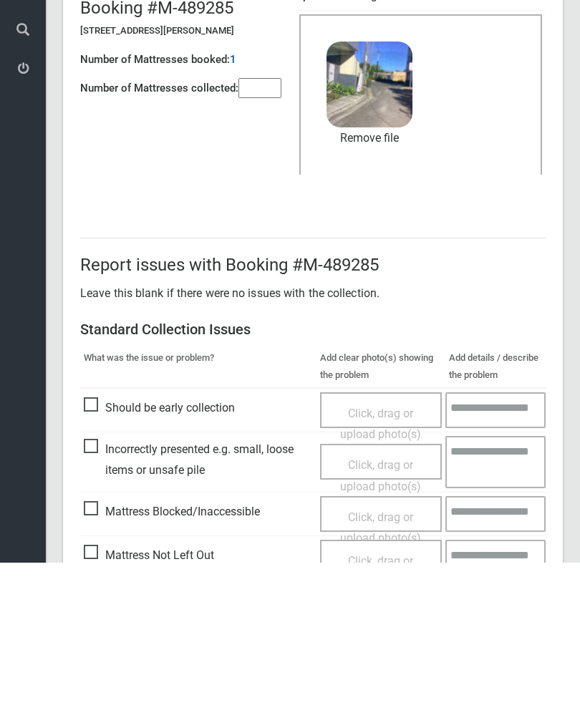
scroll to position [173, 0]
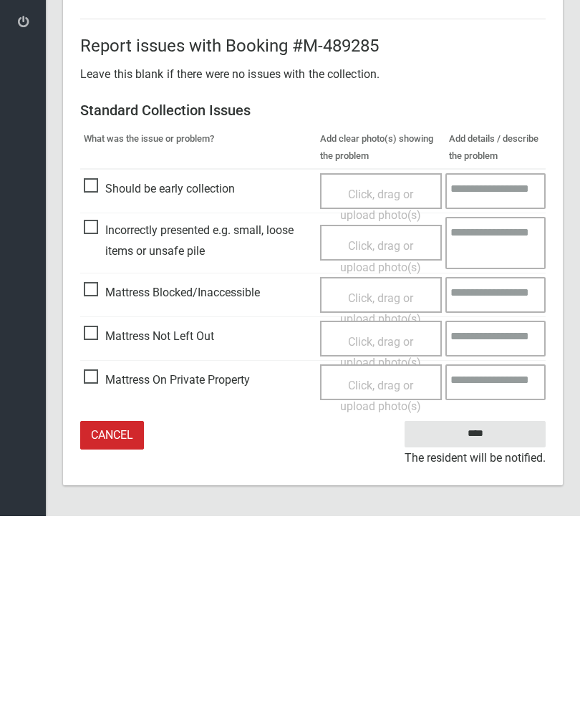
type input"] "*"
click at [491, 628] on input "****" at bounding box center [475, 641] width 141 height 26
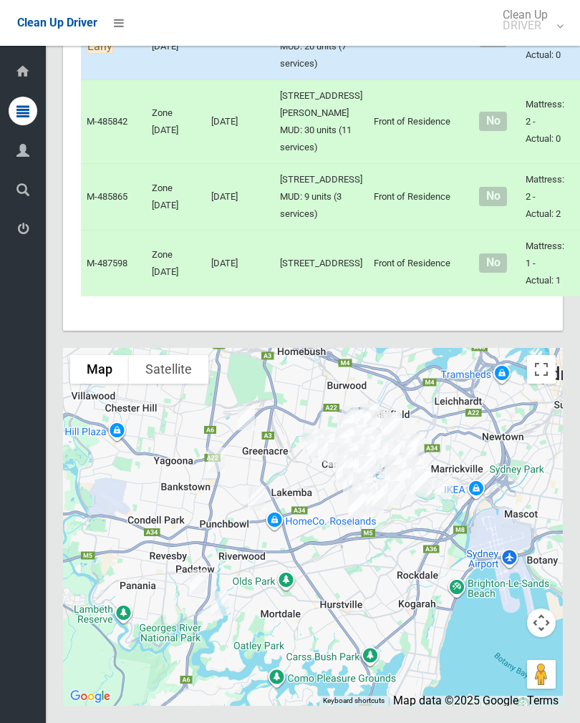
scroll to position [7465, 0]
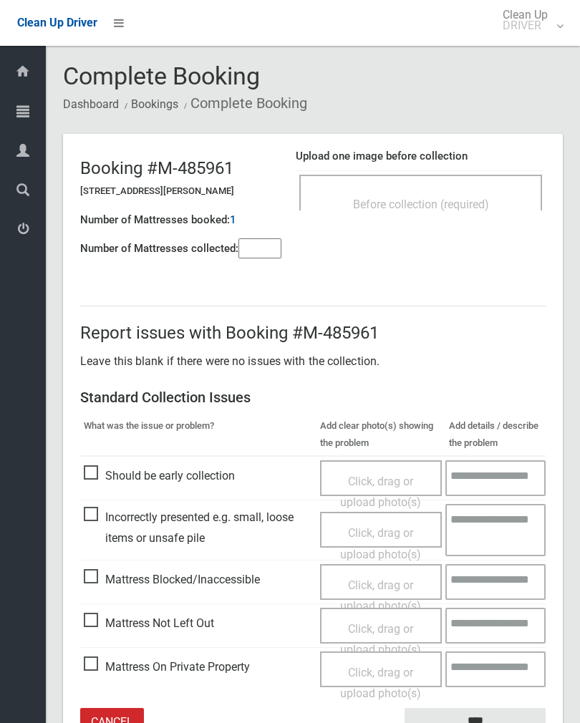
click at [476, 202] on span "Before collection (required)" at bounding box center [421, 205] width 136 height 14
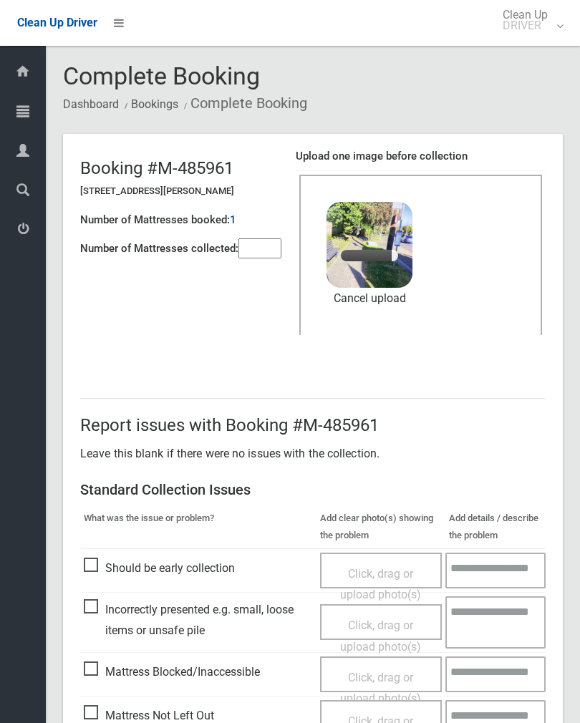
click at [263, 246] on input"] "number" at bounding box center [259, 248] width 43 height 20
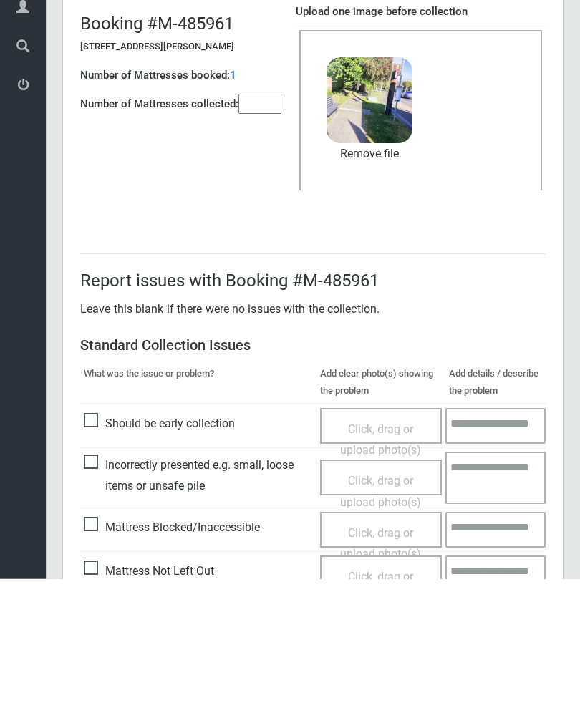
scroll to position [173, 0]
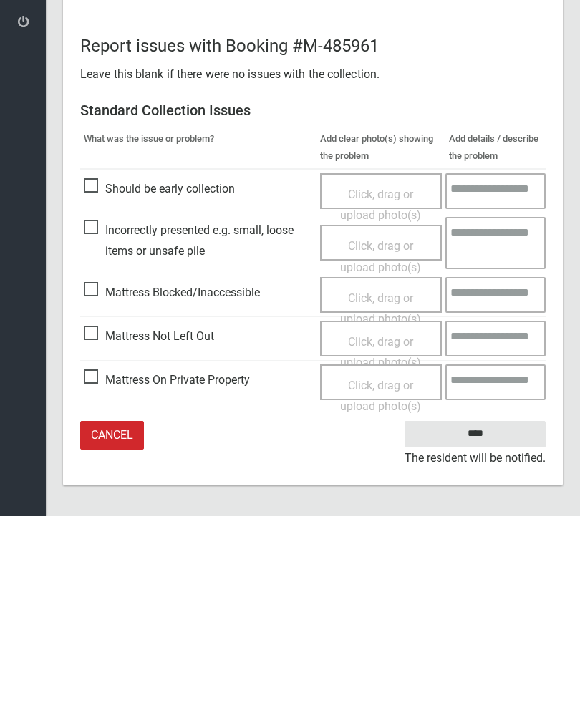
type input"] "*"
click at [491, 628] on input "****" at bounding box center [475, 641] width 141 height 26
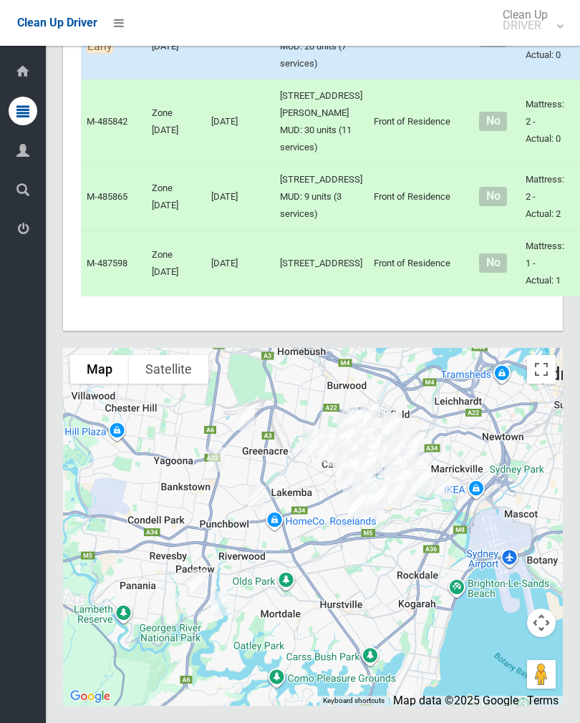
scroll to position [7242, 0]
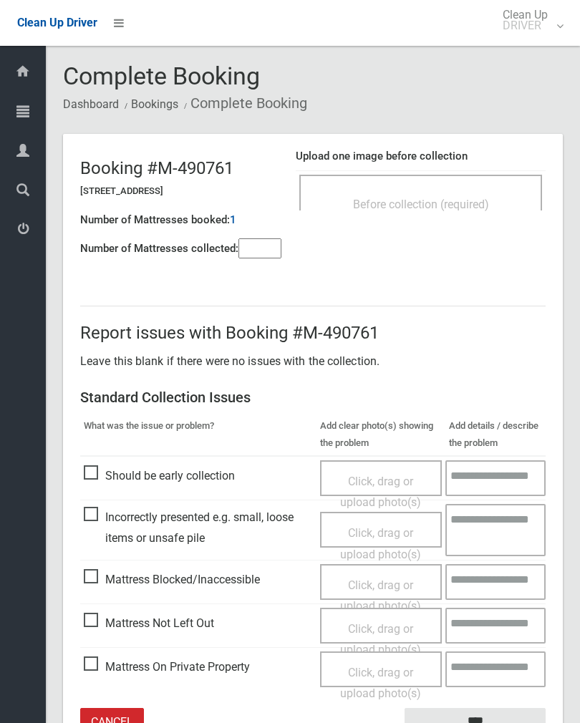
click at [263, 246] on input"] "number" at bounding box center [259, 248] width 43 height 20
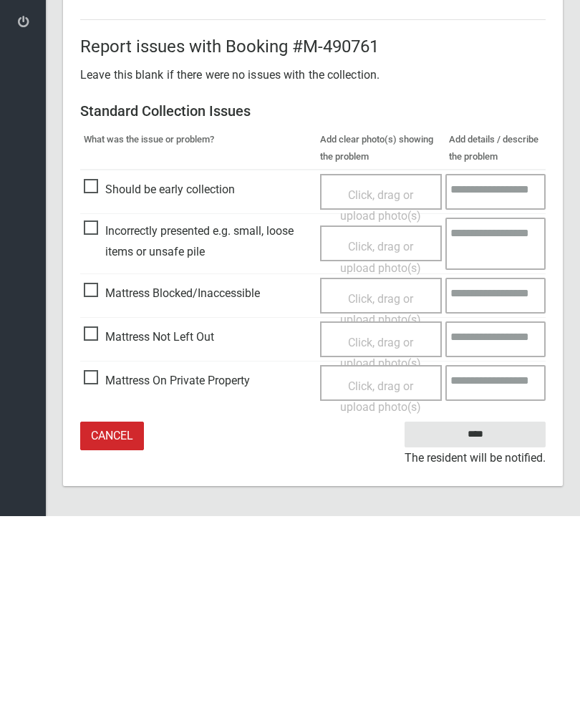
type input"] "*"
click at [387, 543] on span "Click, drag or upload photo(s)" at bounding box center [380, 560] width 81 height 35
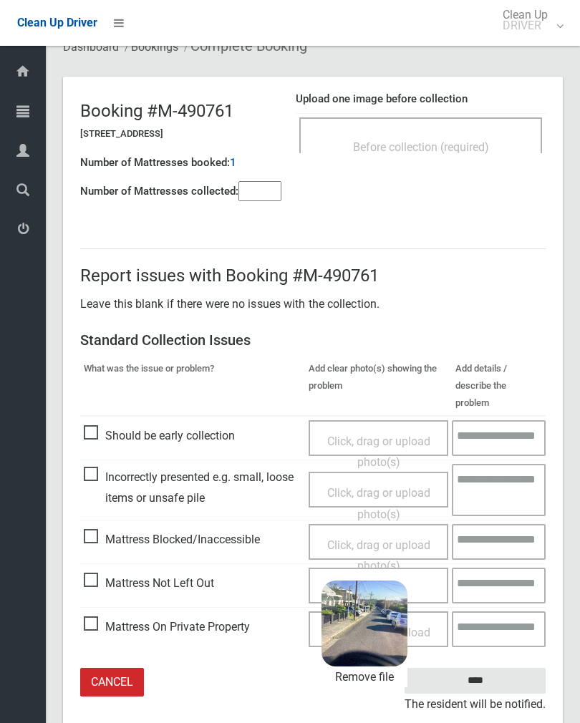
click at [509, 668] on input "****" at bounding box center [475, 681] width 141 height 26
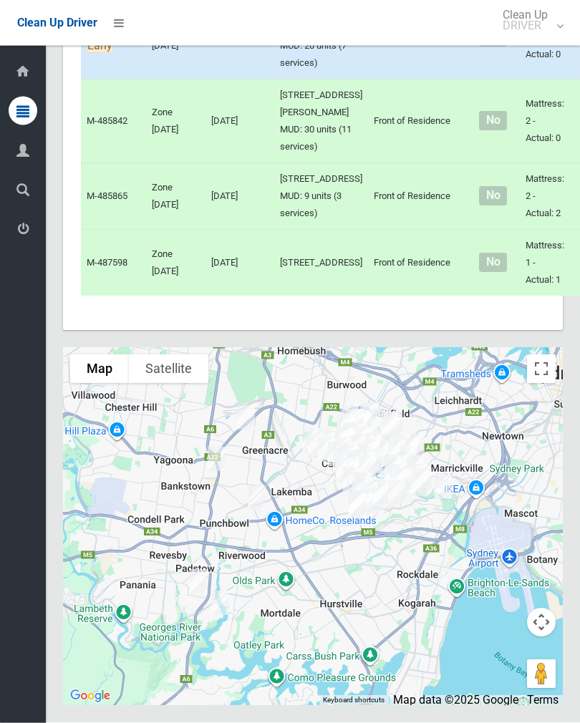
scroll to position [7714, 0]
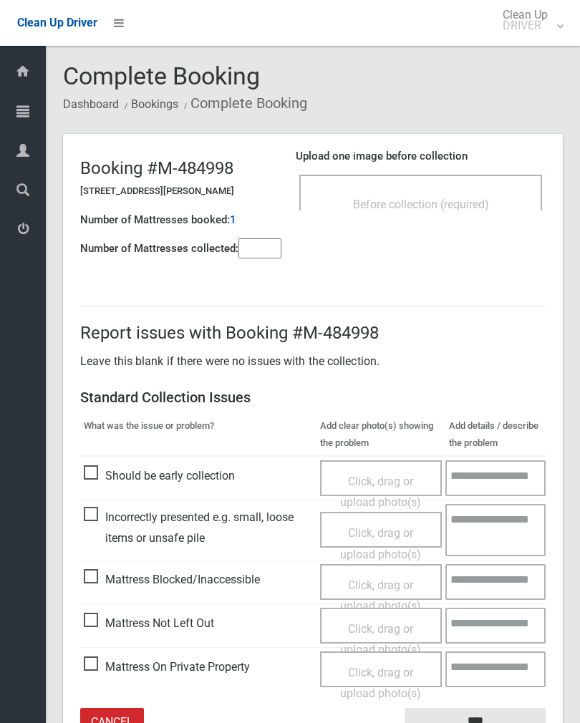
click at [478, 193] on div "Before collection (required)" at bounding box center [420, 203] width 211 height 26
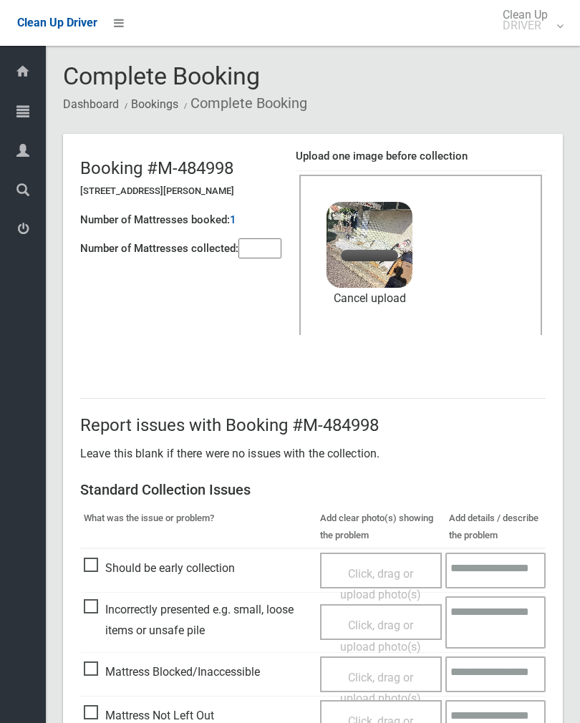
click at [264, 259] on input"] "number" at bounding box center [259, 248] width 43 height 20
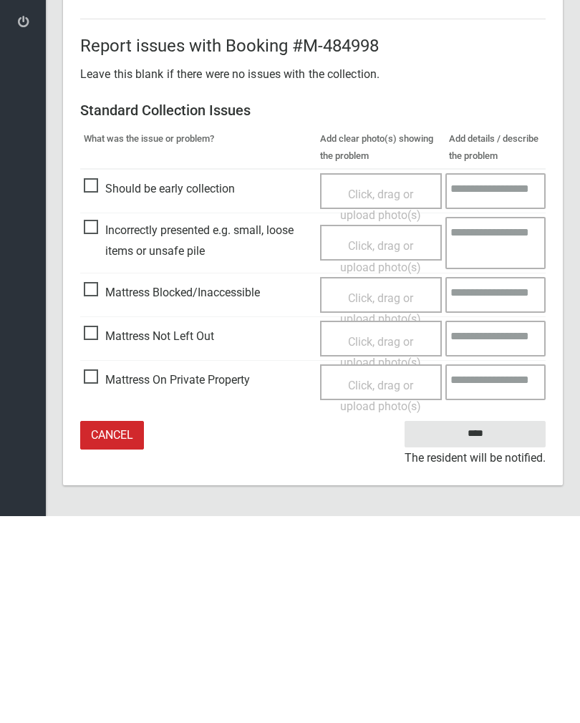
type input"] "*"
click at [494, 628] on input "****" at bounding box center [475, 641] width 141 height 26
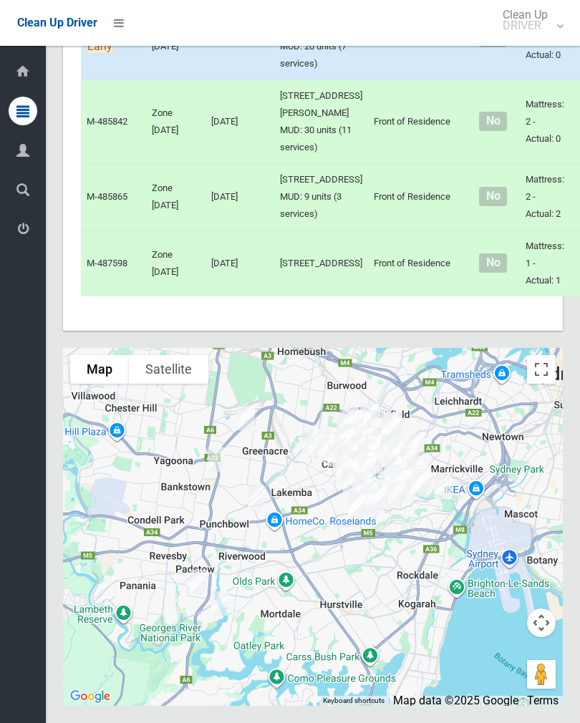
scroll to position [7937, 0]
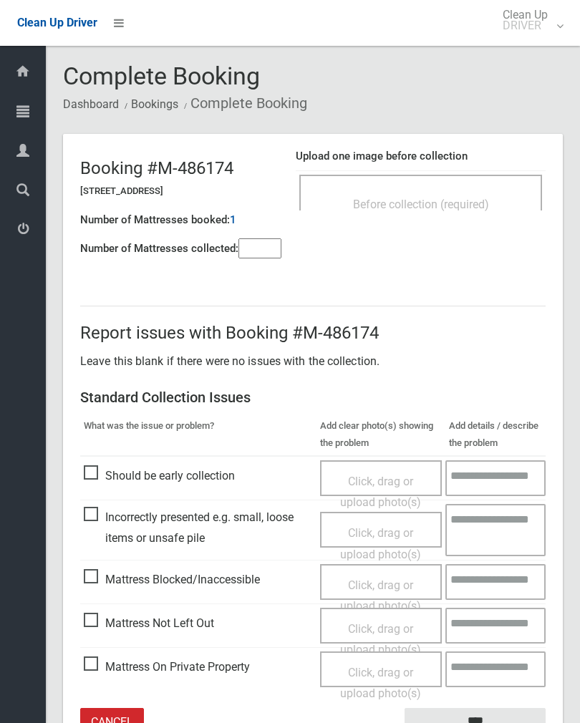
click at [476, 203] on span "Before collection (required)" at bounding box center [421, 205] width 136 height 14
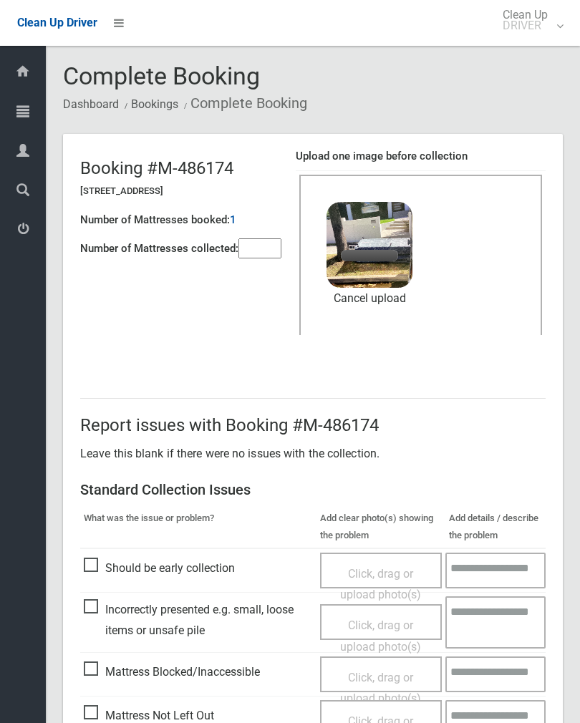
click at [266, 242] on input"] "number" at bounding box center [259, 248] width 43 height 20
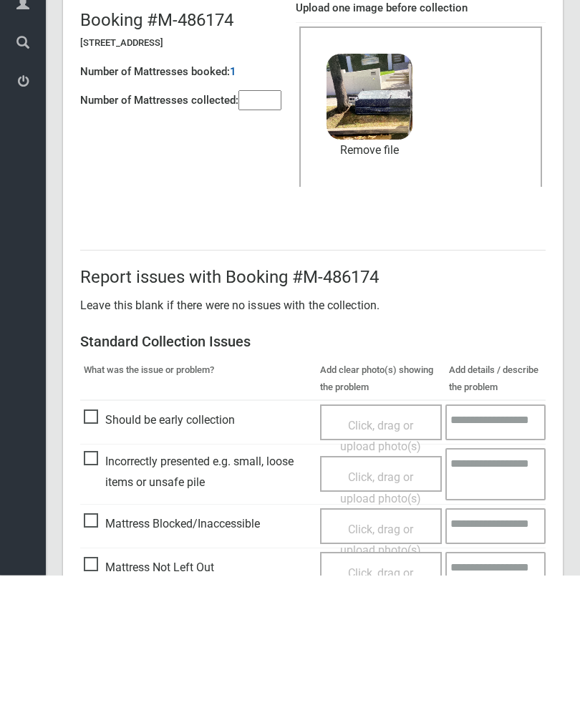
scroll to position [173, 0]
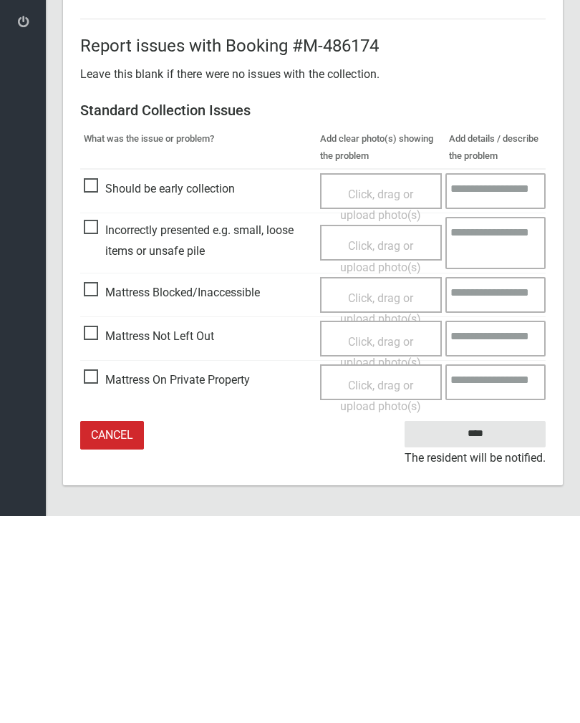
type input"] "*"
click at [489, 628] on input "****" at bounding box center [475, 641] width 141 height 26
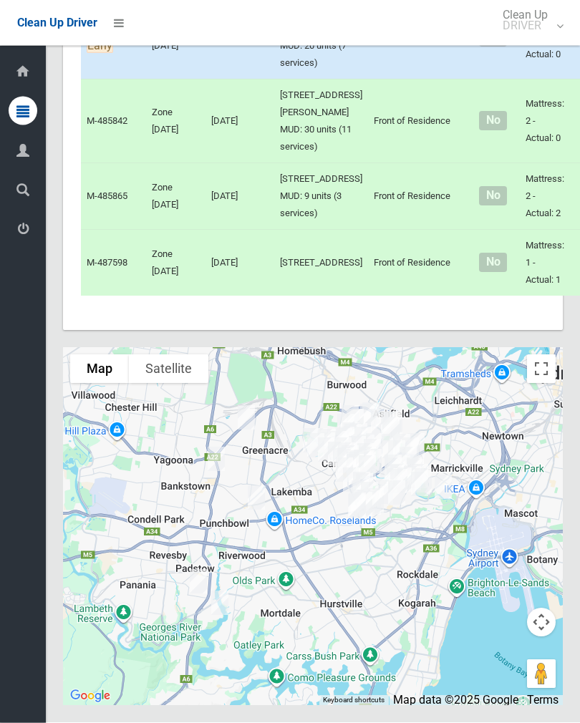
scroll to position [7931, 0]
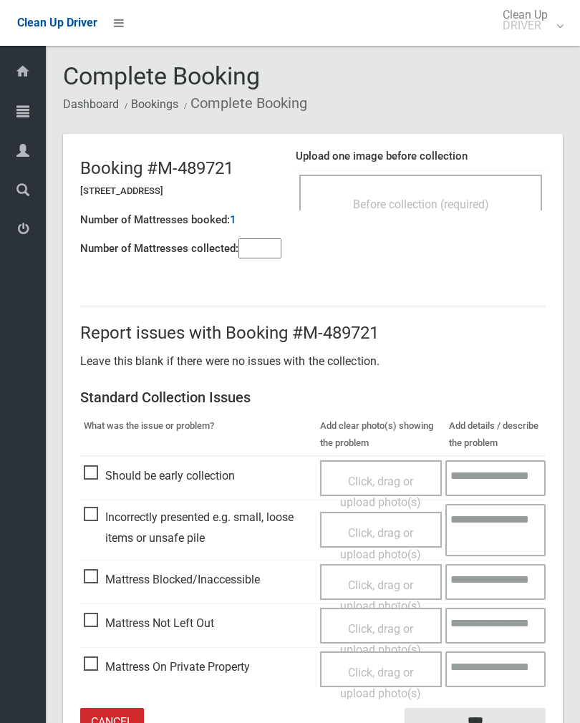
click at [469, 202] on span "Before collection (required)" at bounding box center [421, 205] width 136 height 14
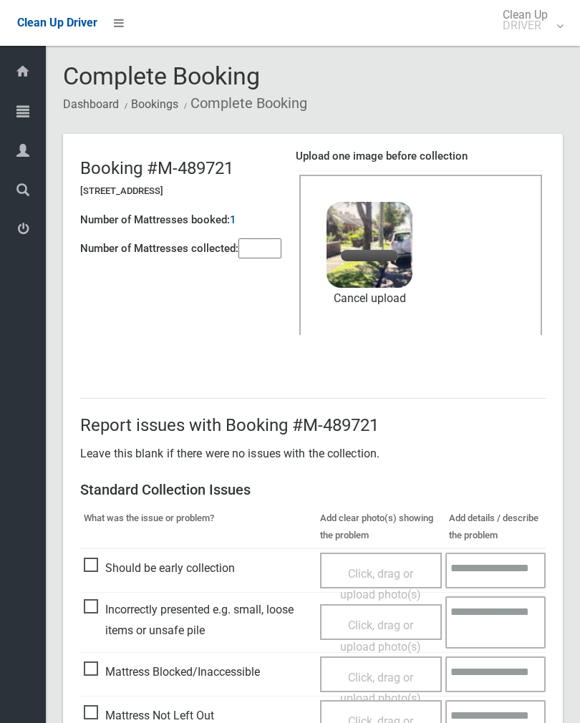
click at [263, 254] on input"] "number" at bounding box center [259, 248] width 43 height 20
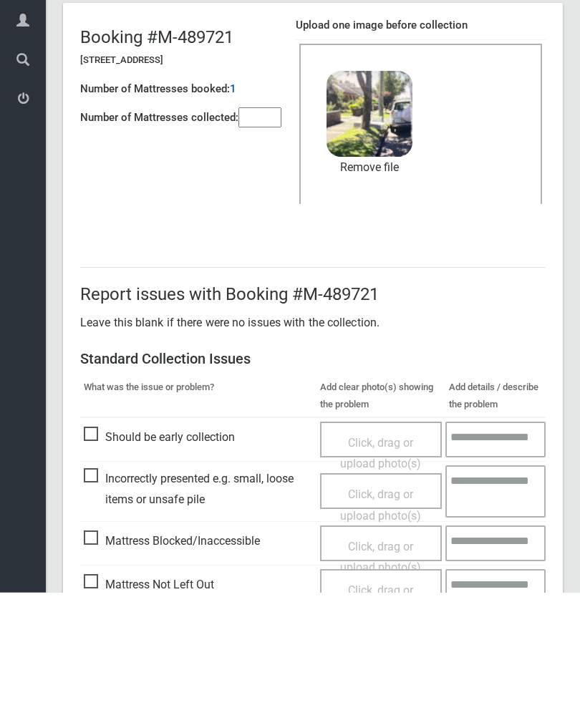
scroll to position [173, 0]
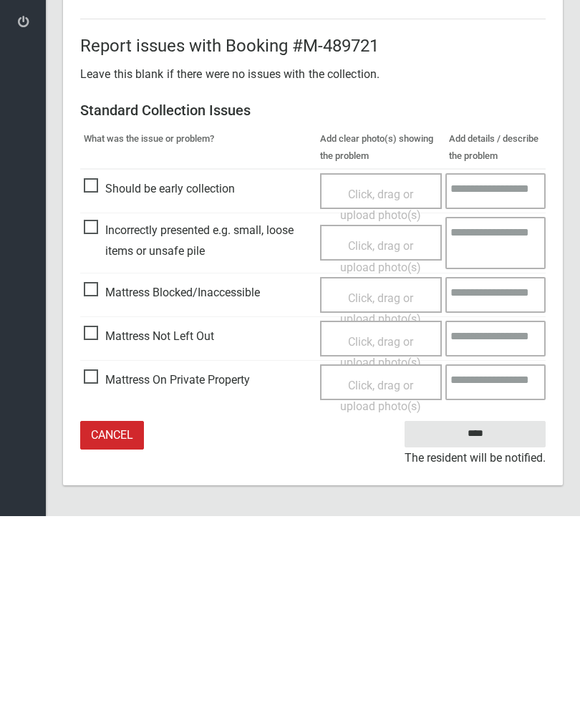
type input"] "*"
click at [503, 628] on input "****" at bounding box center [475, 641] width 141 height 26
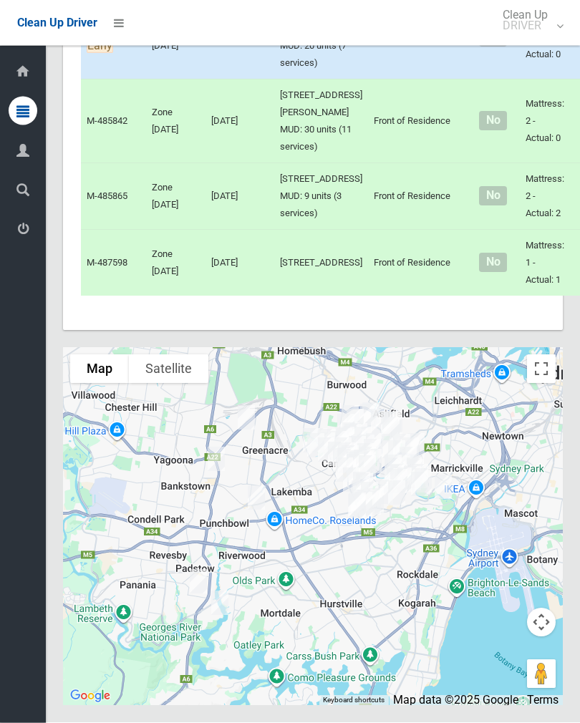
scroll to position [6361, 0]
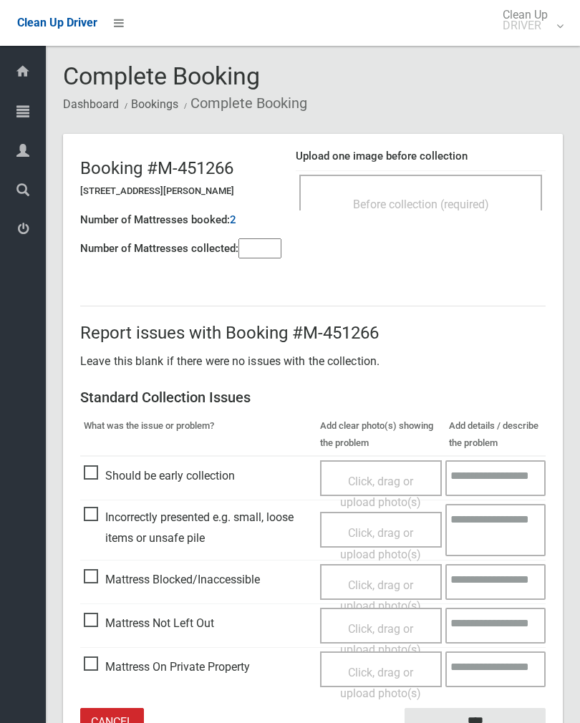
click at [461, 191] on div "Before collection (required)" at bounding box center [420, 203] width 211 height 26
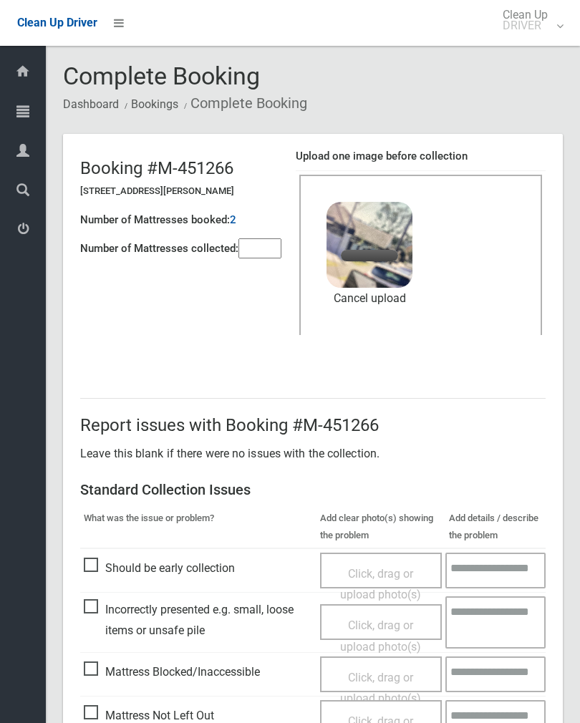
click at [259, 240] on input"] "number" at bounding box center [259, 248] width 43 height 20
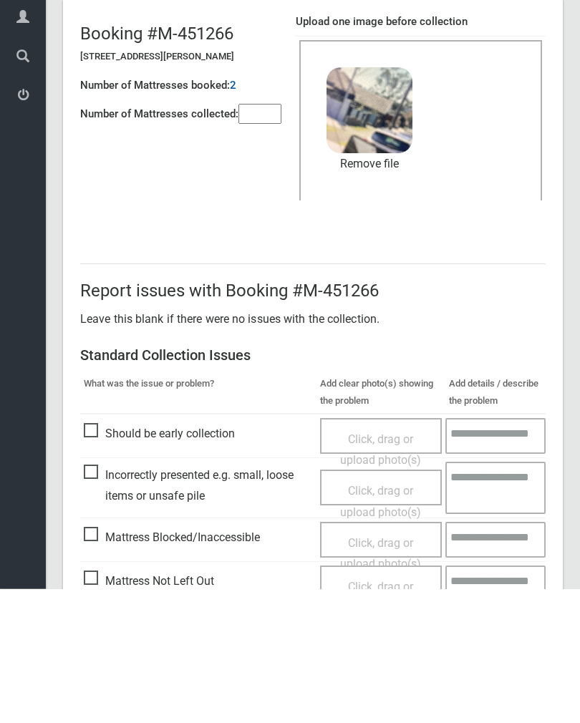
scroll to position [173, 0]
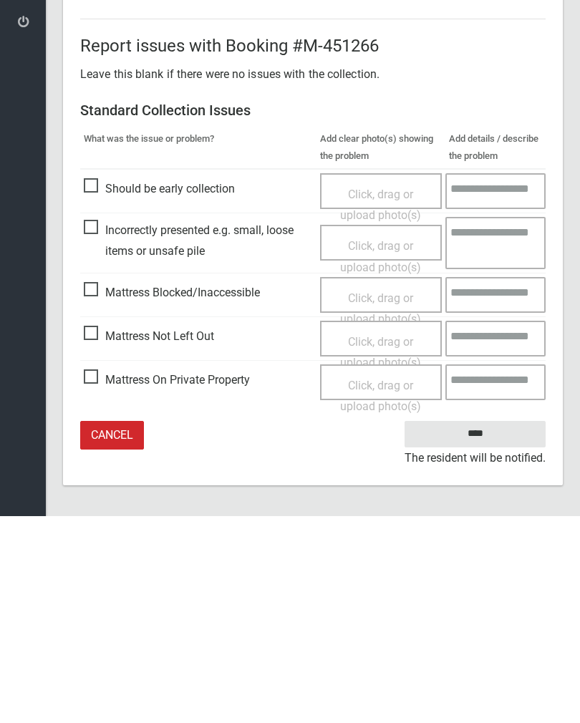
type input"] "*"
click at [487, 628] on input "****" at bounding box center [475, 641] width 141 height 26
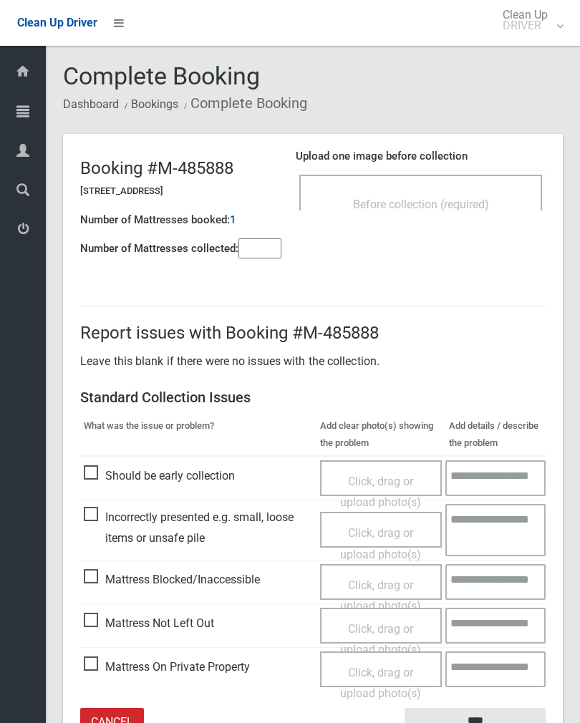
click at [463, 188] on div "Before collection (required)" at bounding box center [420, 193] width 243 height 36
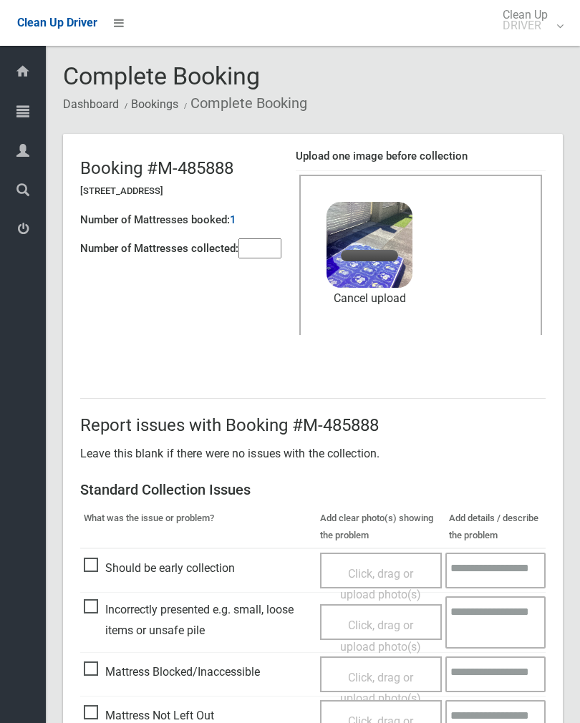
click at [256, 238] on input"] "number" at bounding box center [259, 248] width 43 height 20
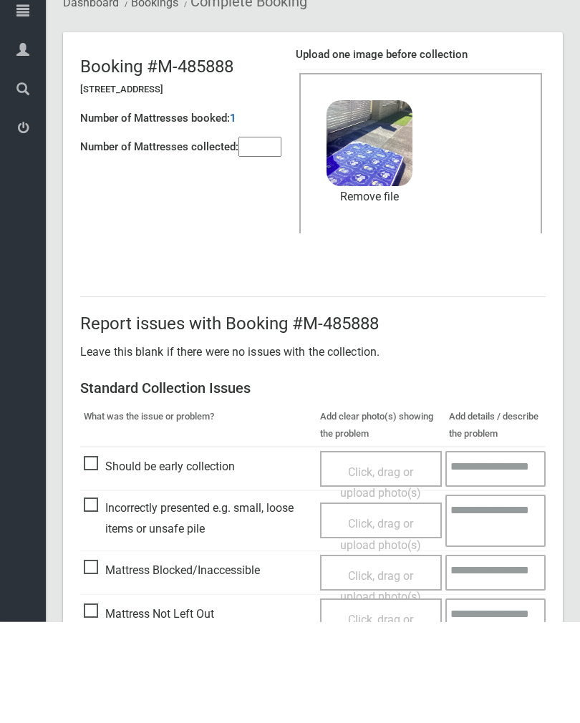
scroll to position [173, 0]
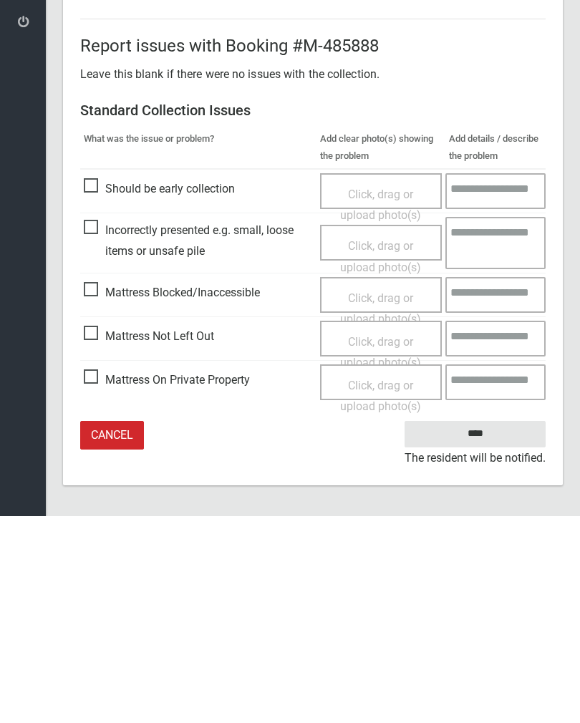
type input"] "*"
click at [487, 628] on input "****" at bounding box center [475, 641] width 141 height 26
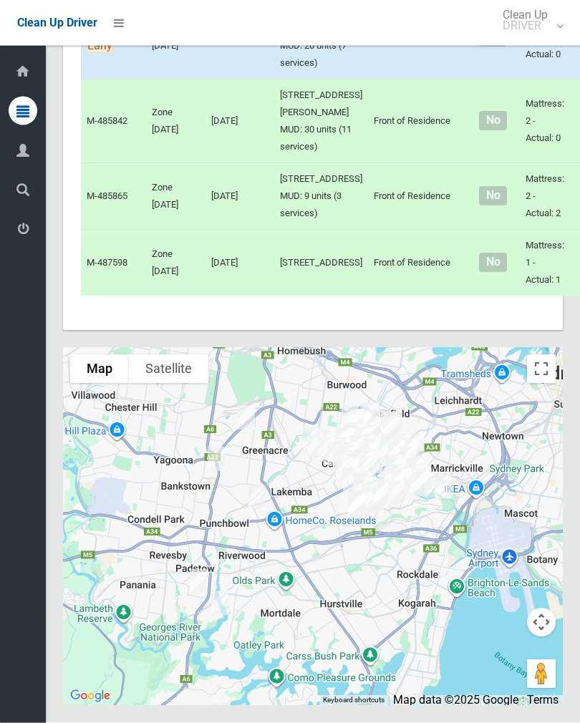
scroll to position [7994, 0]
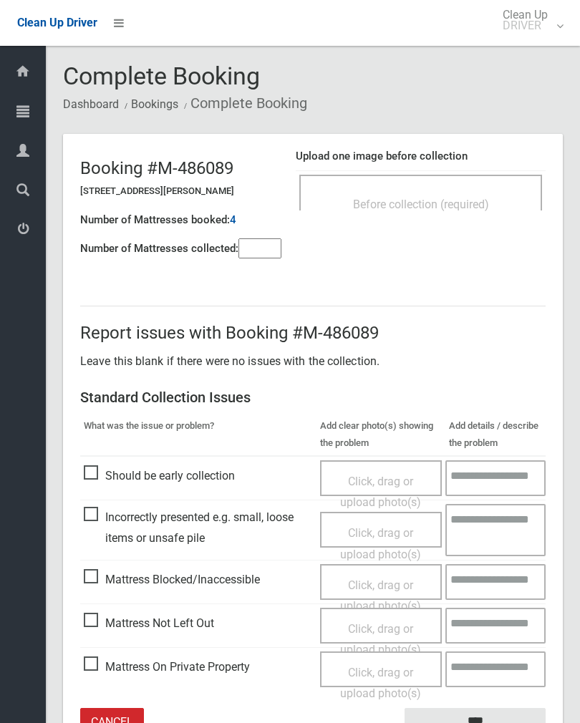
click at [263, 247] on input"] "number" at bounding box center [259, 248] width 43 height 20
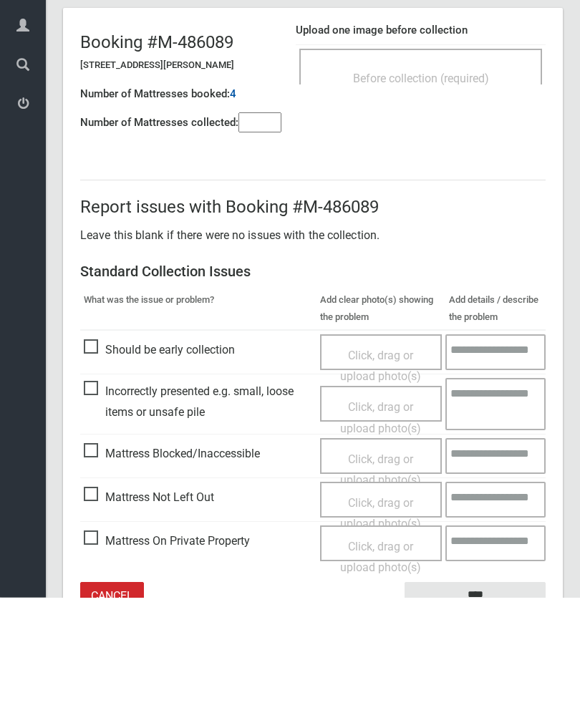
scroll to position [79, 0]
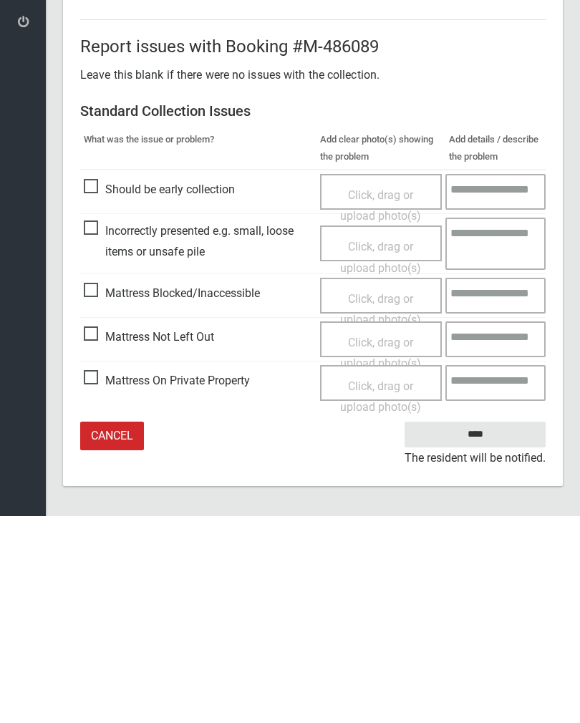
type input"] "*"
click at [384, 543] on span "Click, drag or upload photo(s)" at bounding box center [380, 560] width 81 height 35
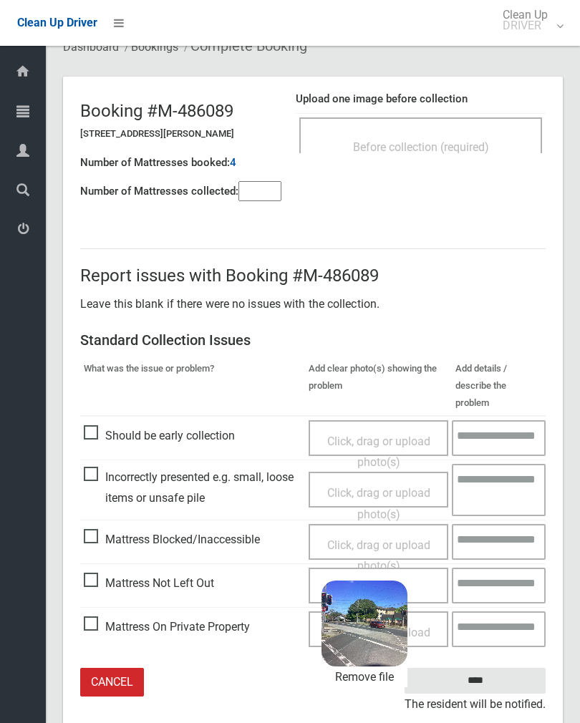
click at [526, 668] on input "****" at bounding box center [475, 681] width 141 height 26
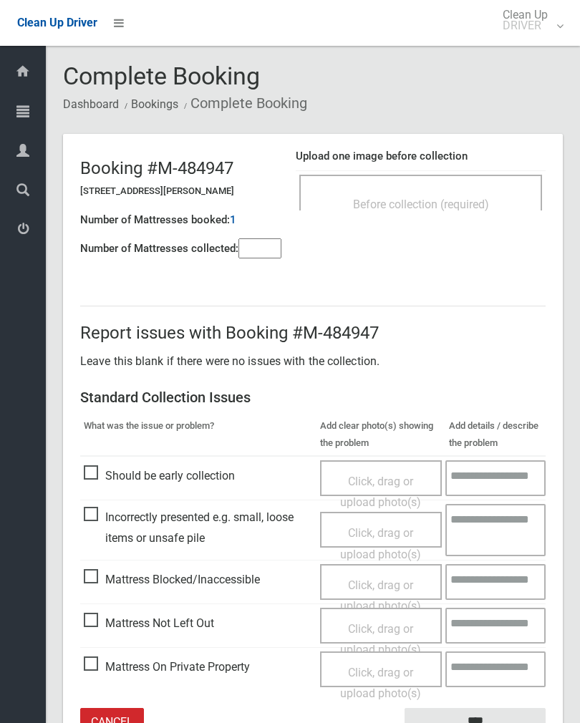
click at [473, 199] on span "Before collection (required)" at bounding box center [421, 205] width 136 height 14
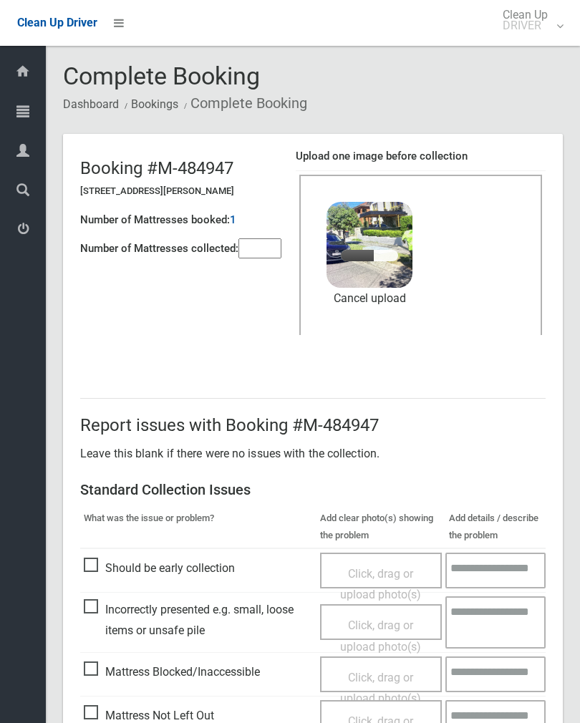
click at [264, 244] on input"] "number" at bounding box center [259, 248] width 43 height 20
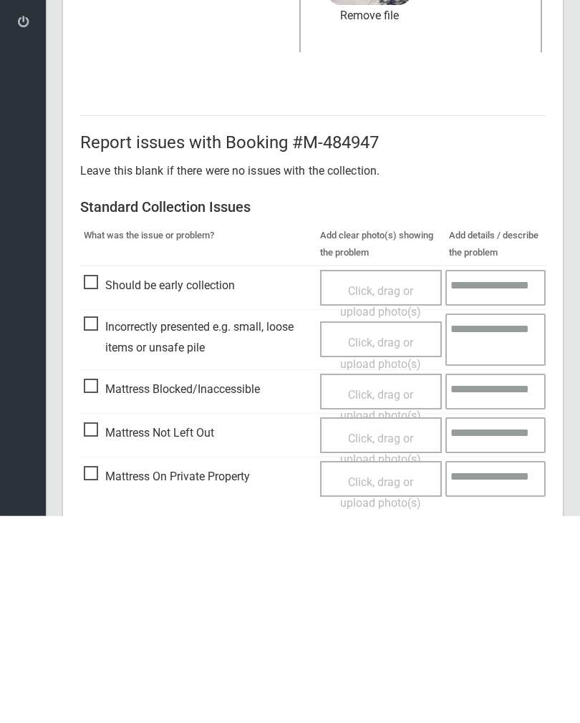
scroll to position [173, 0]
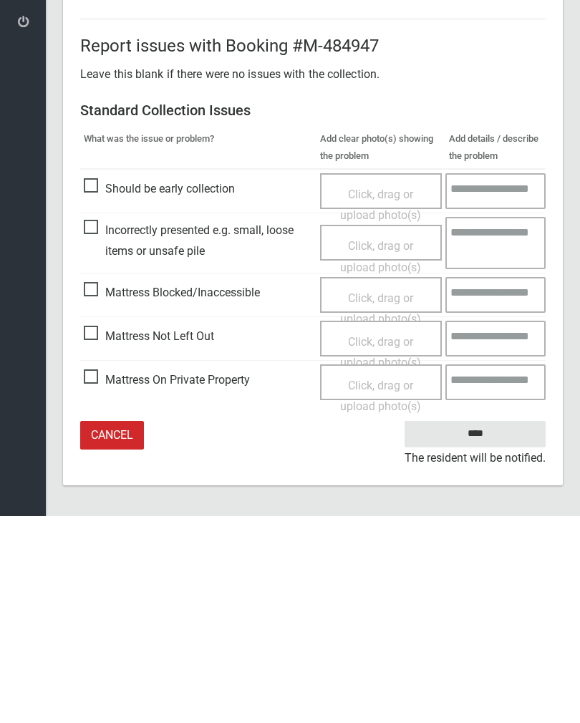
type input"] "*"
click at [501, 628] on input "****" at bounding box center [475, 641] width 141 height 26
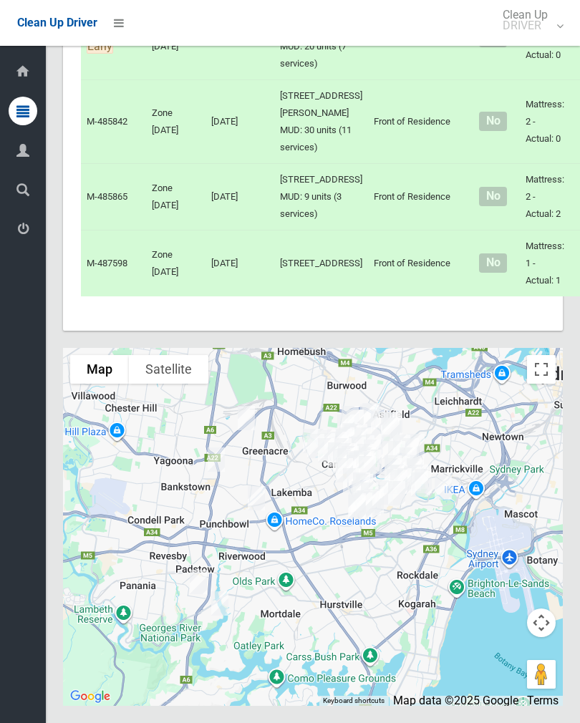
scroll to position [6372, 0]
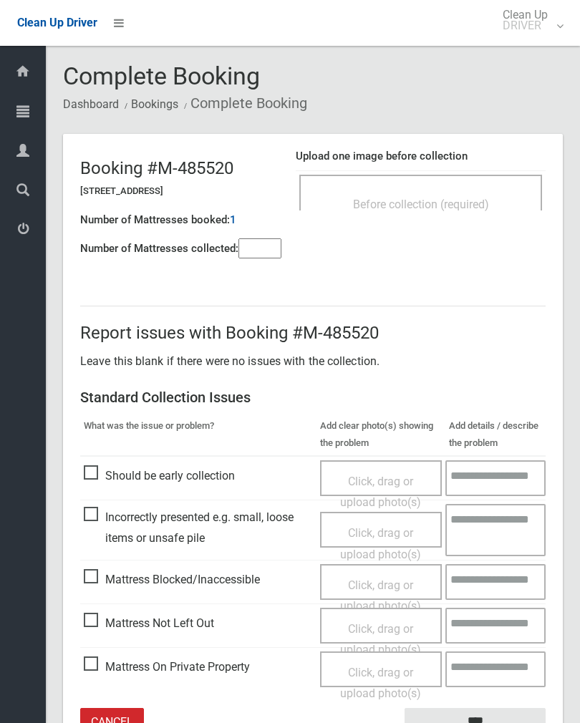
click at [261, 254] on input"] "number" at bounding box center [259, 248] width 43 height 20
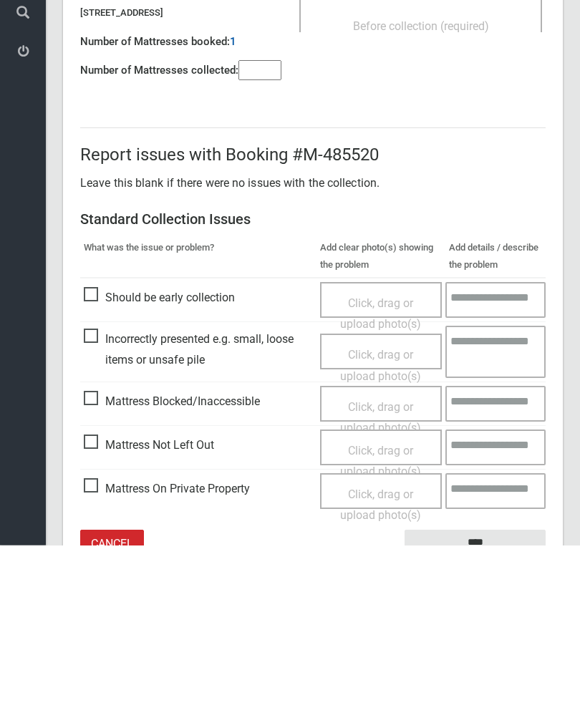
scroll to position [79, 0]
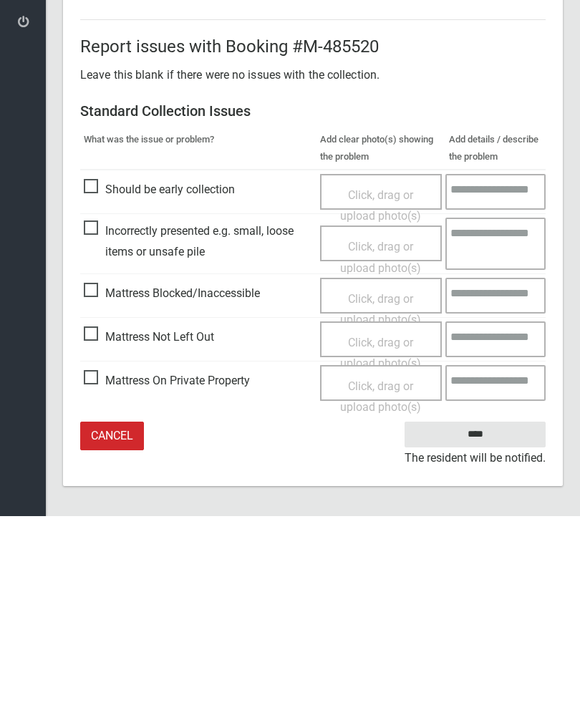
type input"] "*"
click at [377, 539] on div "Click, drag or upload photo(s)" at bounding box center [381, 560] width 101 height 42
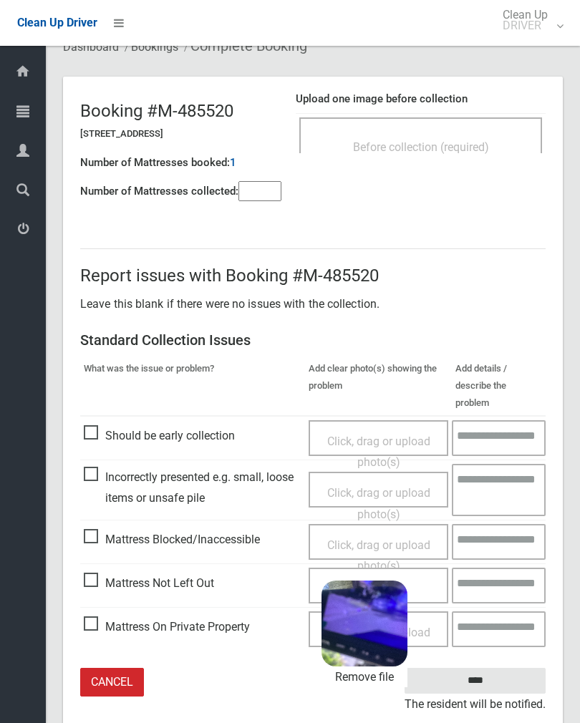
click at [521, 668] on input "****" at bounding box center [475, 681] width 141 height 26
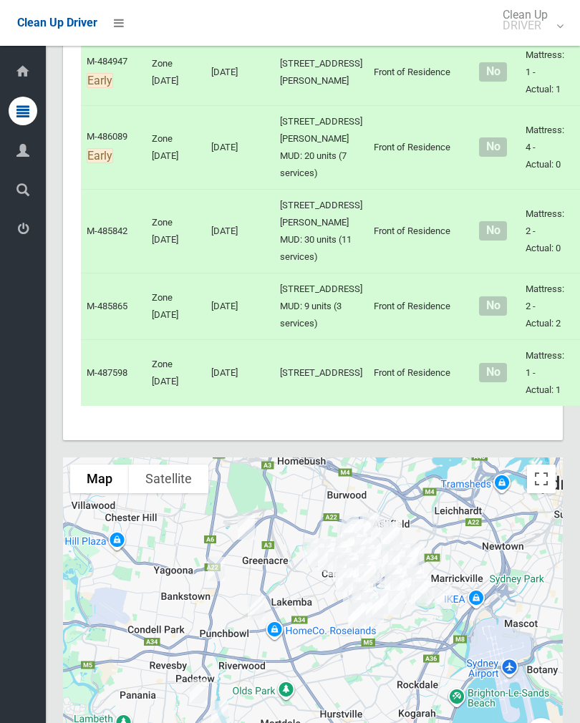
scroll to position [5832, 0]
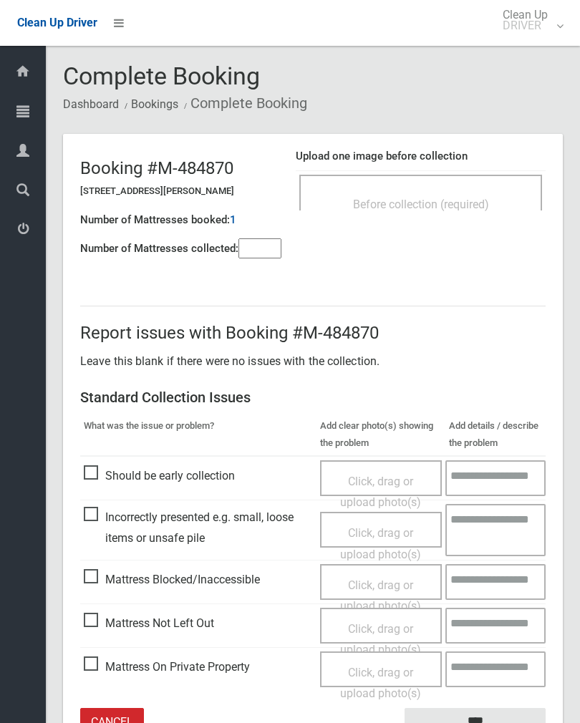
click at [261, 249] on input"] "number" at bounding box center [259, 248] width 43 height 20
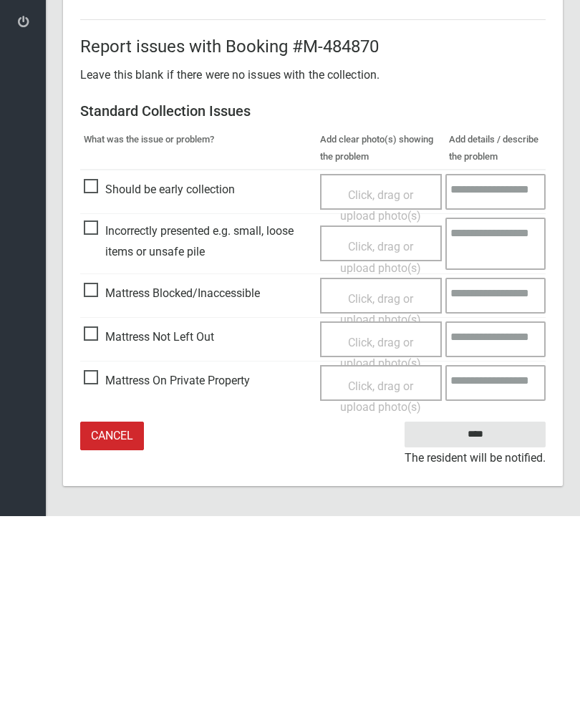
type input"] "*"
click at [390, 543] on span "Click, drag or upload photo(s)" at bounding box center [380, 560] width 81 height 35
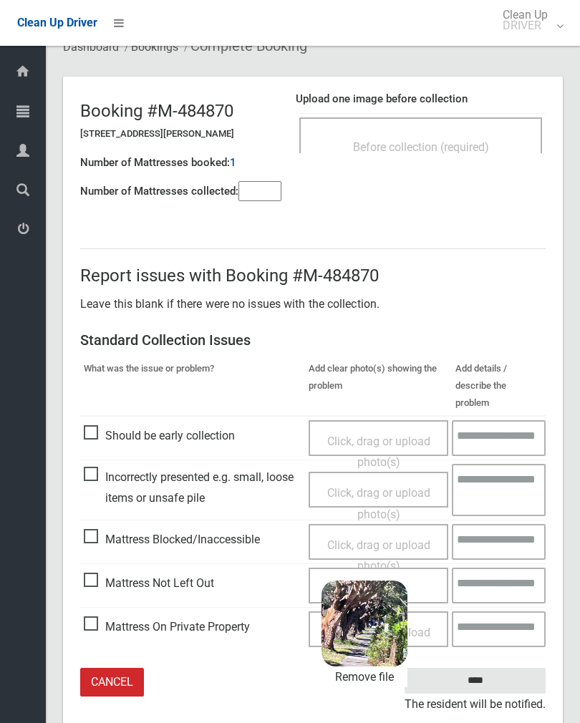
click at [506, 668] on input "****" at bounding box center [475, 681] width 141 height 26
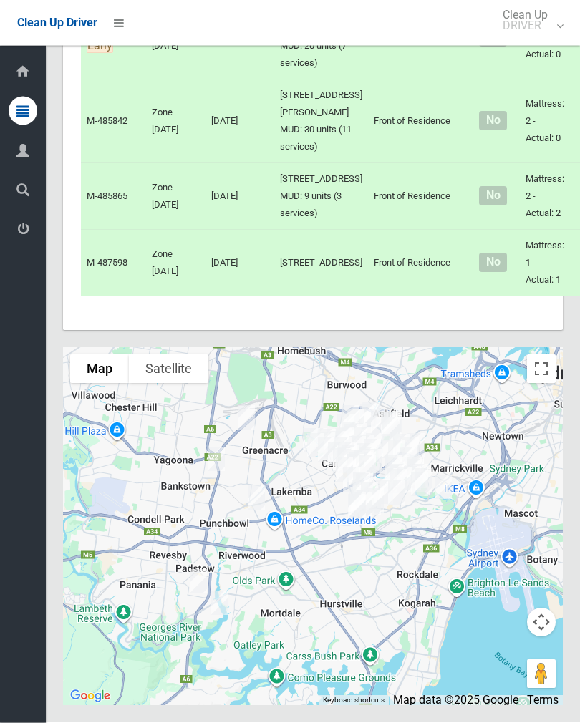
scroll to position [6119, 0]
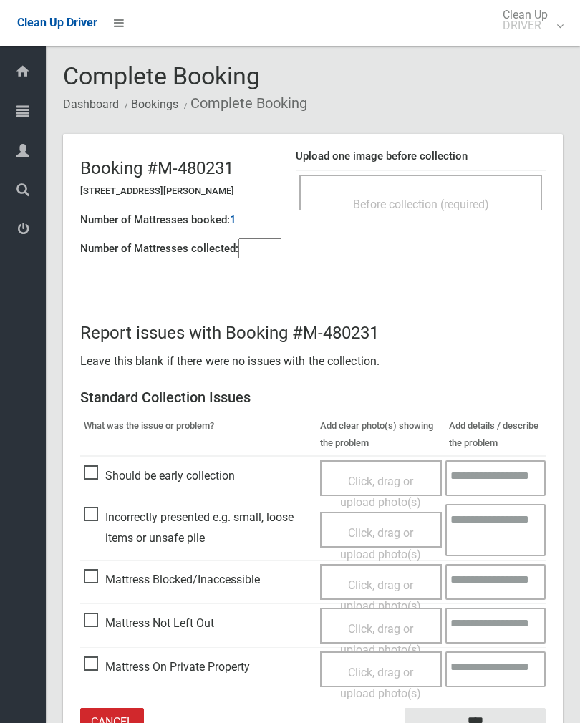
click at [481, 175] on div "Before collection (required)" at bounding box center [420, 193] width 243 height 36
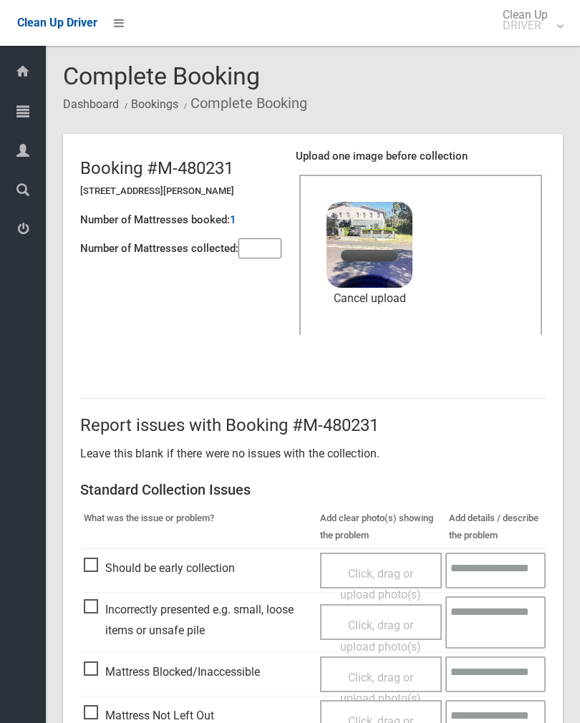
click at [263, 243] on input"] "number" at bounding box center [259, 248] width 43 height 20
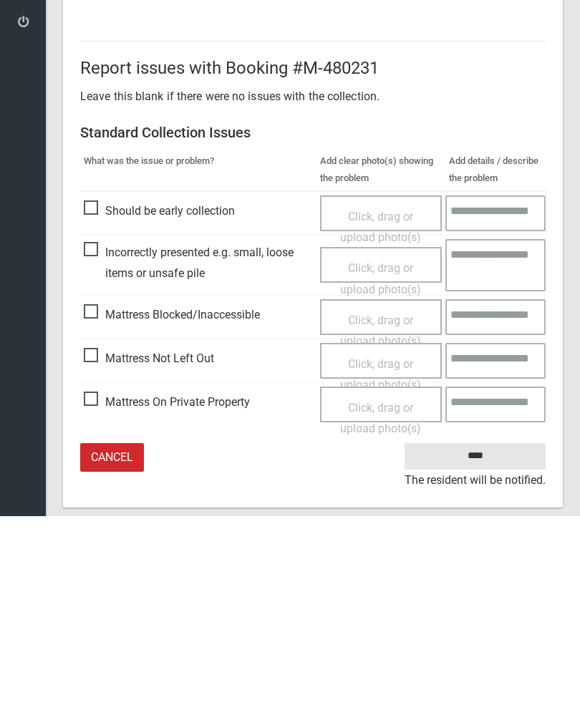
scroll to position [173, 0]
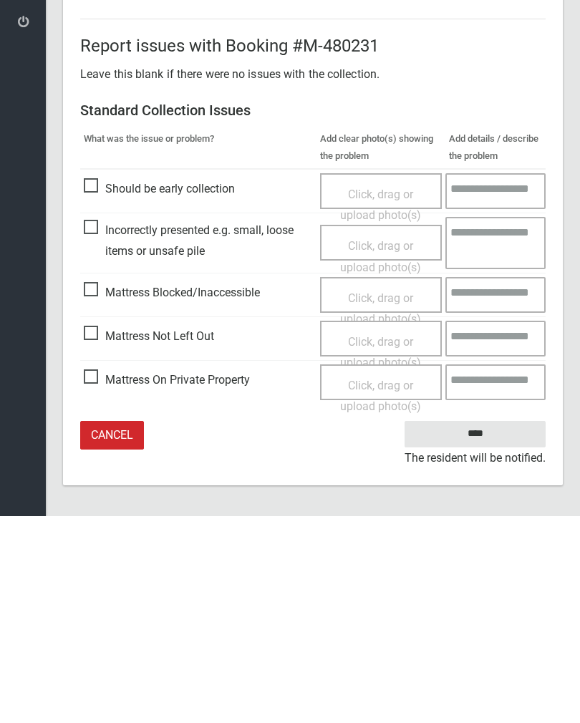
type input"] "*"
click at [487, 628] on input "****" at bounding box center [475, 641] width 141 height 26
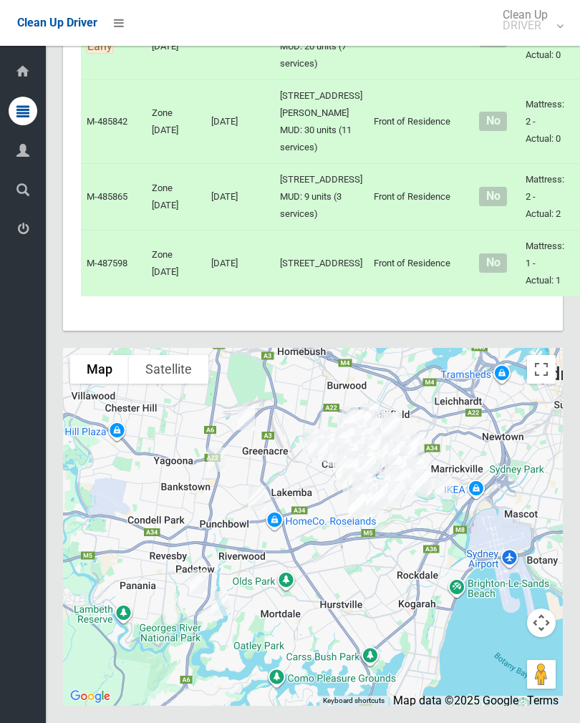
scroll to position [6467, 0]
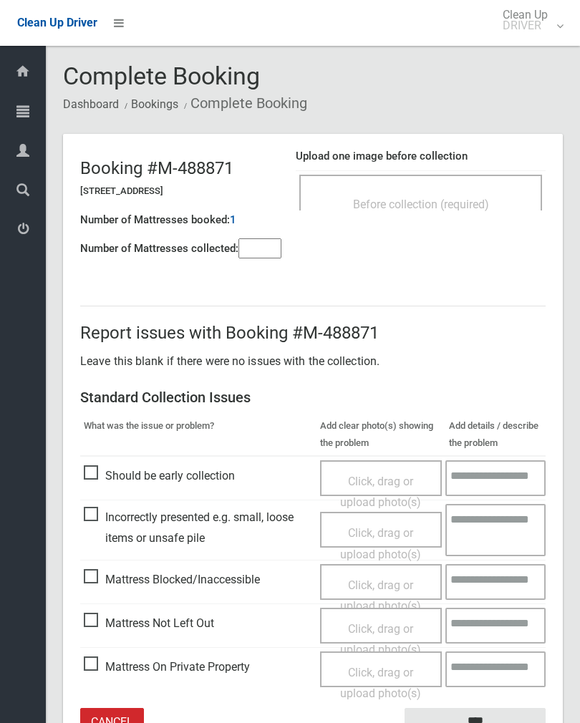
click at [460, 188] on div "Before collection (required)" at bounding box center [420, 193] width 243 height 36
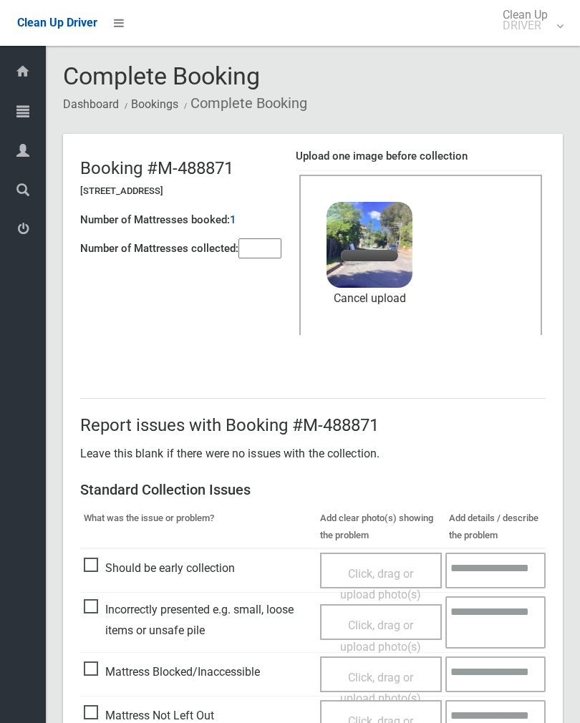
click at [266, 243] on input"] "number" at bounding box center [259, 248] width 43 height 20
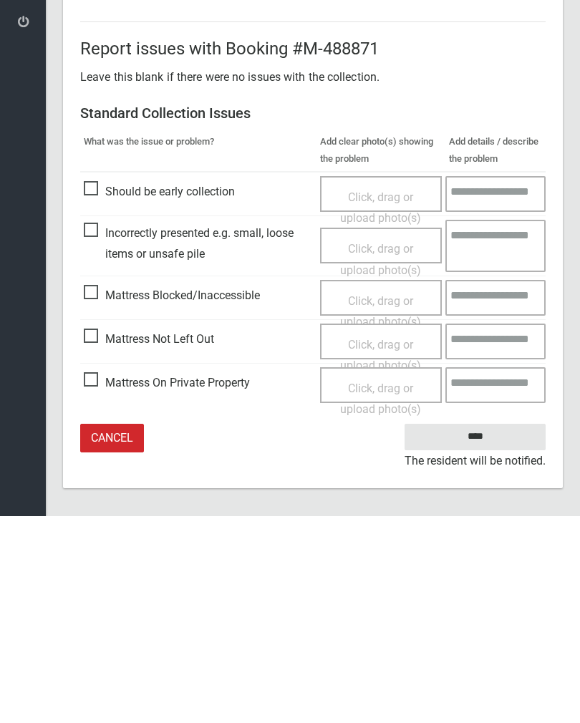
scroll to position [173, 0]
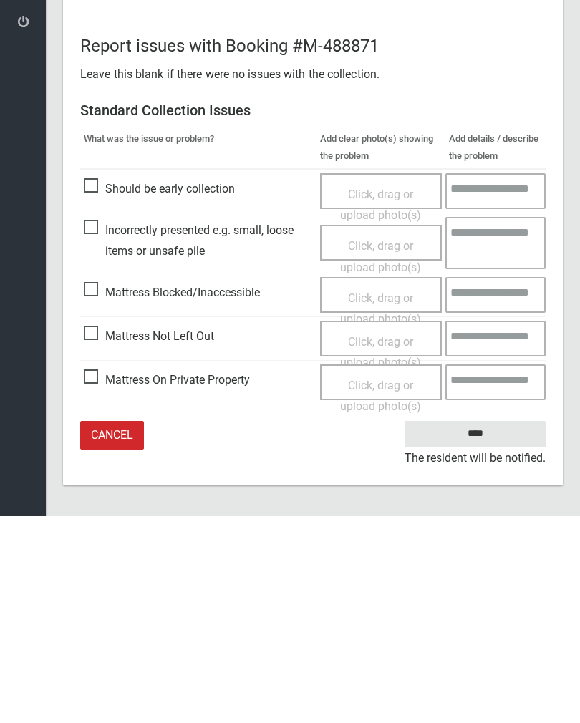
type input"] "*"
click at [486, 628] on input "****" at bounding box center [475, 641] width 141 height 26
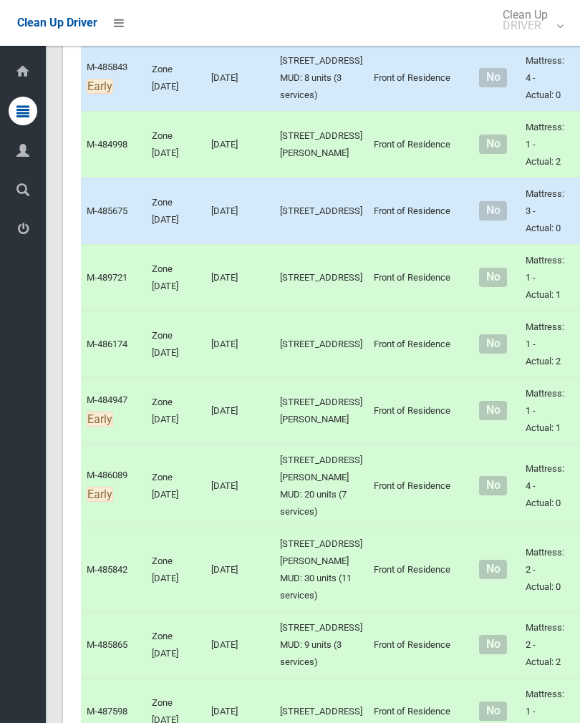
scroll to position [5503, 0]
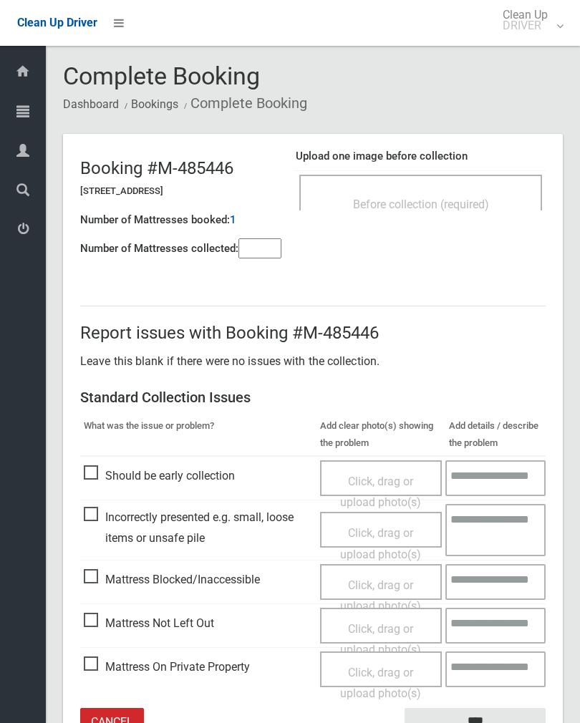
click at [259, 258] on input"] "number" at bounding box center [259, 248] width 43 height 20
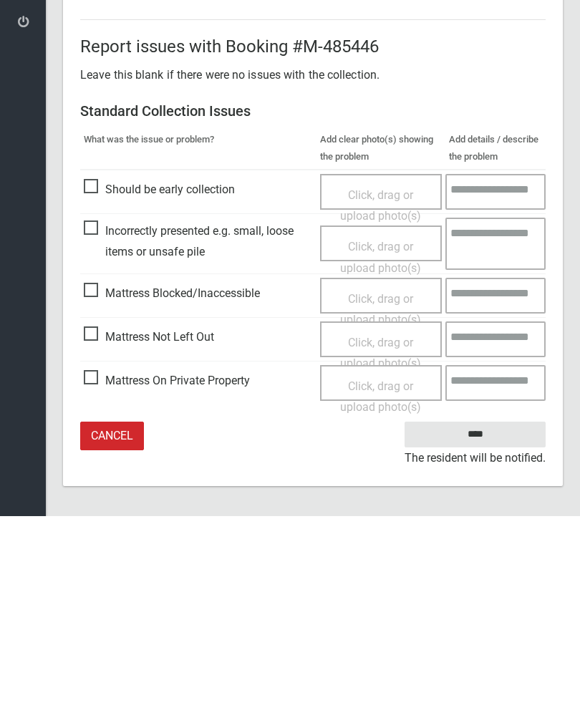
type input"] "*"
click at [385, 543] on span "Click, drag or upload photo(s)" at bounding box center [380, 560] width 81 height 35
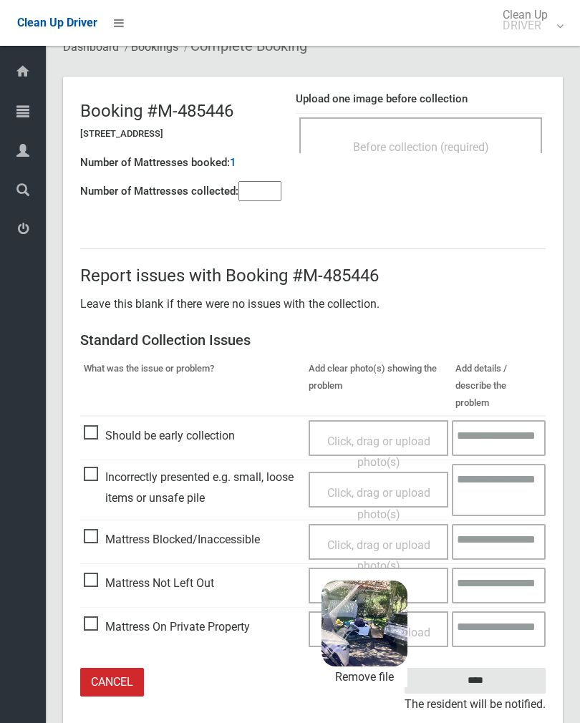
click at [513, 668] on input "****" at bounding box center [475, 681] width 141 height 26
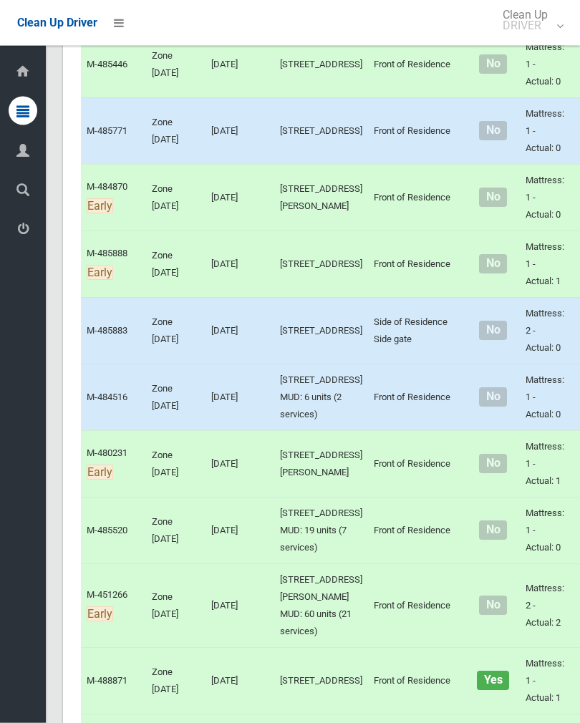
scroll to position [4106, 0]
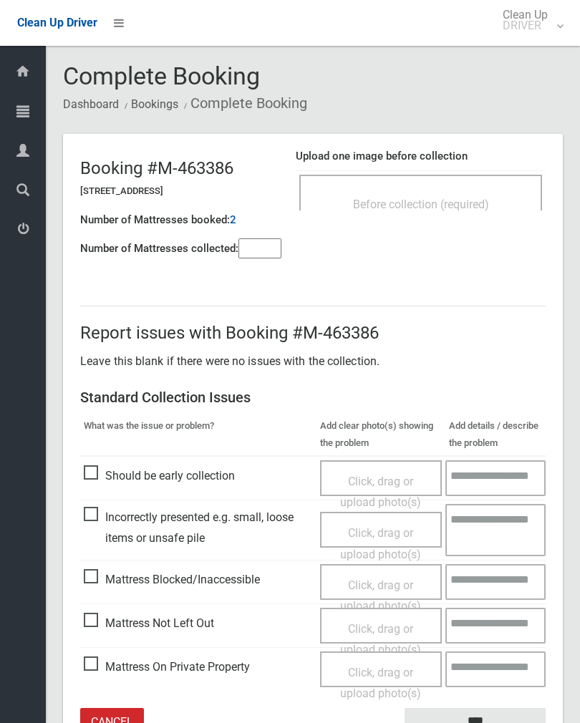
click at [252, 247] on input"] "number" at bounding box center [259, 248] width 43 height 20
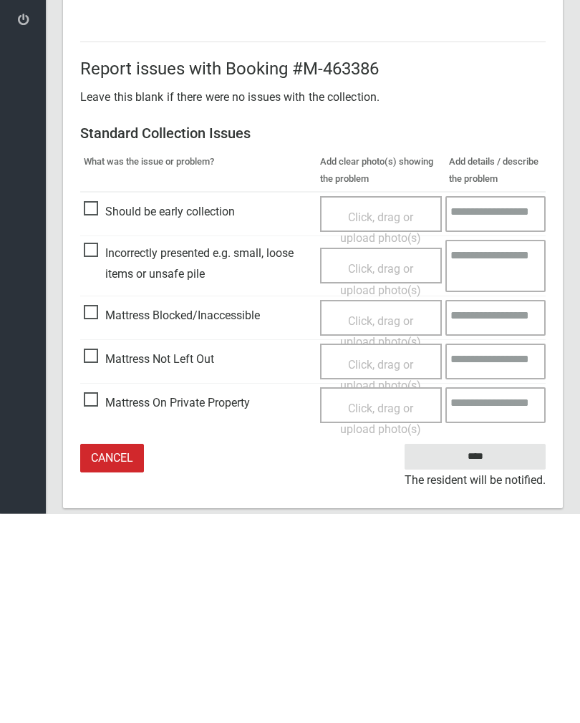
scroll to position [79, 0]
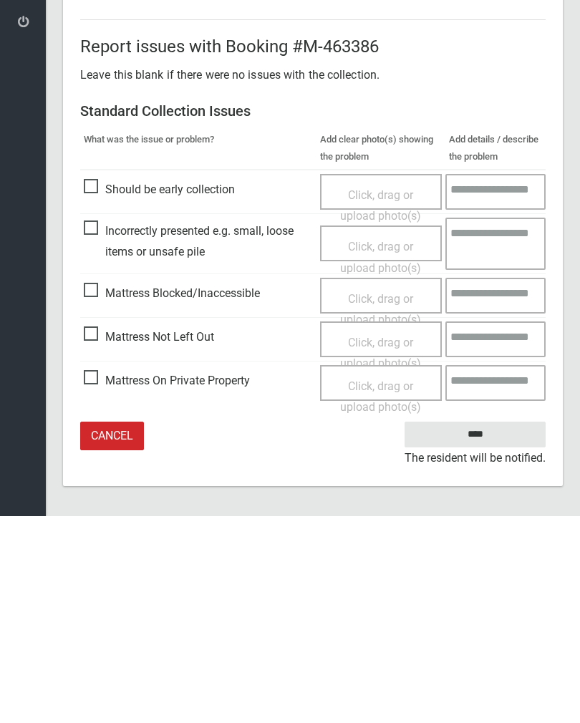
type input"] "*"
click at [381, 543] on span "Click, drag or upload photo(s)" at bounding box center [380, 560] width 81 height 35
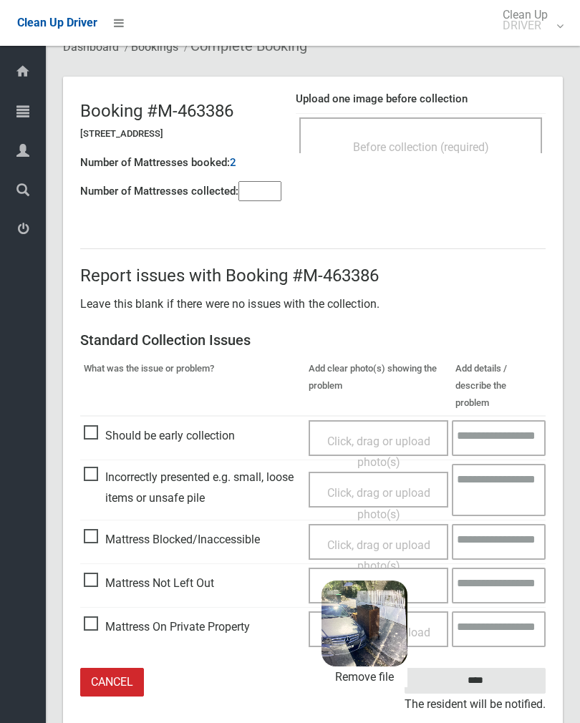
click at [519, 668] on input "****" at bounding box center [475, 681] width 141 height 26
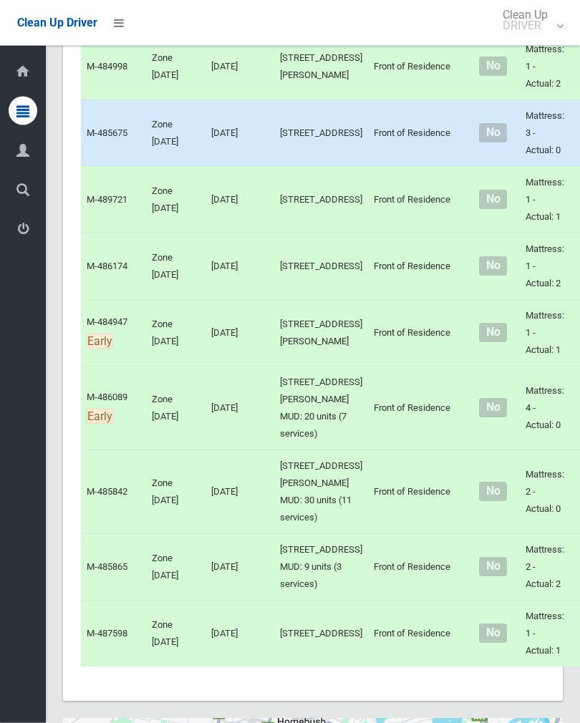
scroll to position [5577, 0]
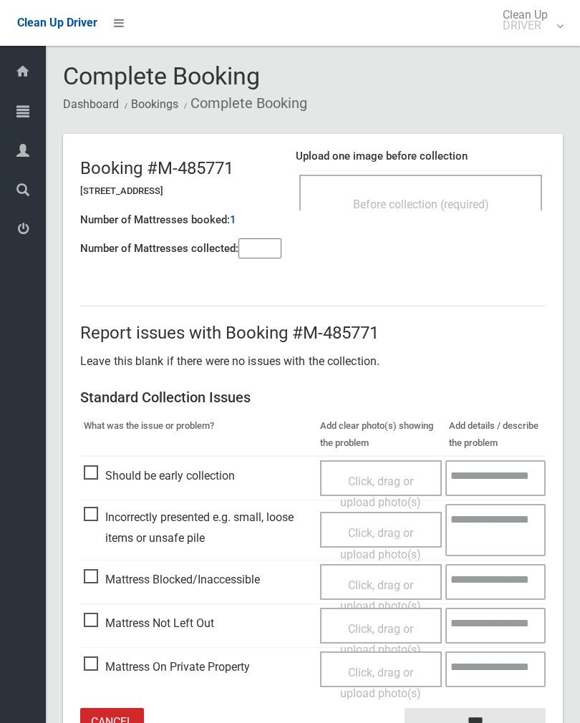
click at [478, 195] on div "Before collection (required)" at bounding box center [420, 203] width 211 height 26
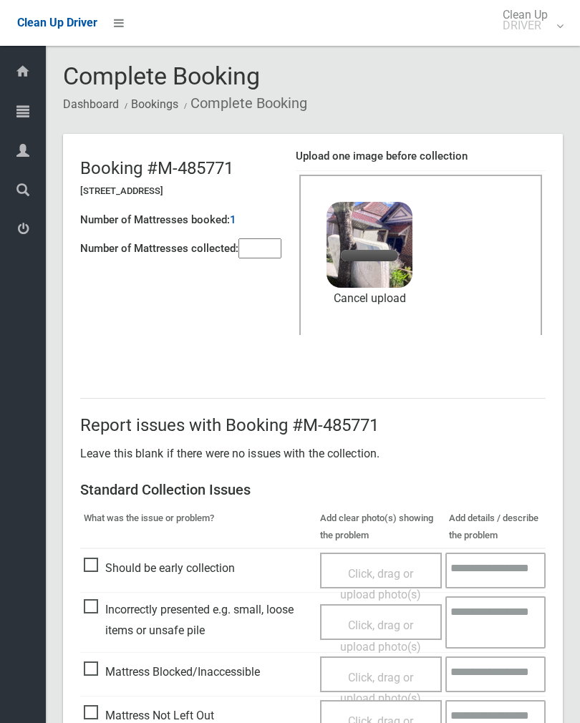
click at [270, 259] on input"] "number" at bounding box center [259, 248] width 43 height 20
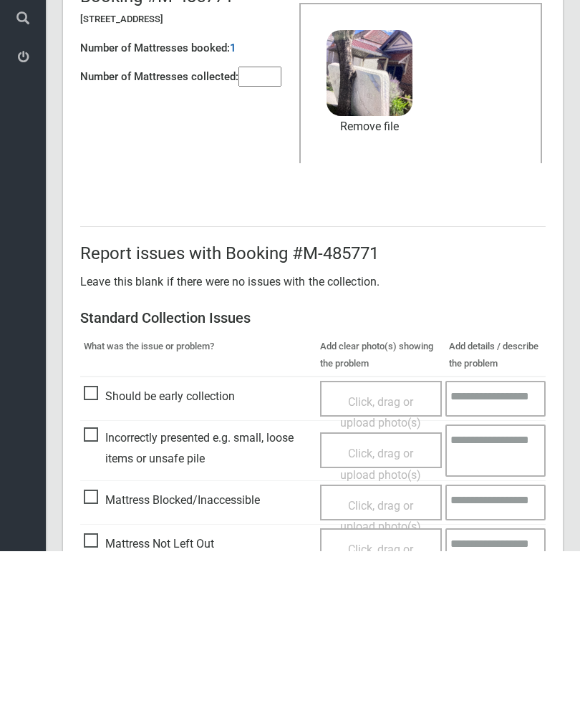
scroll to position [173, 0]
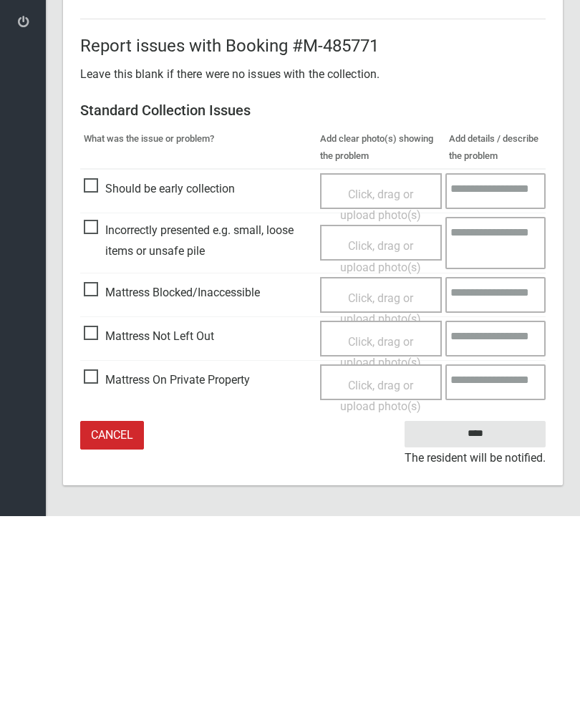
type input"] "*"
click at [498, 628] on input "****" at bounding box center [475, 641] width 141 height 26
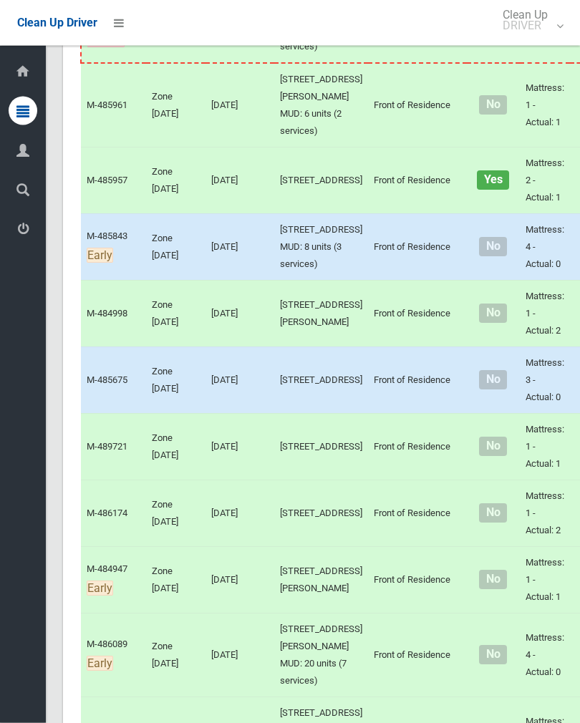
scroll to position [5340, 0]
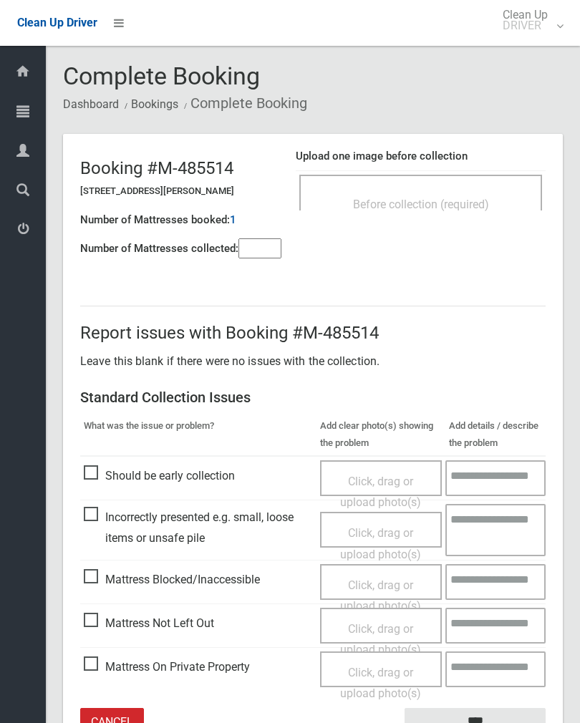
click at [265, 248] on input"] "number" at bounding box center [259, 248] width 43 height 20
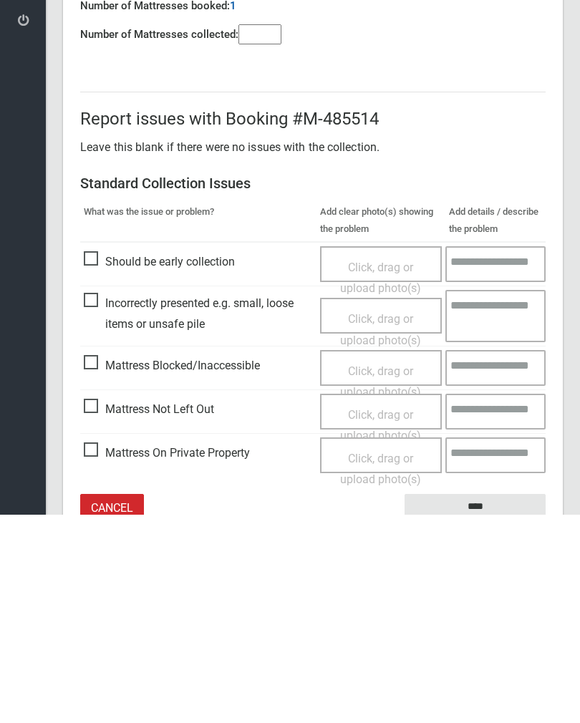
scroll to position [79, 0]
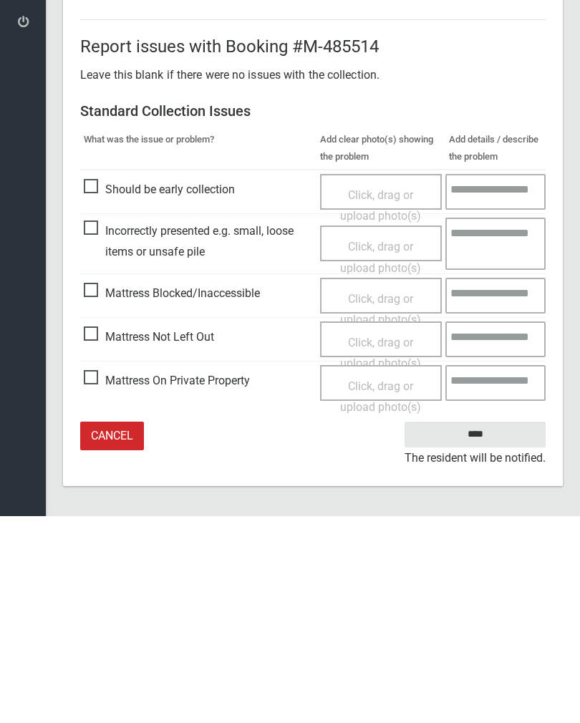
type input"] "*"
click at [381, 543] on span "Click, drag or upload photo(s)" at bounding box center [380, 560] width 81 height 35
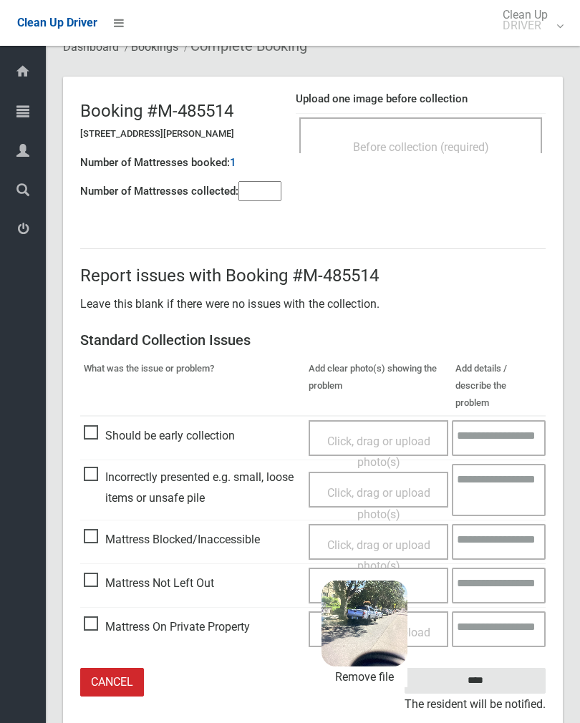
click at [515, 668] on input "****" at bounding box center [475, 681] width 141 height 26
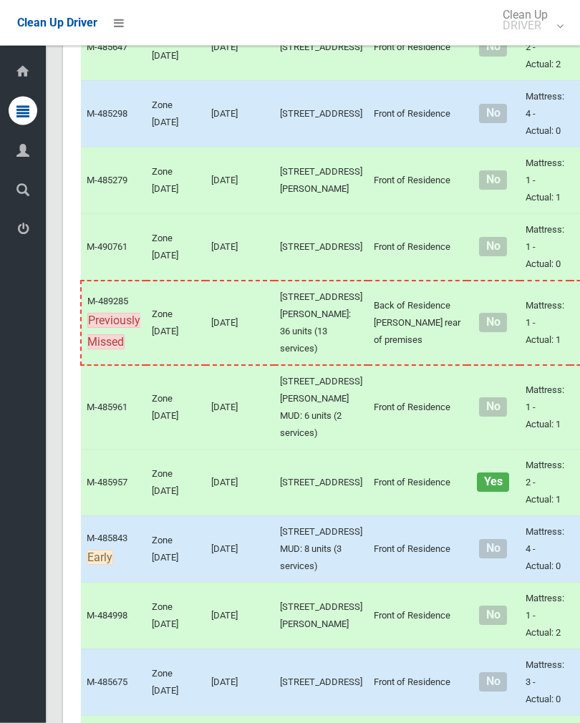
scroll to position [5024, 0]
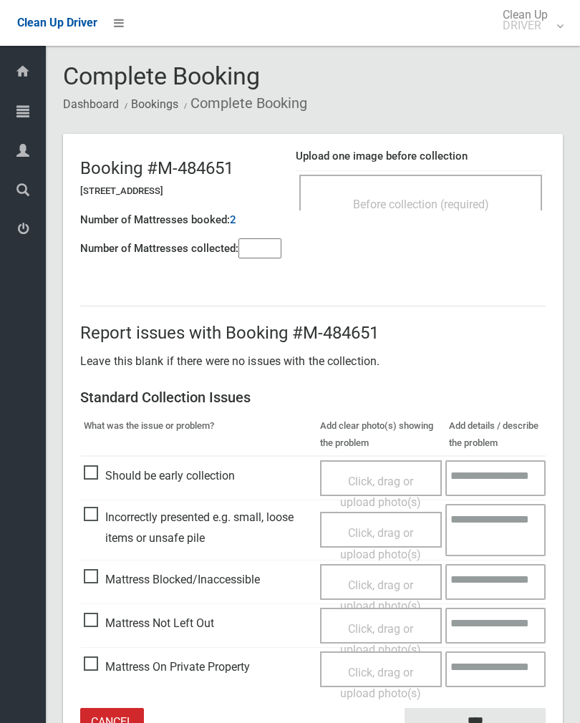
click at [447, 195] on div "Before collection (required)" at bounding box center [420, 203] width 211 height 26
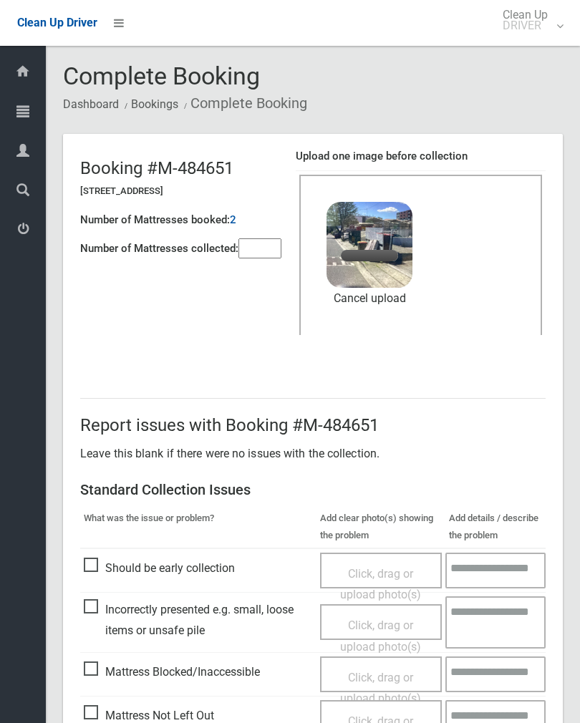
click at [269, 246] on input"] "number" at bounding box center [259, 248] width 43 height 20
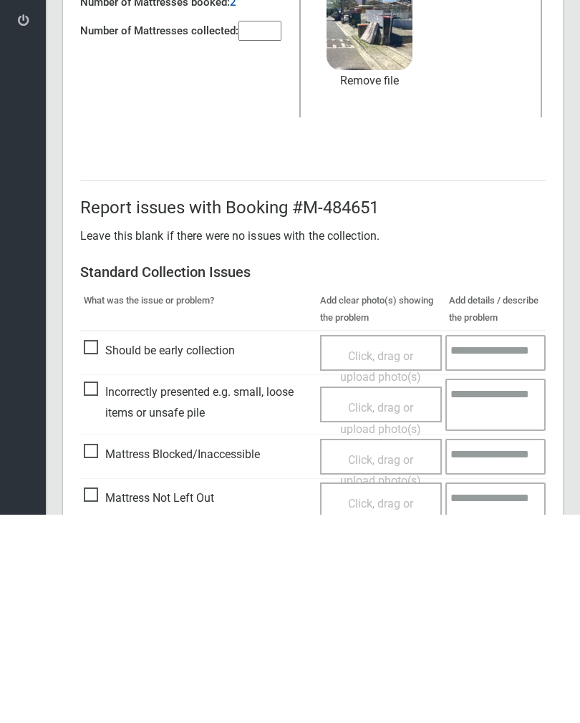
scroll to position [173, 0]
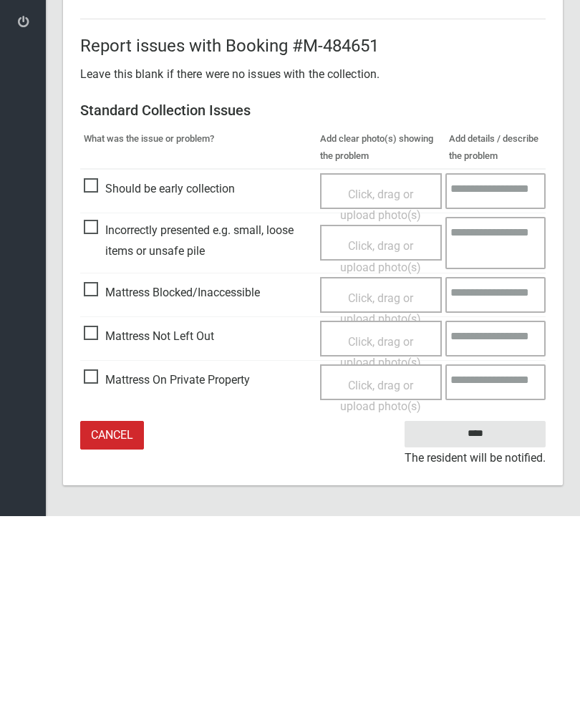
type input"] "*"
click at [479, 628] on input "****" at bounding box center [475, 641] width 141 height 26
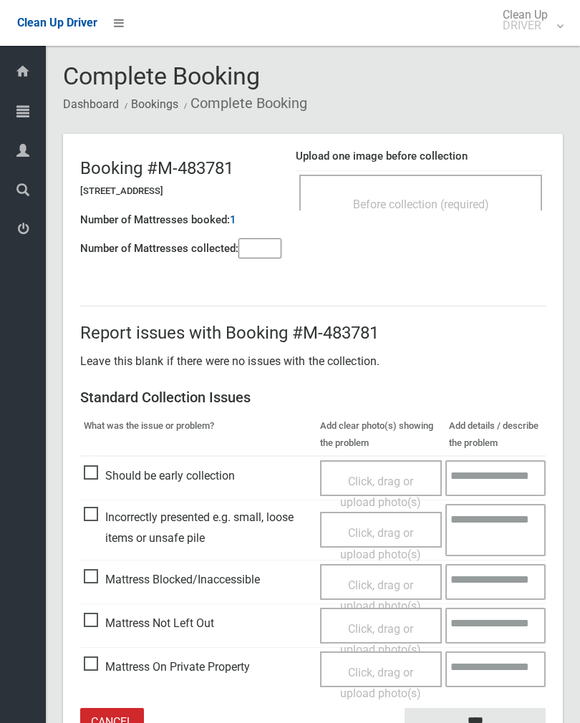
click at [478, 198] on span "Before collection (required)" at bounding box center [421, 205] width 136 height 14
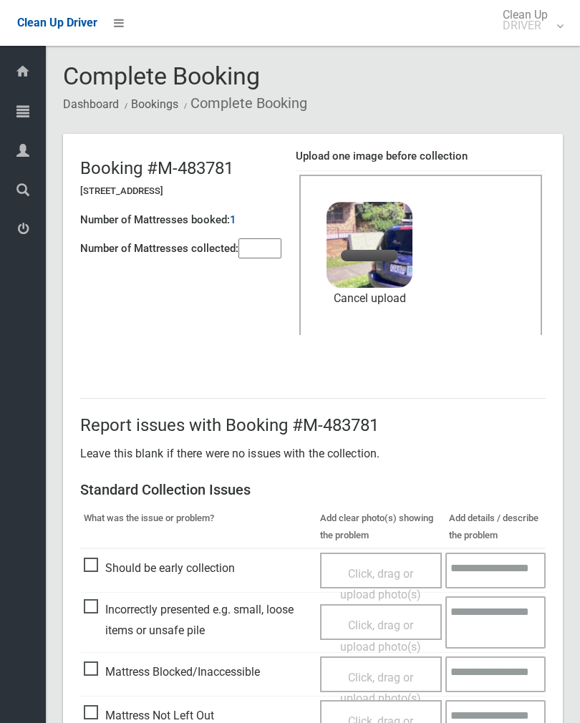
click at [266, 249] on input"] "number" at bounding box center [259, 248] width 43 height 20
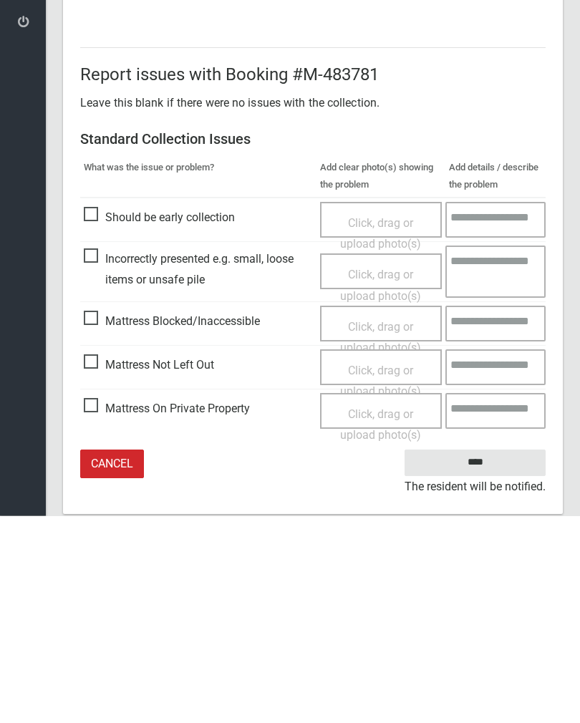
scroll to position [173, 0]
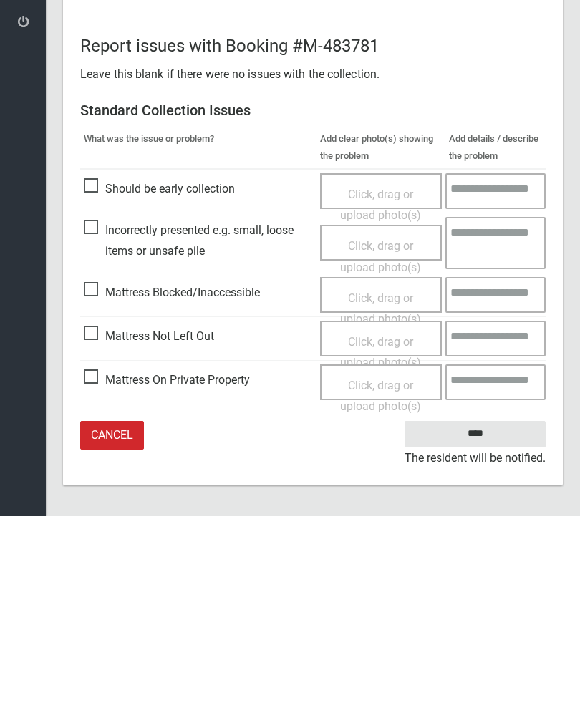
type input"] "*"
click at [486, 628] on input "****" at bounding box center [475, 641] width 141 height 26
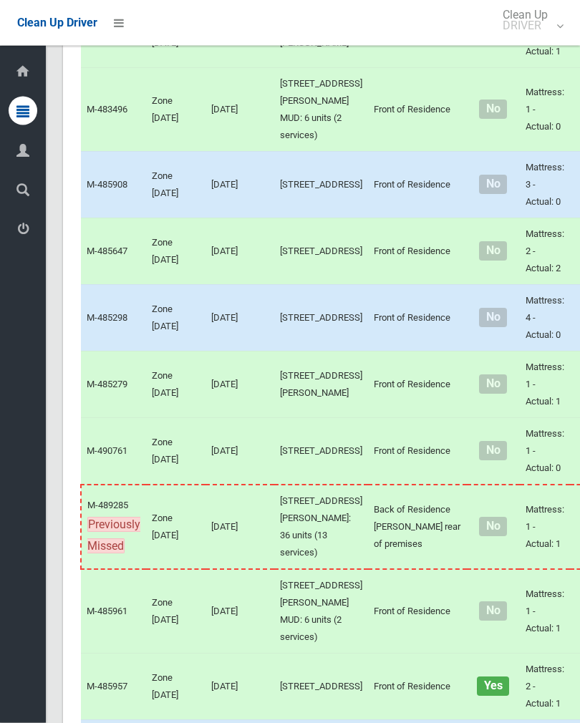
scroll to position [4820, 0]
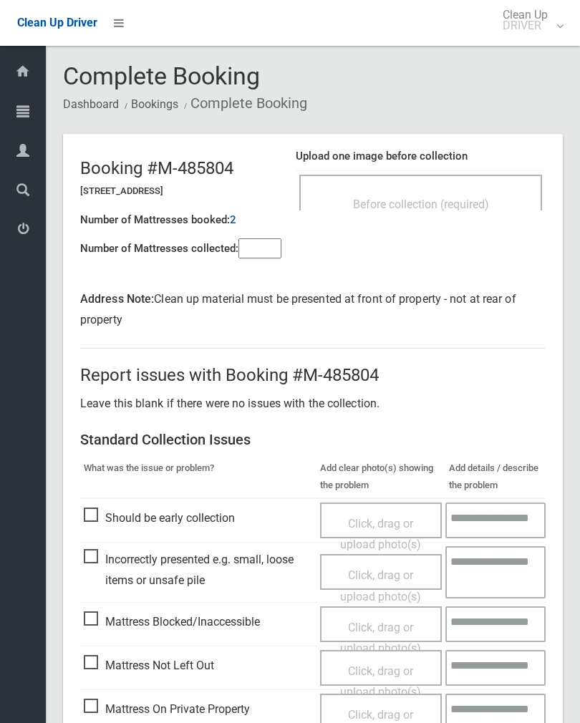
click at [271, 252] on input"] "number" at bounding box center [259, 248] width 43 height 20
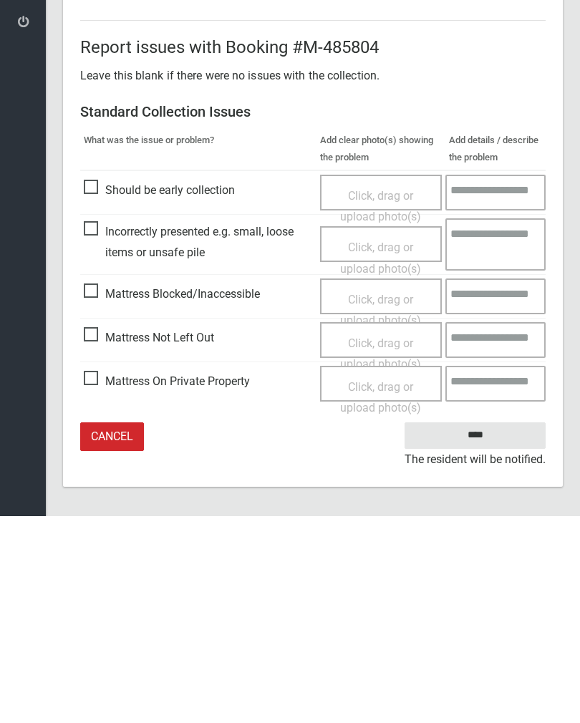
type input"] "*"
click at [385, 544] on span "Click, drag or upload photo(s)" at bounding box center [380, 561] width 81 height 35
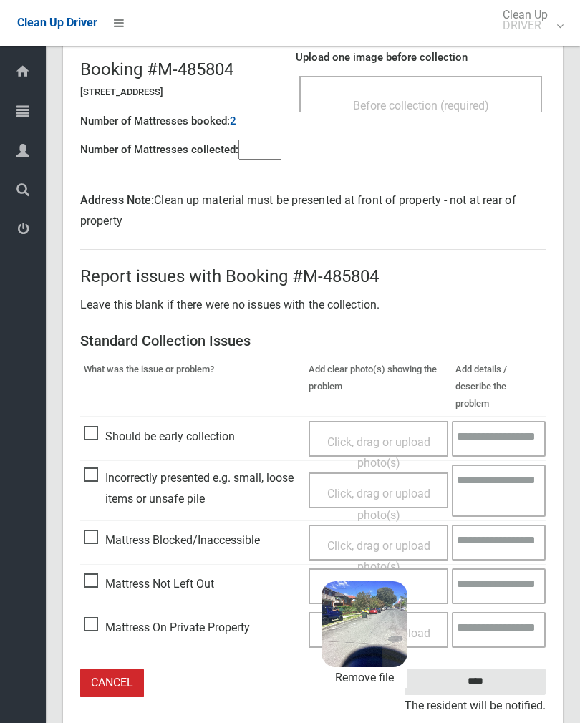
click at [500, 669] on input "****" at bounding box center [475, 682] width 141 height 26
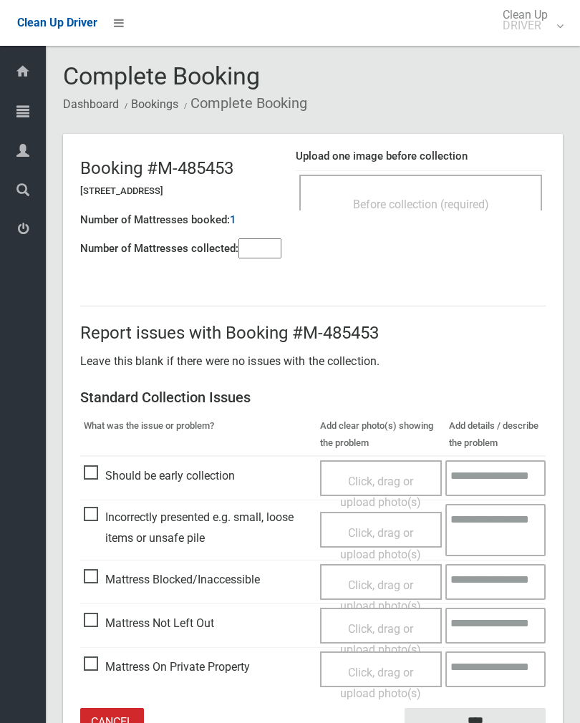
click at [447, 214] on div "Before collection (required)" at bounding box center [420, 203] width 211 height 26
click at [266, 253] on input"] "number" at bounding box center [259, 248] width 43 height 20
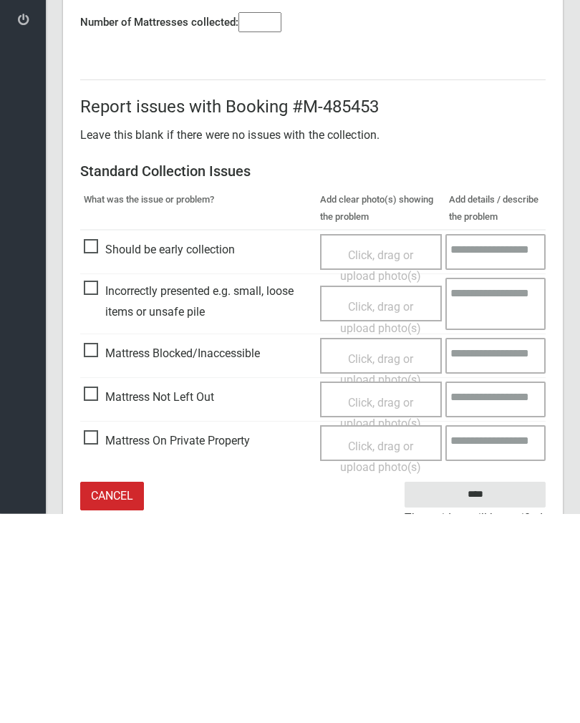
scroll to position [79, 0]
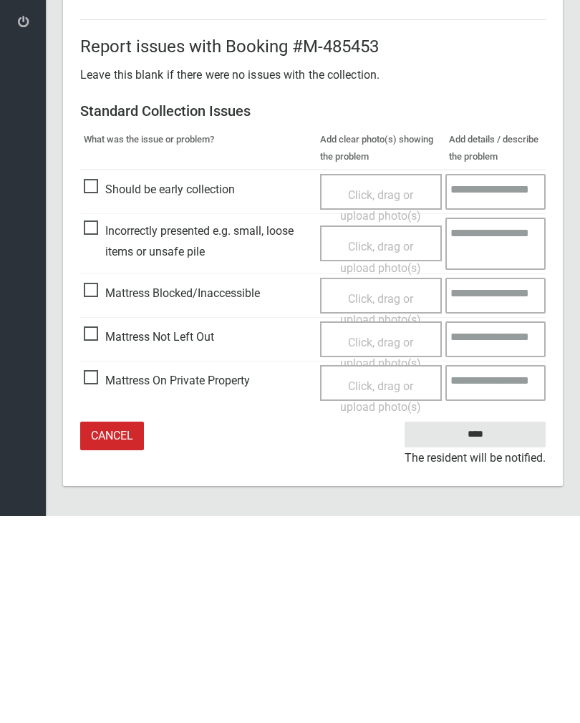
type input"] "*"
click at [386, 543] on span "Click, drag or upload photo(s)" at bounding box center [380, 560] width 81 height 35
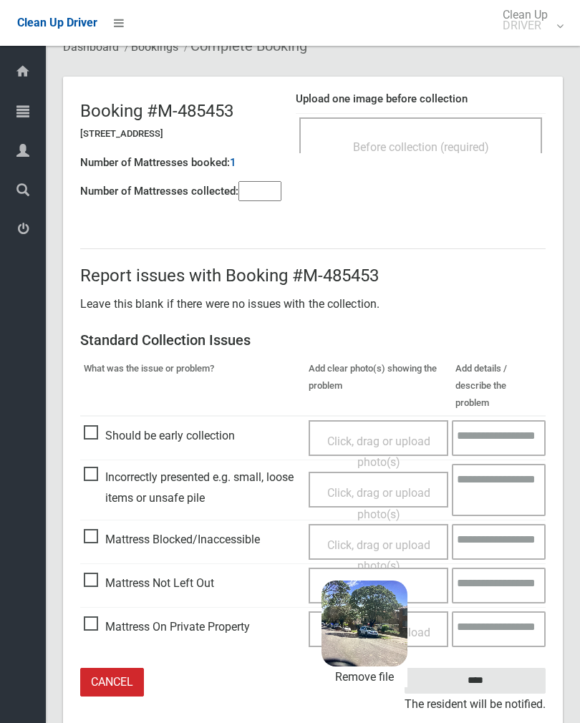
click at [508, 668] on input "****" at bounding box center [475, 681] width 141 height 26
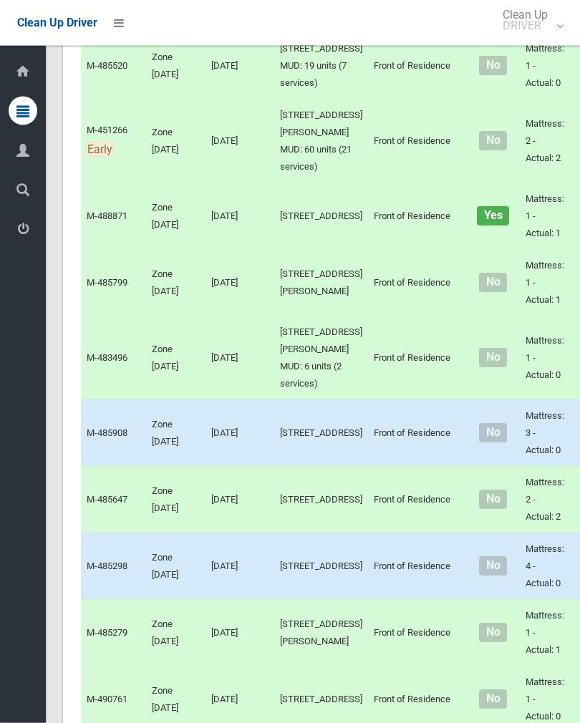
scroll to position [4571, 0]
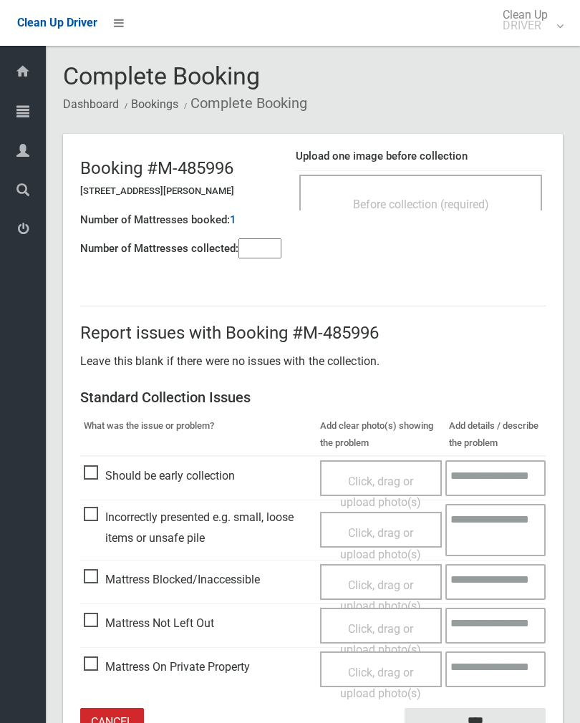
click at [266, 252] on input"] "number" at bounding box center [259, 248] width 43 height 20
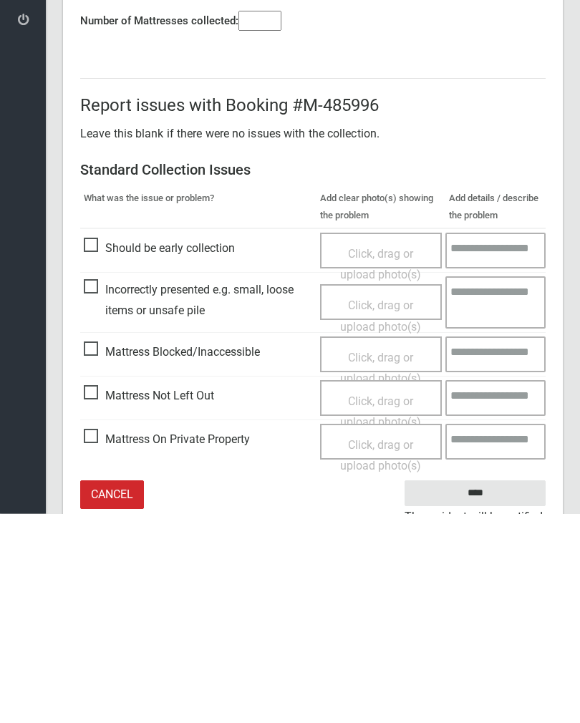
scroll to position [79, 0]
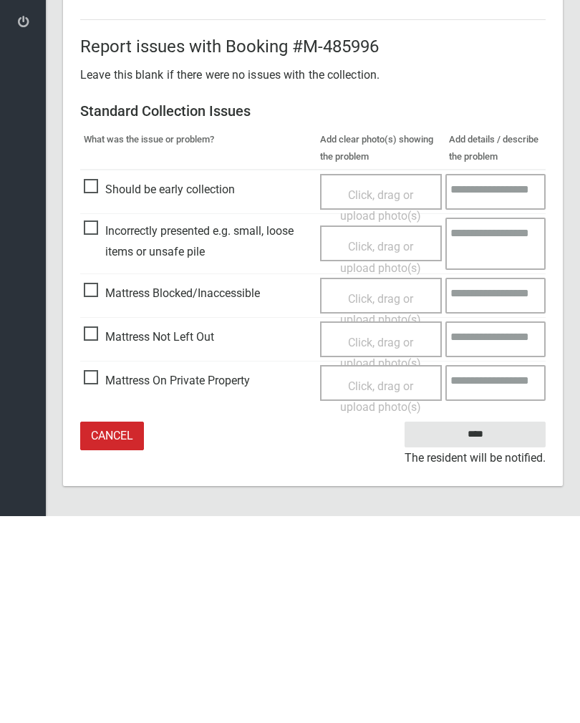
type input"] "*"
click at [388, 543] on span "Click, drag or upload photo(s)" at bounding box center [380, 560] width 81 height 35
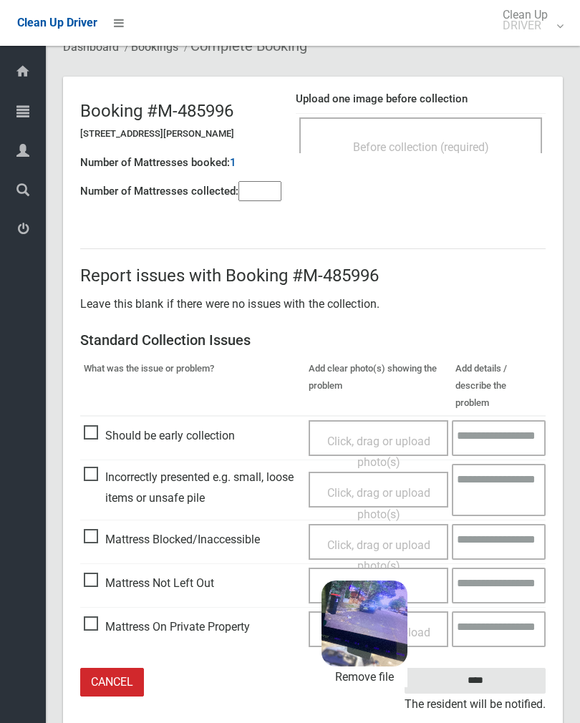
click at [501, 668] on input "****" at bounding box center [475, 681] width 141 height 26
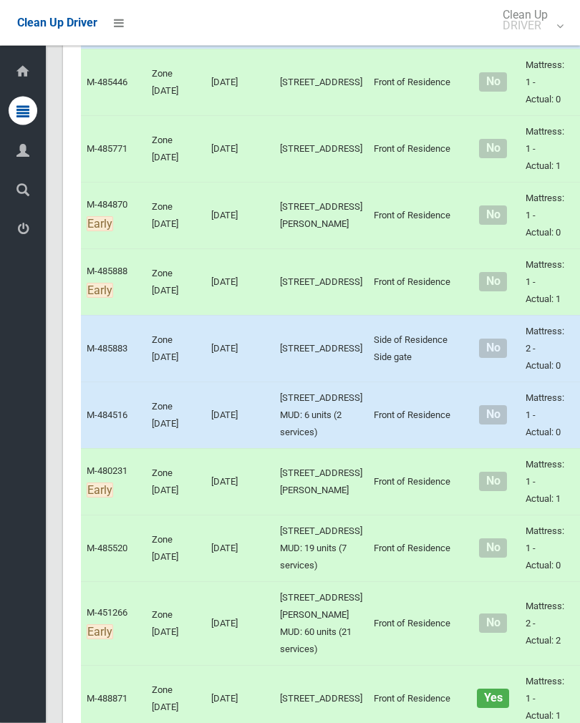
scroll to position [4100, 0]
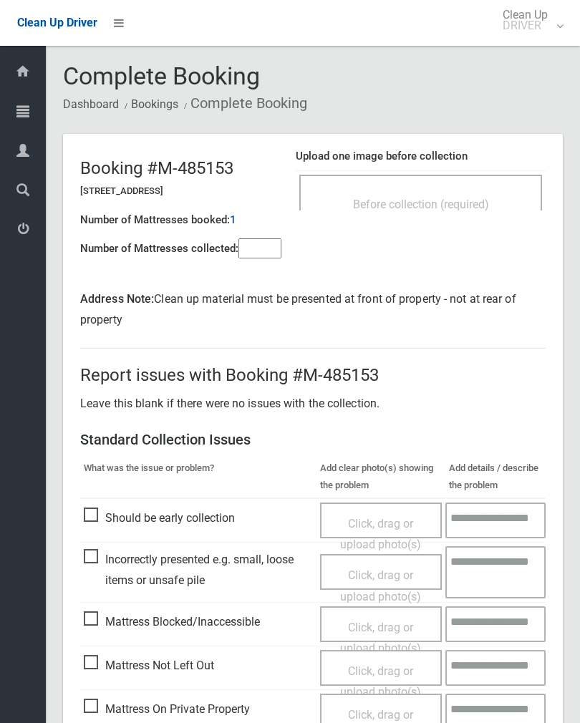
click at [475, 202] on span "Before collection (required)" at bounding box center [421, 205] width 136 height 14
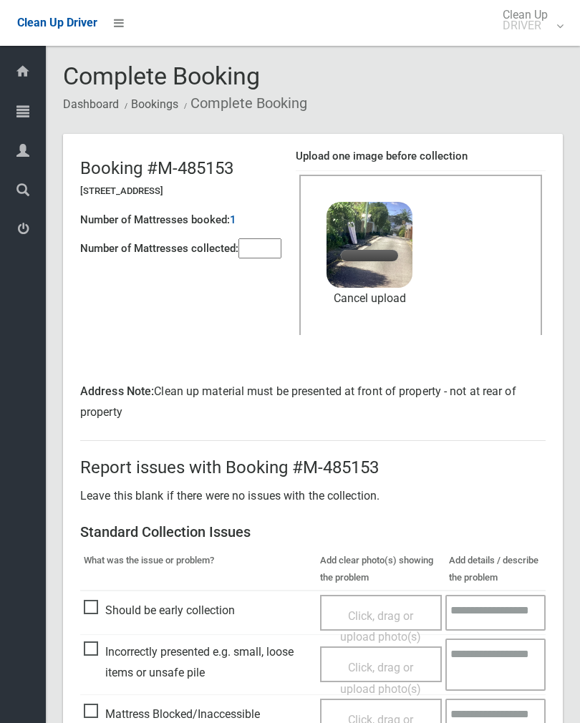
click at [263, 239] on input"] "number" at bounding box center [259, 248] width 43 height 20
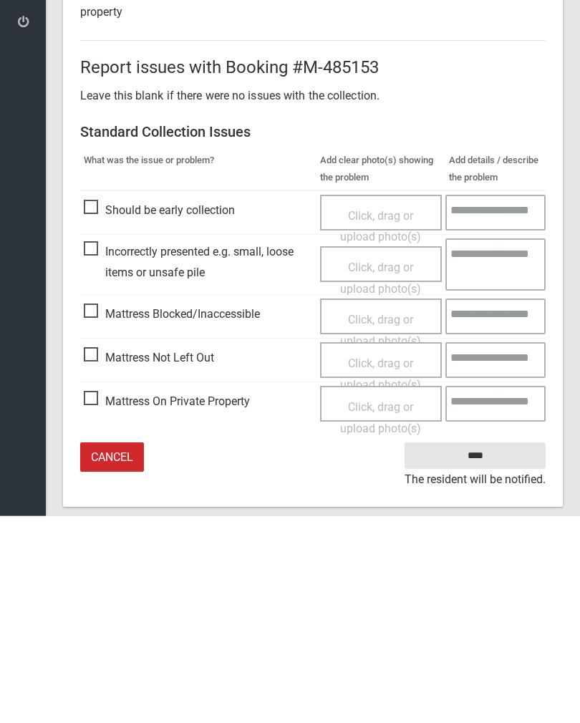
scroll to position [214, 0]
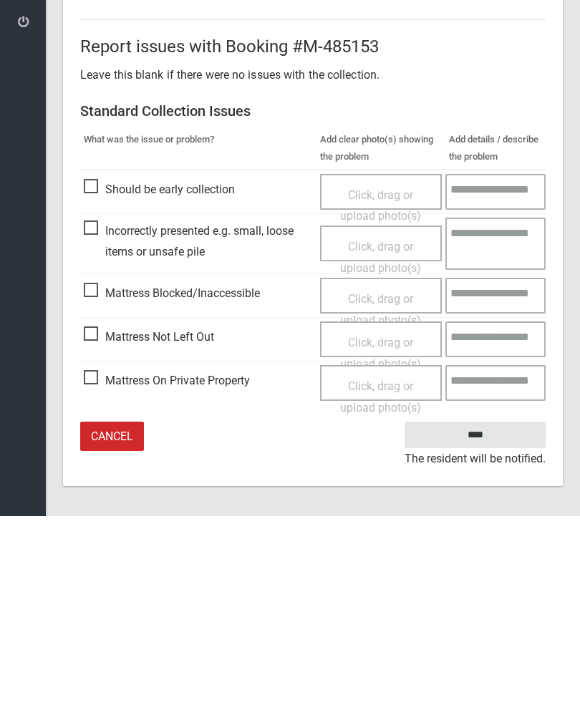
type input"] "*"
click at [484, 629] on input "****" at bounding box center [475, 642] width 141 height 26
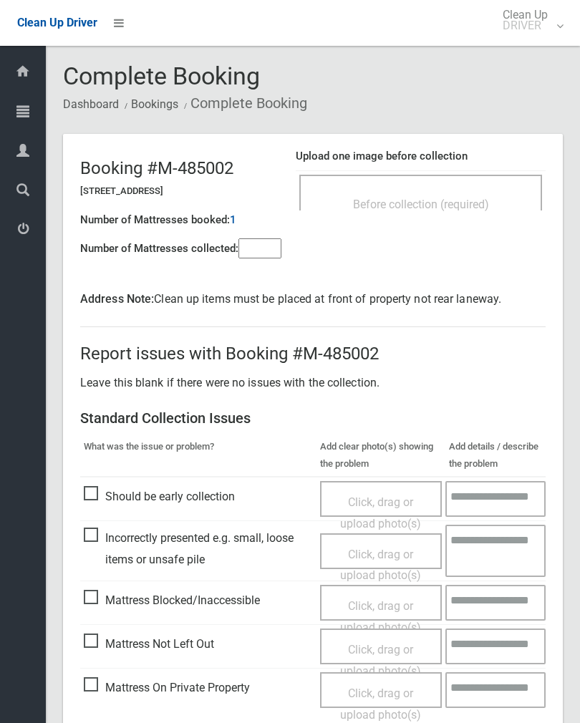
click at [480, 196] on div "Before collection (required)" at bounding box center [420, 203] width 211 height 26
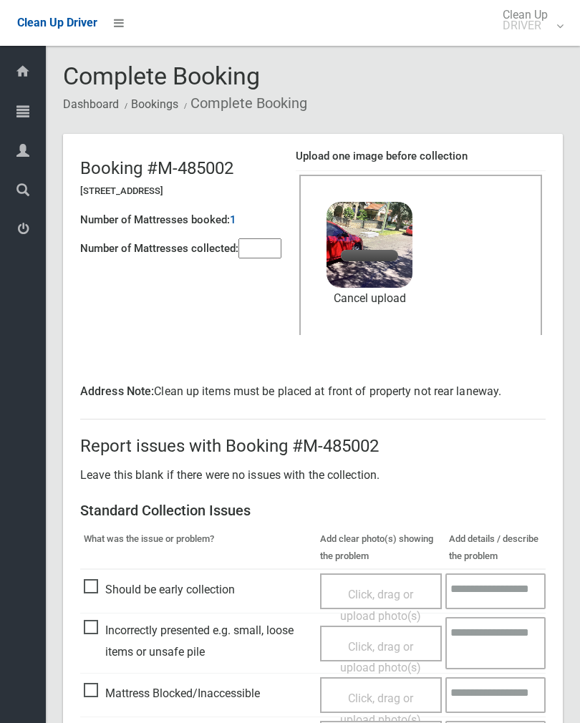
click at [252, 253] on input"] "number" at bounding box center [259, 248] width 43 height 20
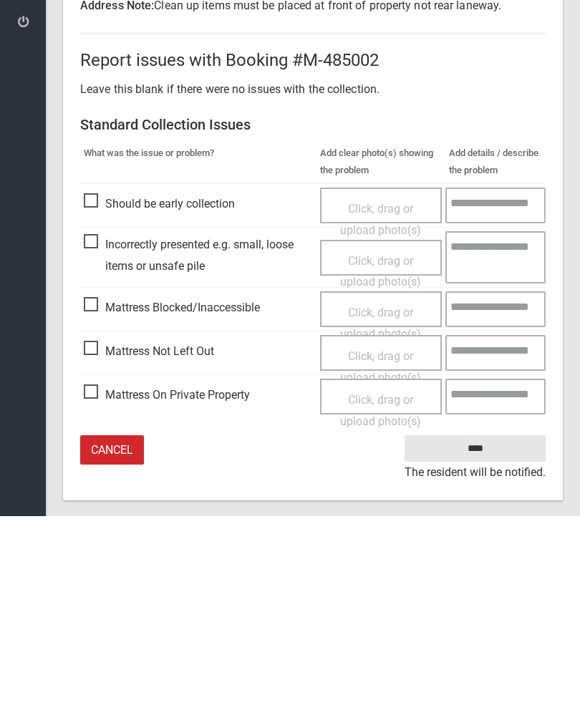
scroll to position [193, 0]
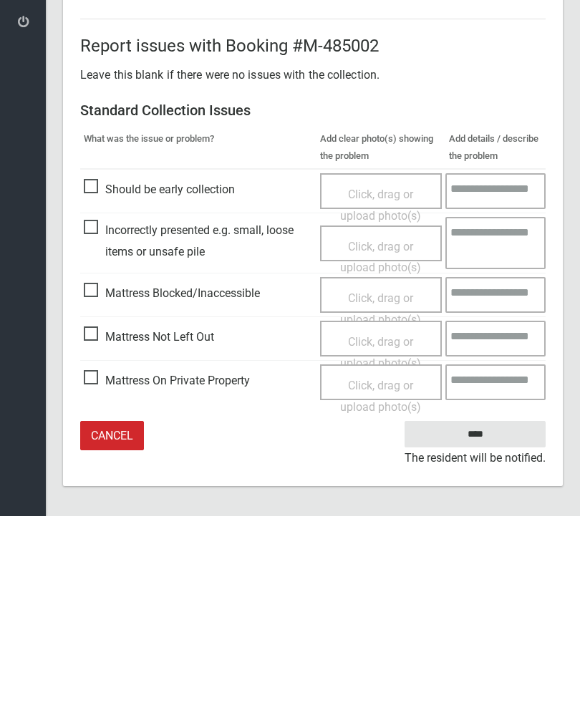
type input"] "*"
click at [477, 628] on input "****" at bounding box center [475, 641] width 141 height 26
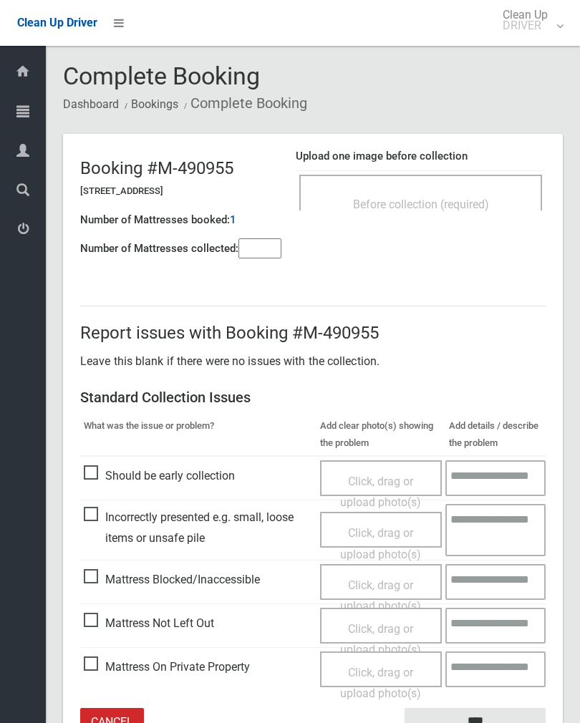
click at [459, 198] on span "Before collection (required)" at bounding box center [421, 205] width 136 height 14
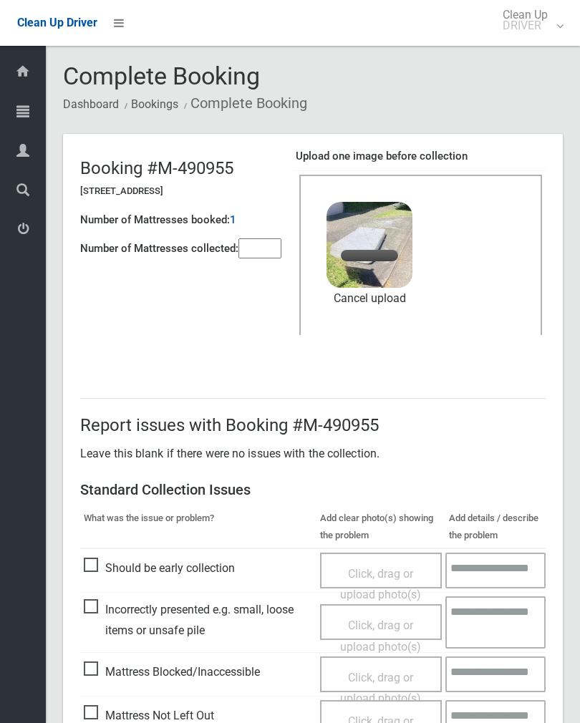
click at [252, 243] on input"] "number" at bounding box center [259, 248] width 43 height 20
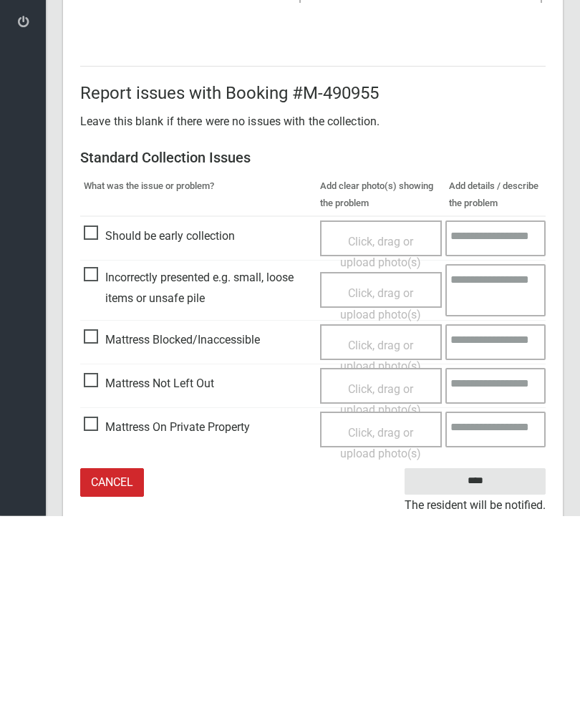
scroll to position [173, 0]
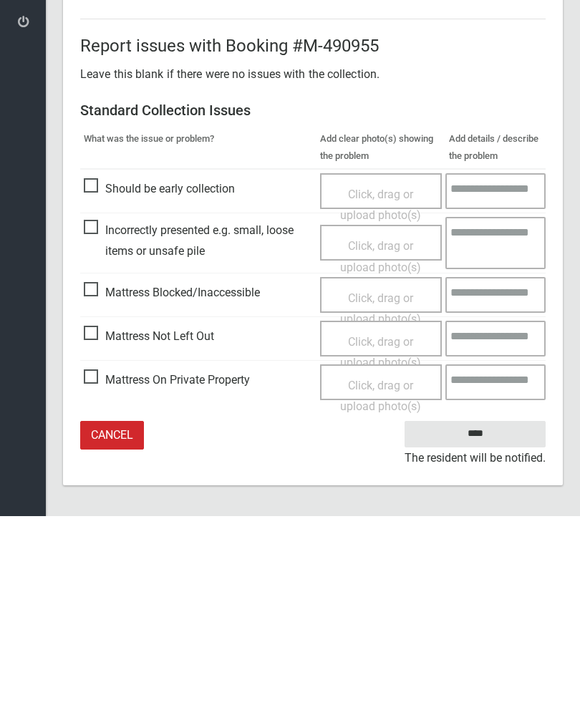
type input"] "*"
click at [488, 628] on input "****" at bounding box center [475, 641] width 141 height 26
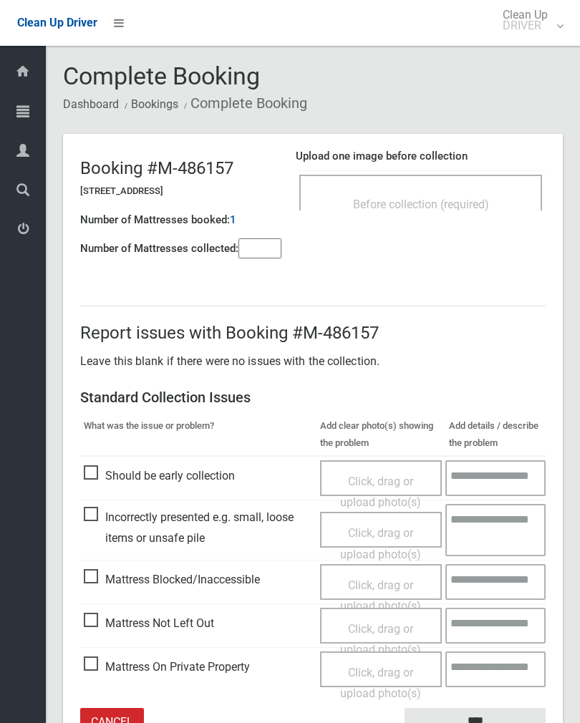
click at [259, 251] on input"] "number" at bounding box center [259, 248] width 43 height 20
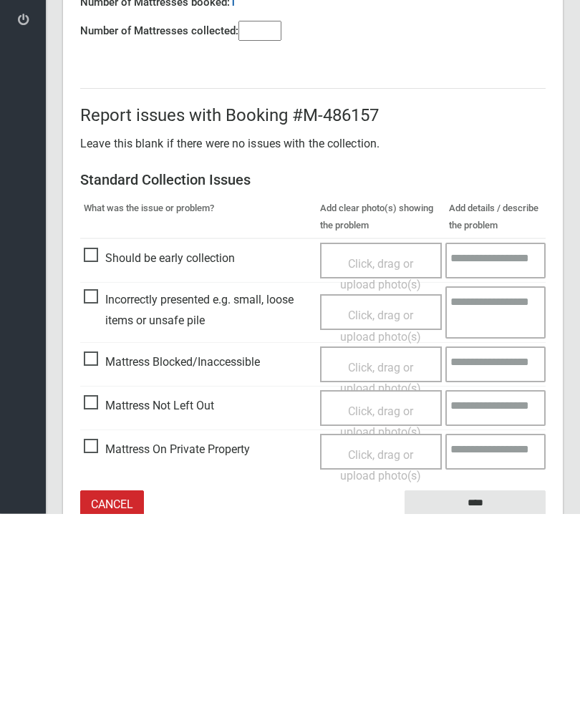
scroll to position [79, 0]
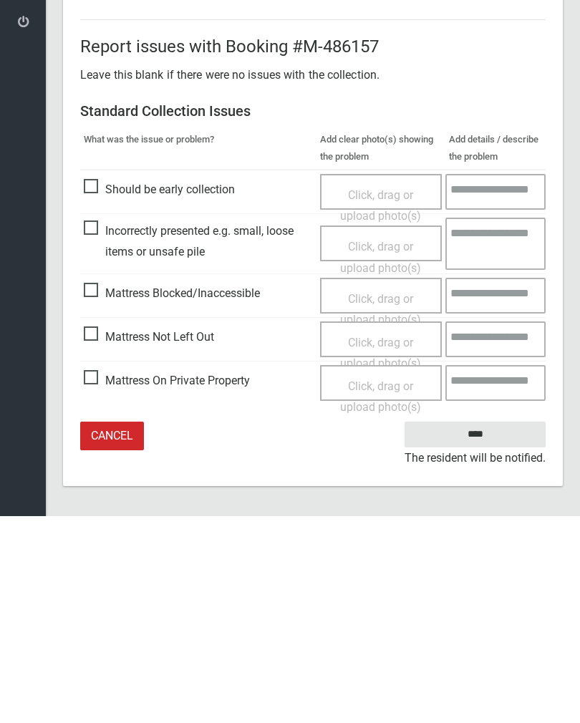
type input"] "*"
click at [380, 543] on span "Click, drag or upload photo(s)" at bounding box center [380, 560] width 81 height 35
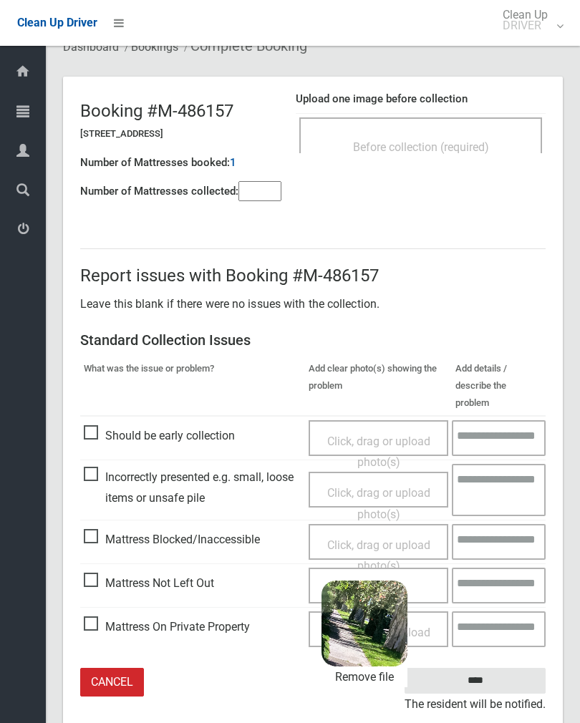
click at [513, 668] on input "****" at bounding box center [475, 681] width 141 height 26
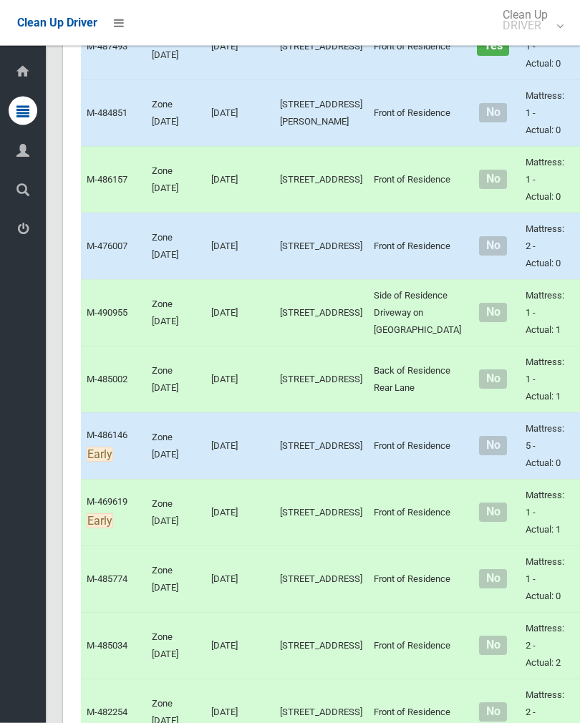
scroll to position [925, 0]
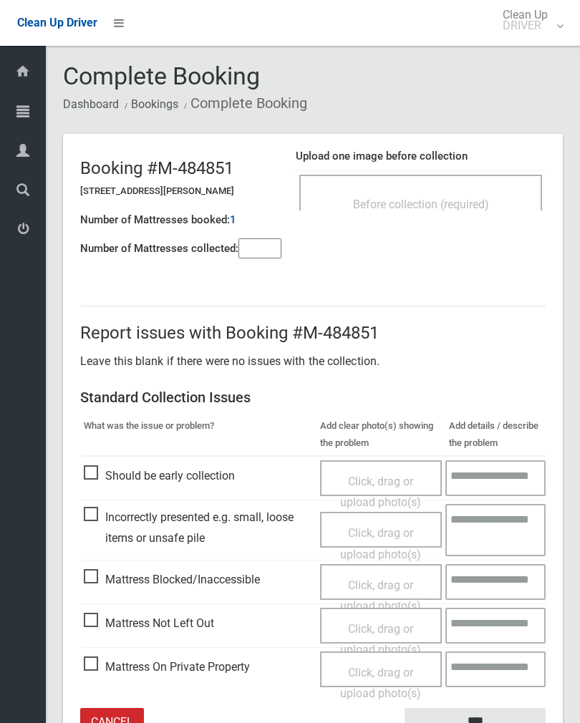
click at [421, 192] on div "Before collection (required)" at bounding box center [420, 203] width 211 height 26
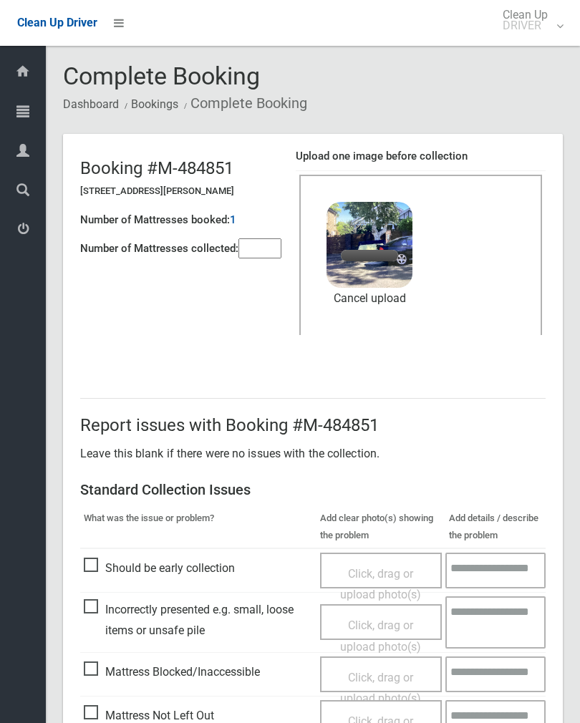
click at [259, 252] on input"] "number" at bounding box center [259, 248] width 43 height 20
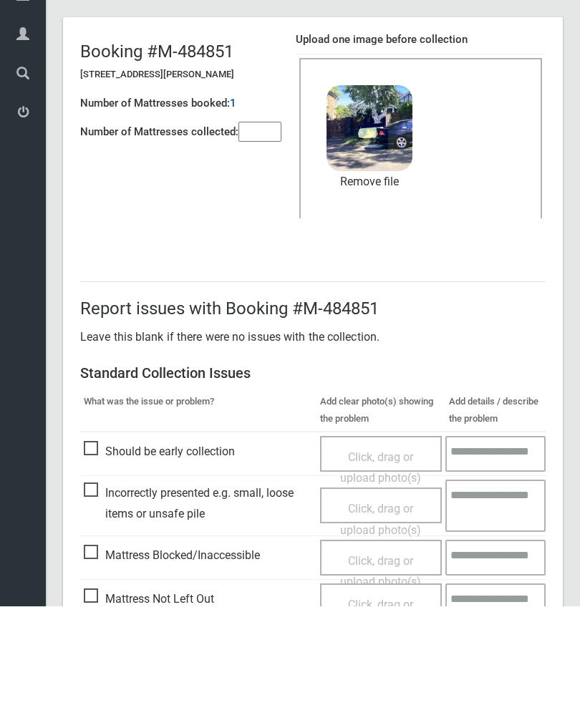
scroll to position [173, 0]
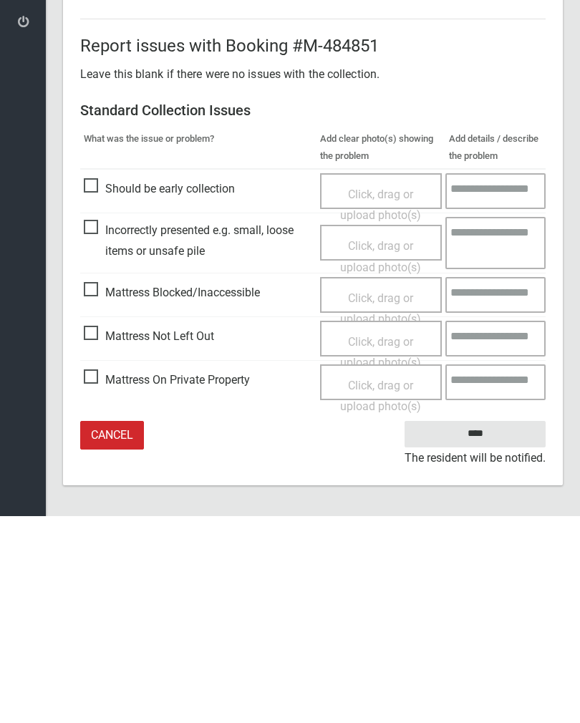
type input"] "*"
click at [484, 628] on input "****" at bounding box center [475, 641] width 141 height 26
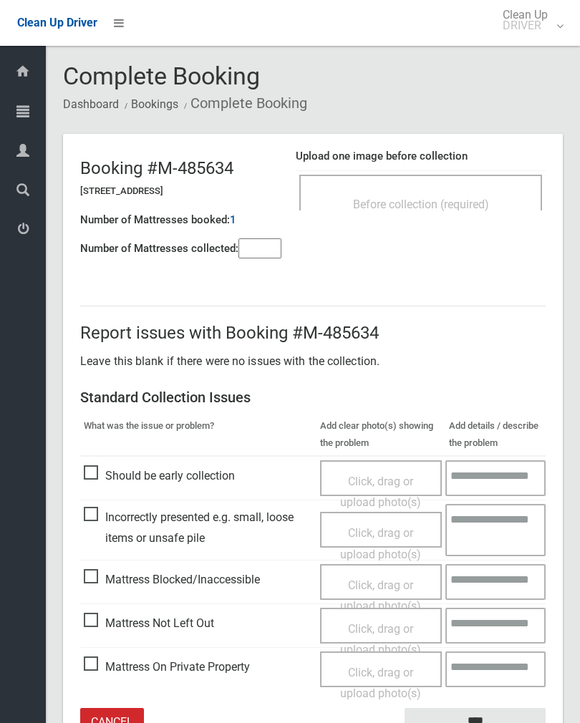
click at [451, 199] on span "Before collection (required)" at bounding box center [421, 205] width 136 height 14
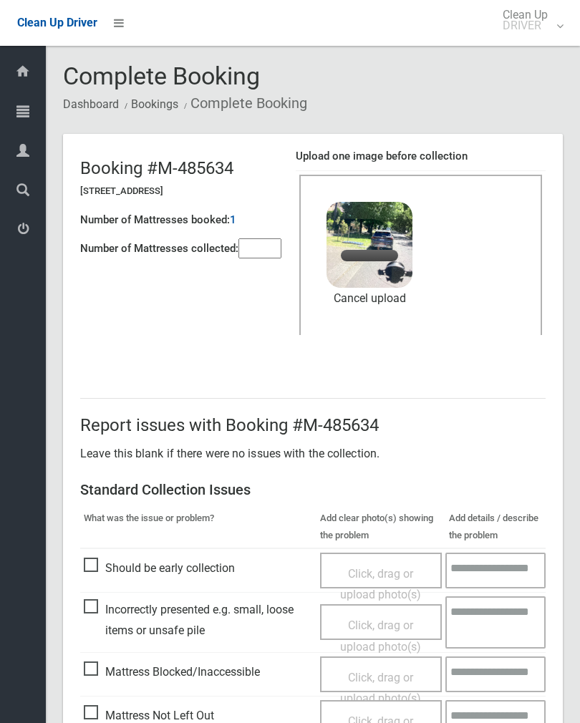
click at [262, 259] on input"] "number" at bounding box center [259, 248] width 43 height 20
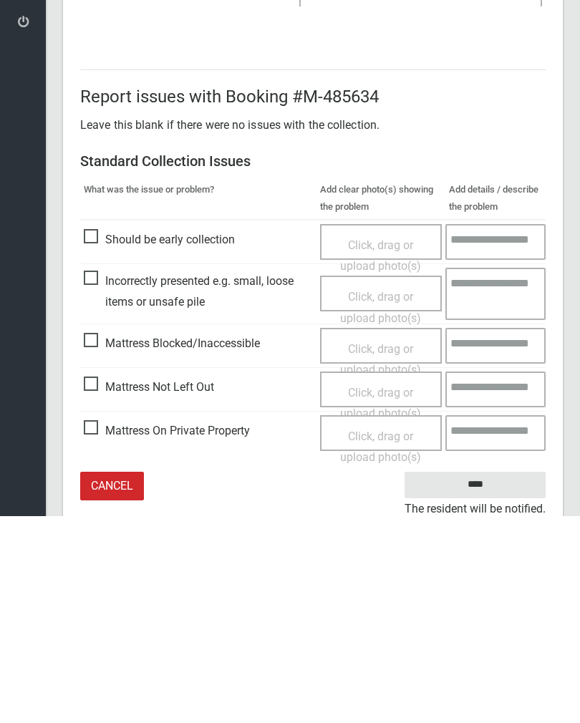
scroll to position [173, 0]
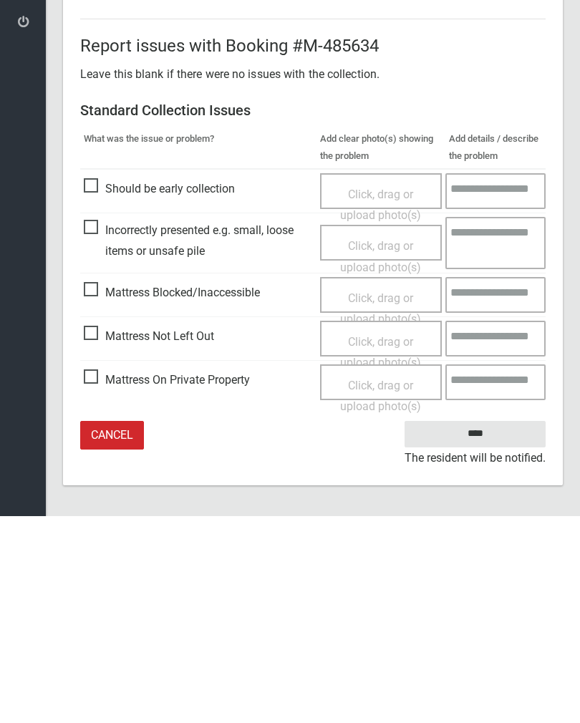
type input"] "*"
click at [484, 628] on input "****" at bounding box center [475, 641] width 141 height 26
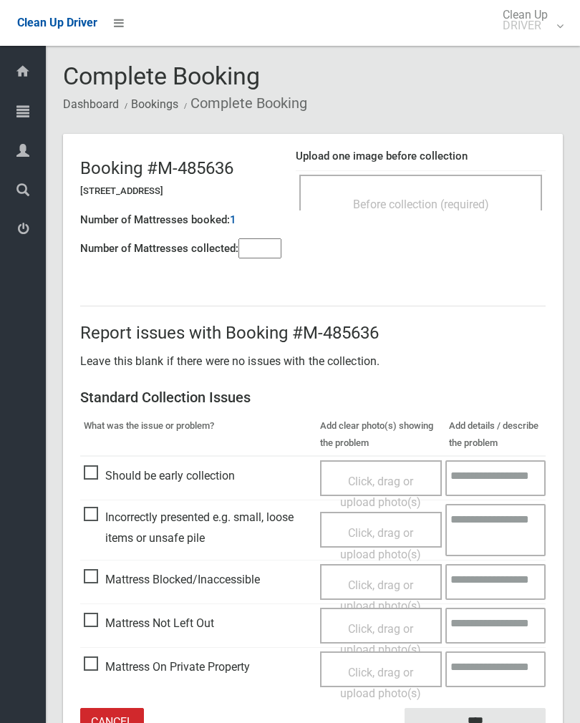
click at [259, 245] on input"] "number" at bounding box center [259, 248] width 43 height 20
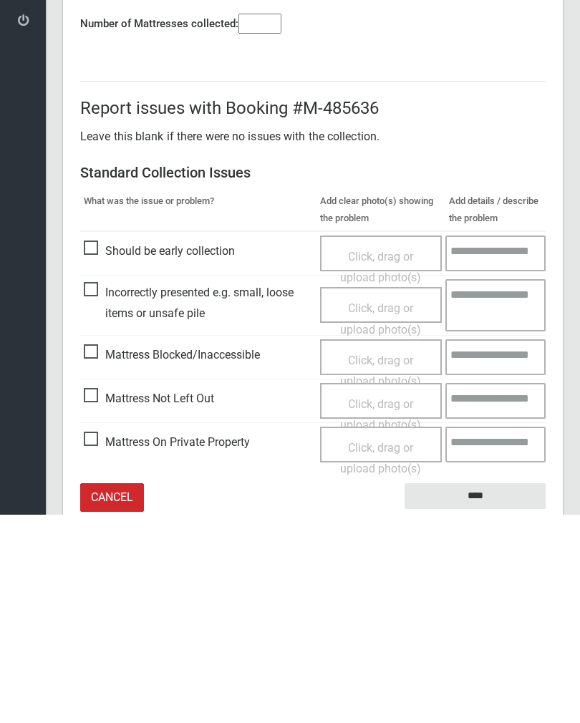
scroll to position [79, 0]
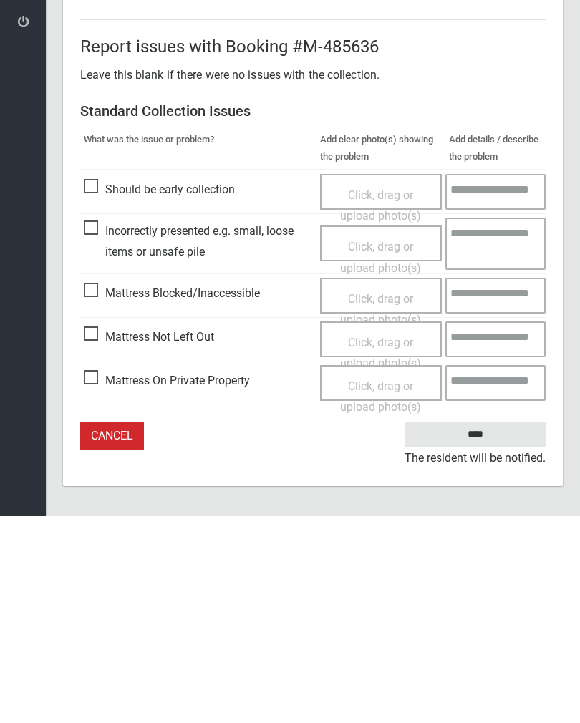
type input"] "*"
click at [383, 543] on span "Click, drag or upload photo(s)" at bounding box center [380, 560] width 81 height 35
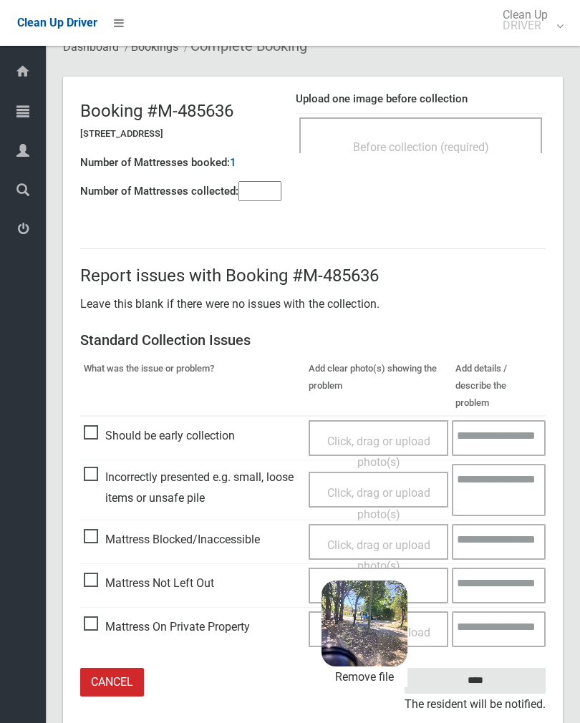
click at [504, 668] on input "****" at bounding box center [475, 681] width 141 height 26
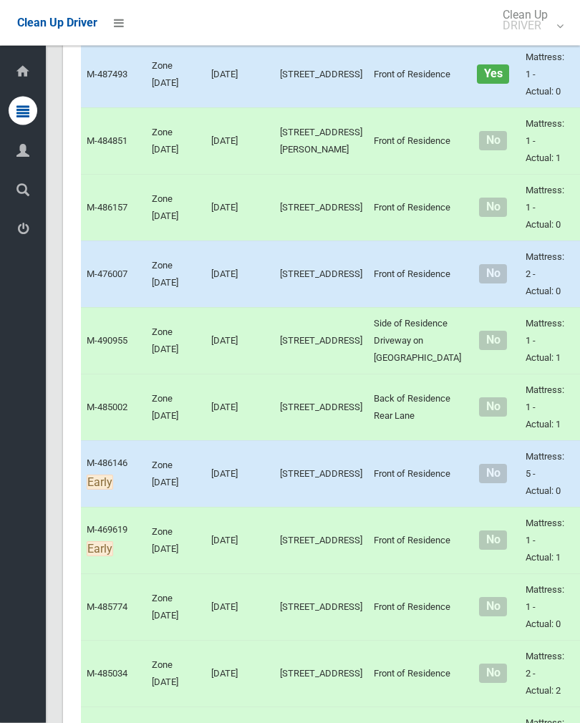
scroll to position [912, 0]
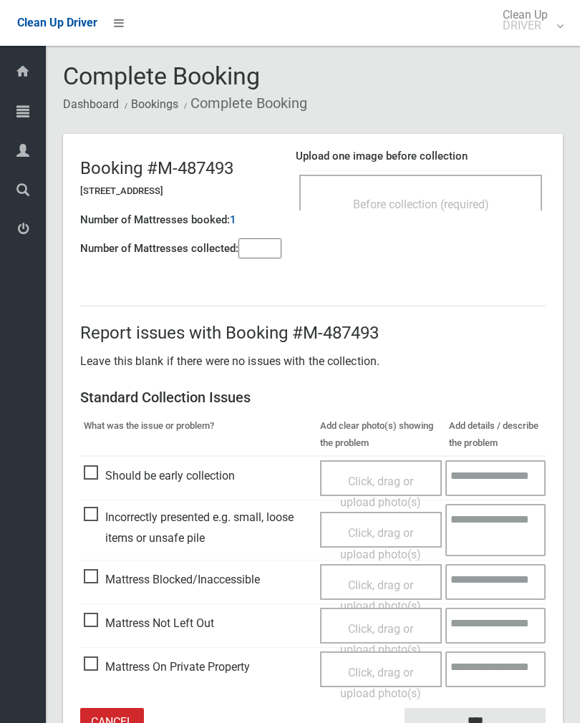
click at [469, 202] on span "Before collection (required)" at bounding box center [421, 205] width 136 height 14
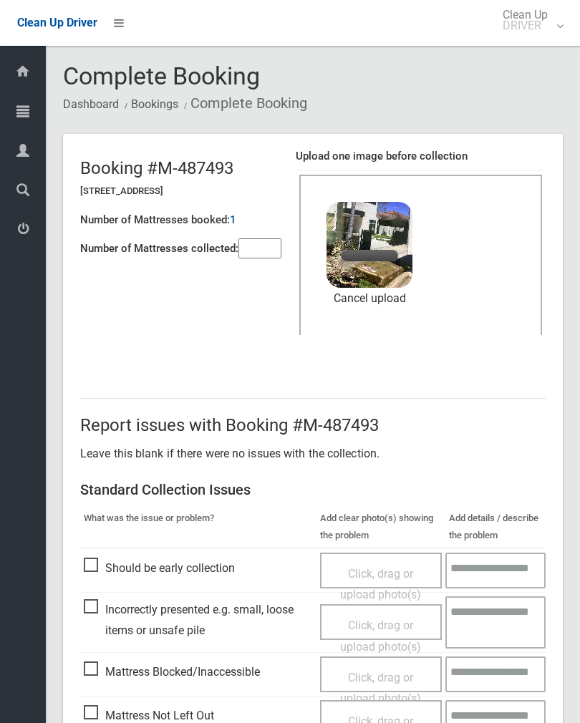
click at [257, 259] on input"] "number" at bounding box center [259, 248] width 43 height 20
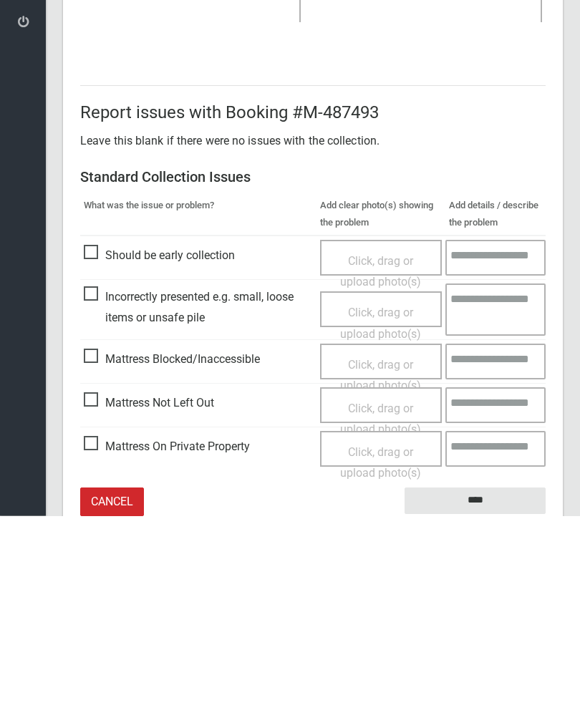
scroll to position [173, 0]
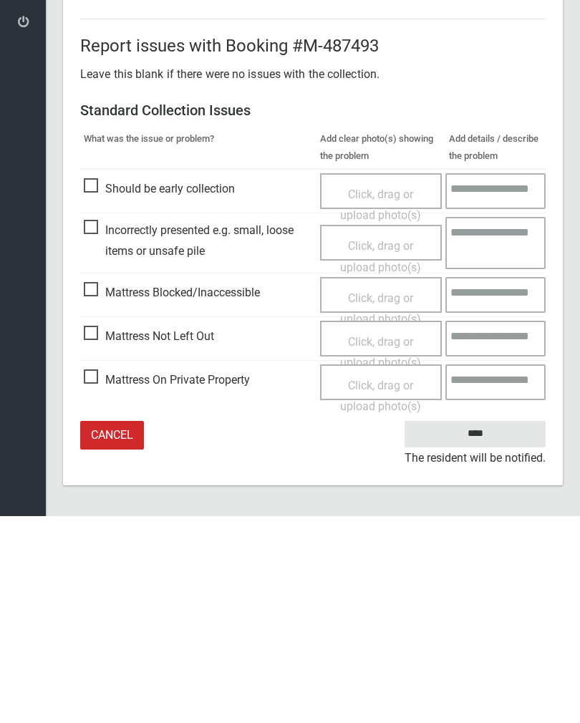
type input"] "*"
click at [483, 628] on input "****" at bounding box center [475, 641] width 141 height 26
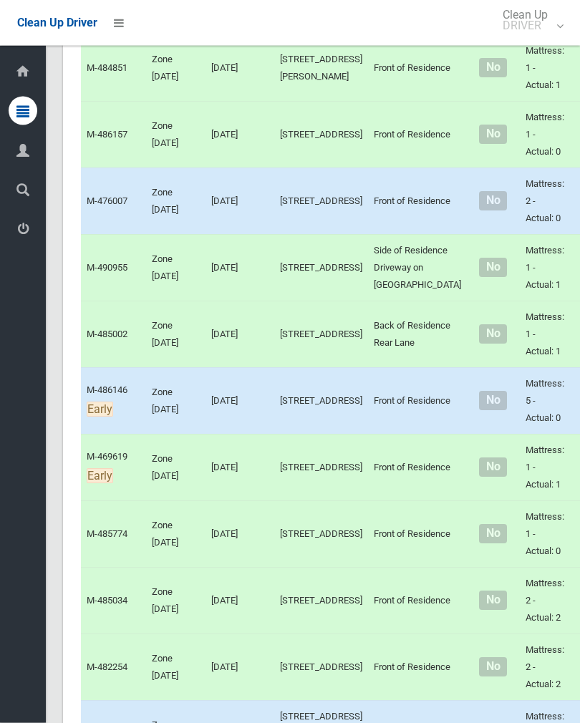
scroll to position [970, 0]
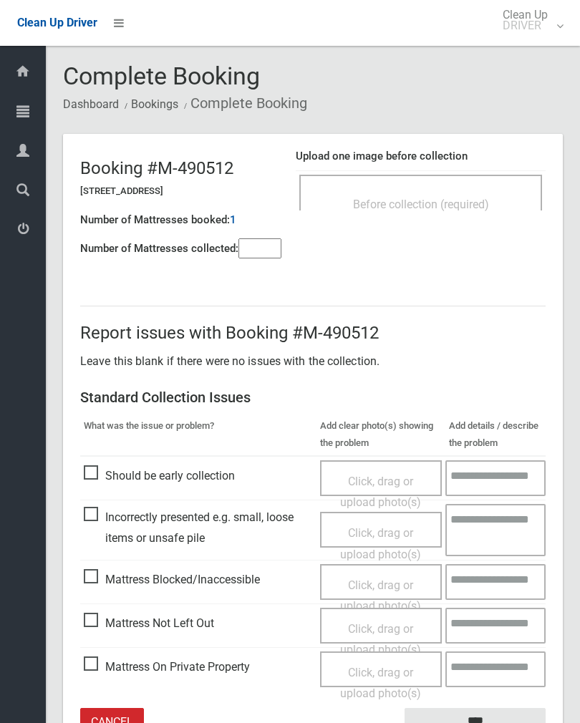
click at [246, 259] on input"] "number" at bounding box center [259, 248] width 43 height 20
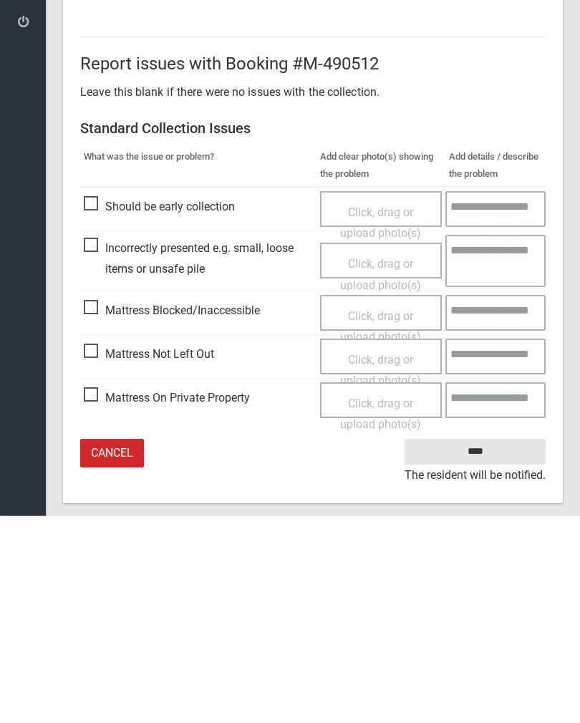
scroll to position [79, 0]
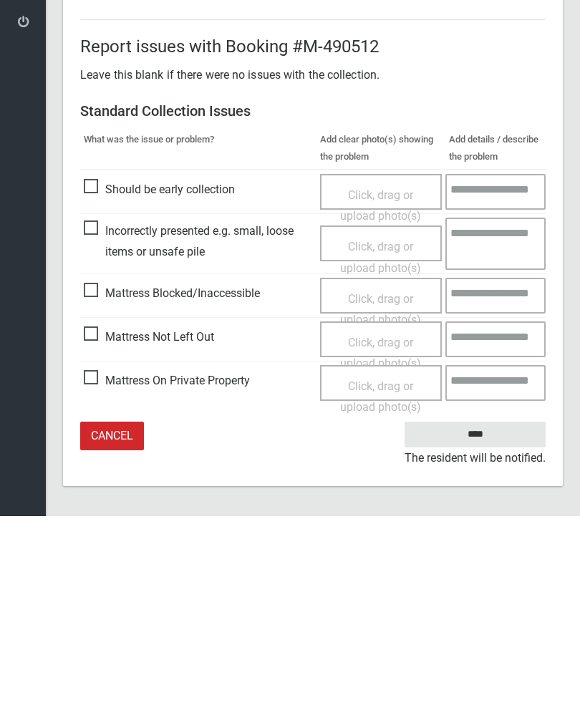
type input"] "*"
click at [352, 543] on span "Click, drag or upload photo(s)" at bounding box center [380, 560] width 81 height 35
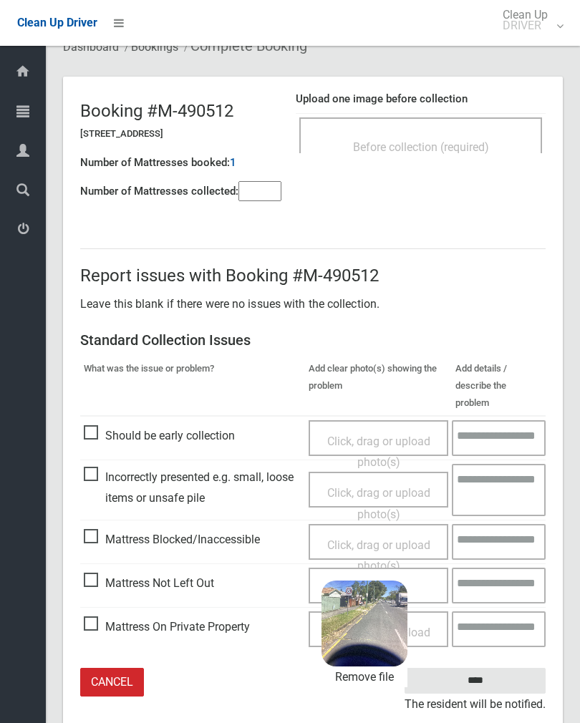
click at [519, 668] on input "****" at bounding box center [475, 681] width 141 height 26
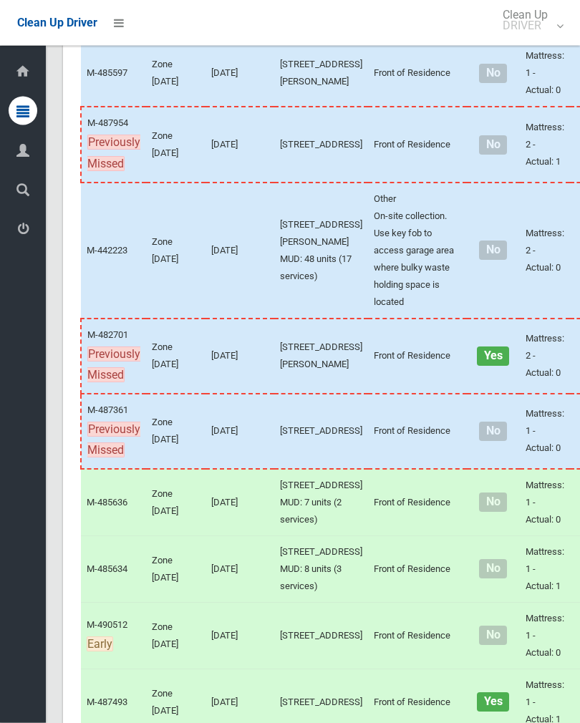
scroll to position [271, 0]
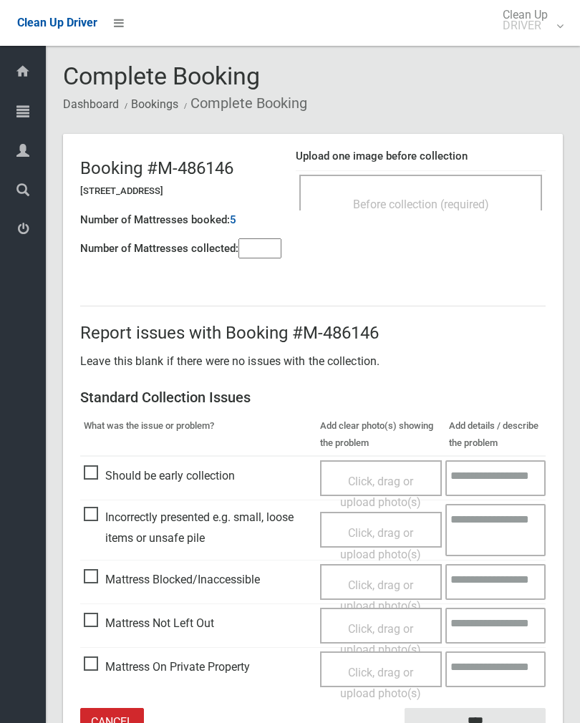
click at [462, 194] on div "Before collection (required)" at bounding box center [420, 203] width 211 height 26
click at [245, 246] on input"] "number" at bounding box center [259, 248] width 43 height 20
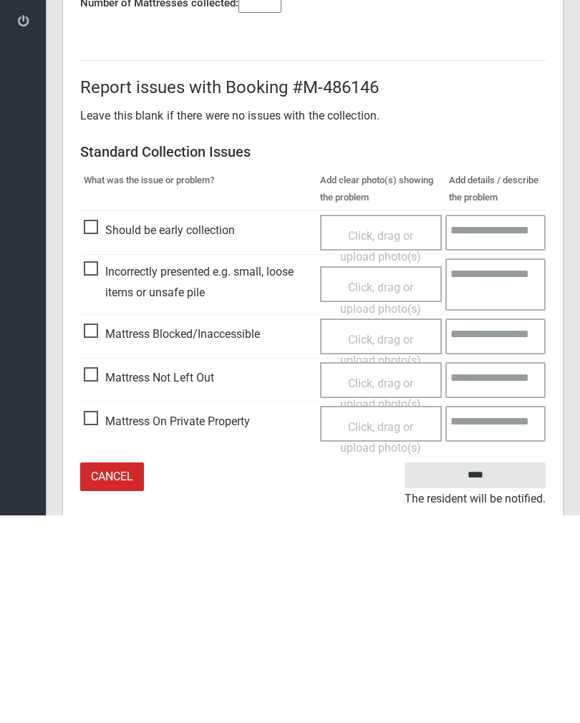
scroll to position [79, 0]
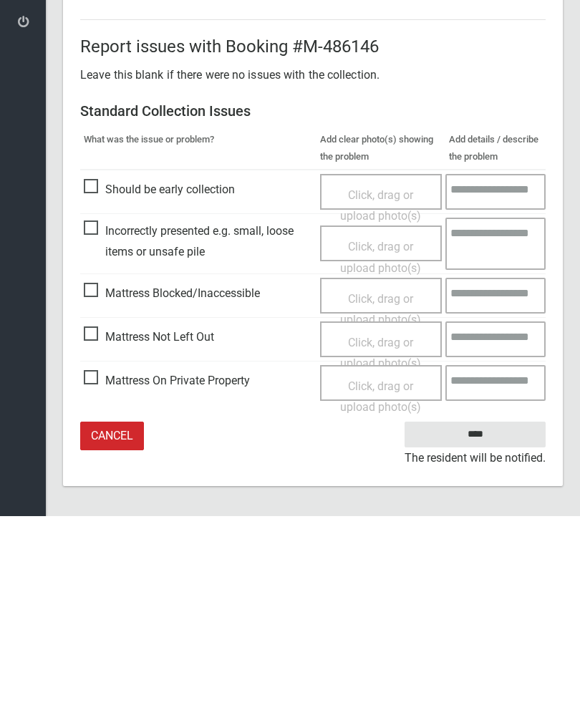
type input"] "*"
click at [382, 543] on span "Click, drag or upload photo(s)" at bounding box center [380, 560] width 81 height 35
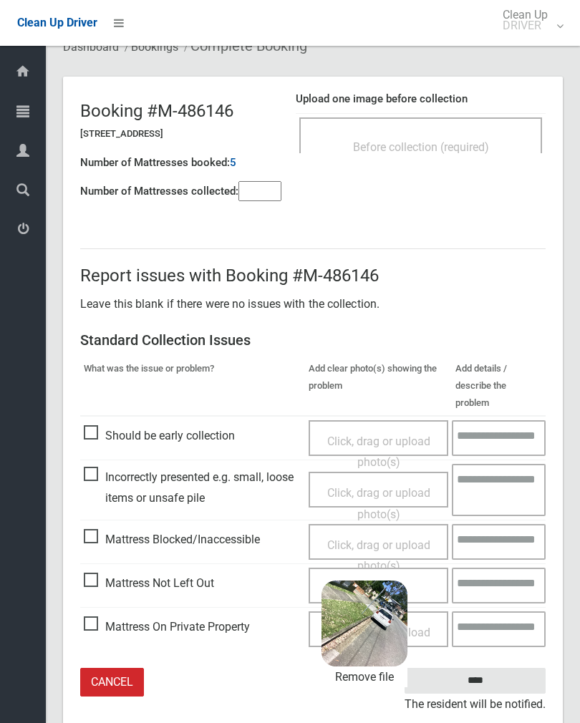
click at [508, 668] on input "****" at bounding box center [475, 681] width 141 height 26
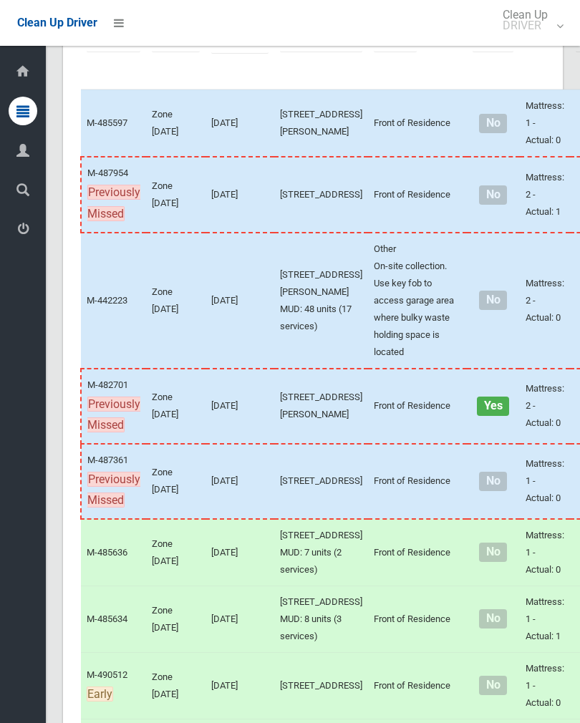
scroll to position [218, 0]
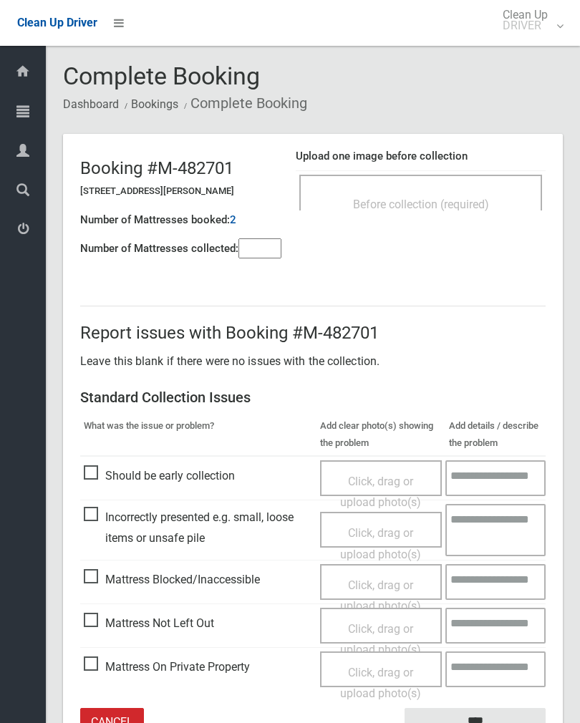
click at [266, 245] on input"] "number" at bounding box center [259, 248] width 43 height 20
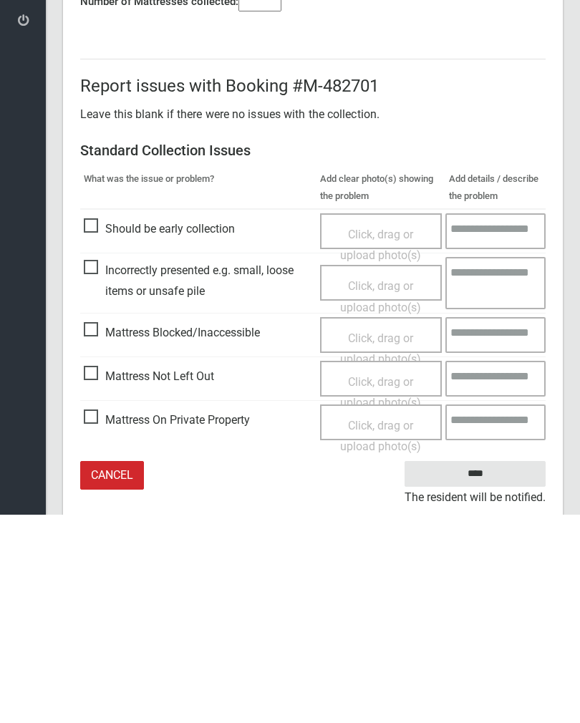
scroll to position [79, 0]
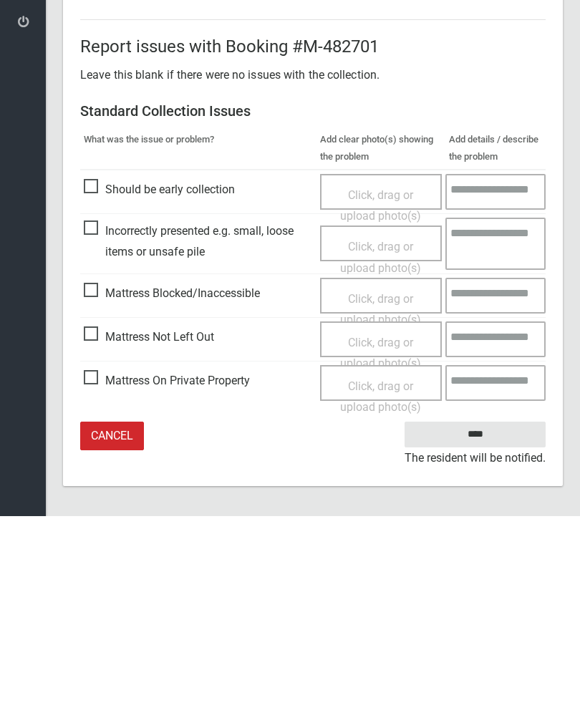
type input"] "*"
click at [372, 543] on span "Click, drag or upload photo(s)" at bounding box center [380, 560] width 81 height 35
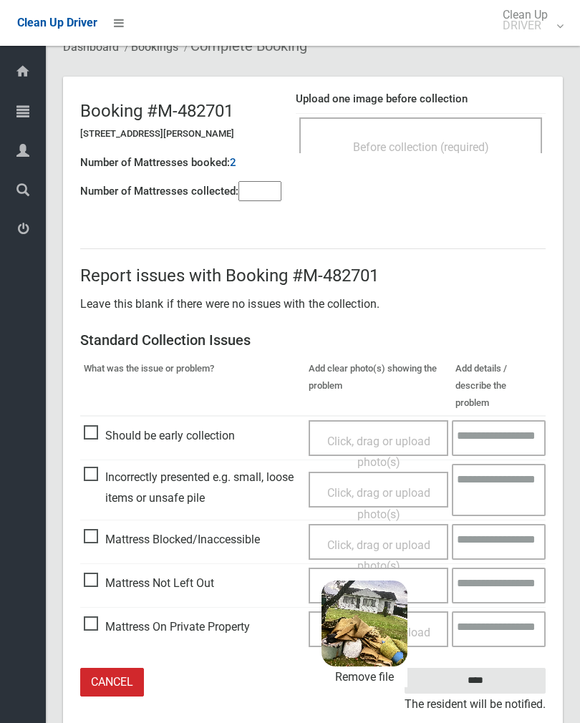
click at [506, 668] on input "****" at bounding box center [475, 681] width 141 height 26
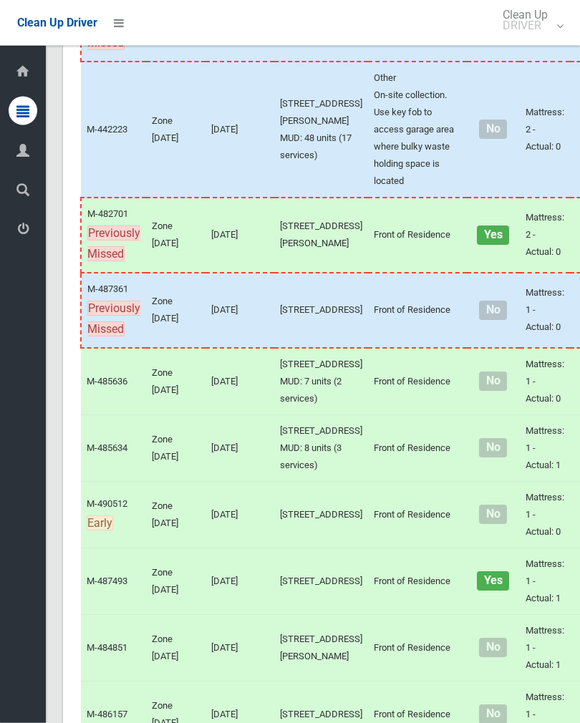
scroll to position [390, 0]
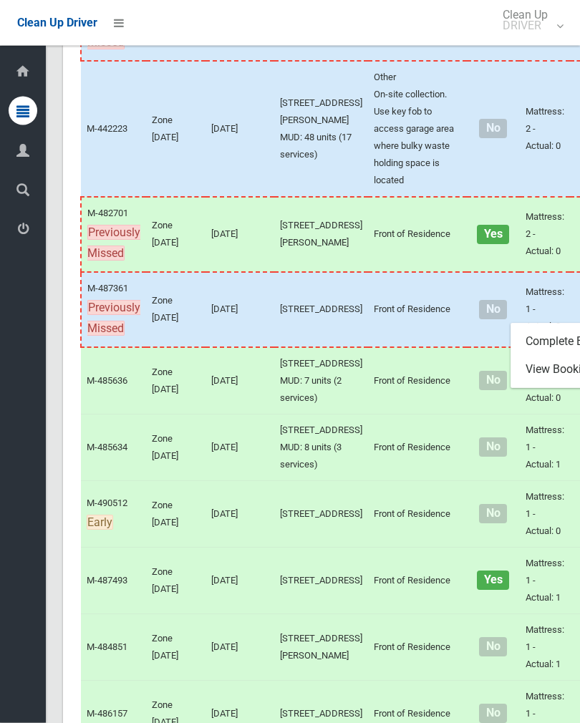
scroll to position [391, 0]
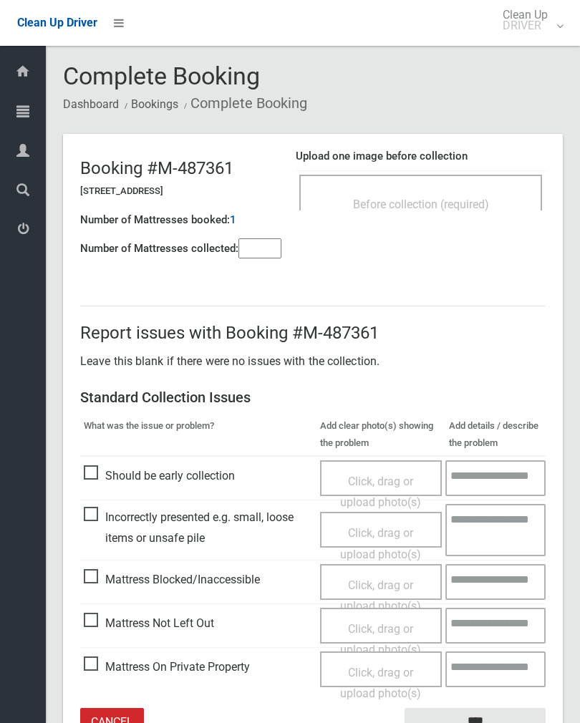
click at [269, 252] on input"] "number" at bounding box center [259, 248] width 43 height 20
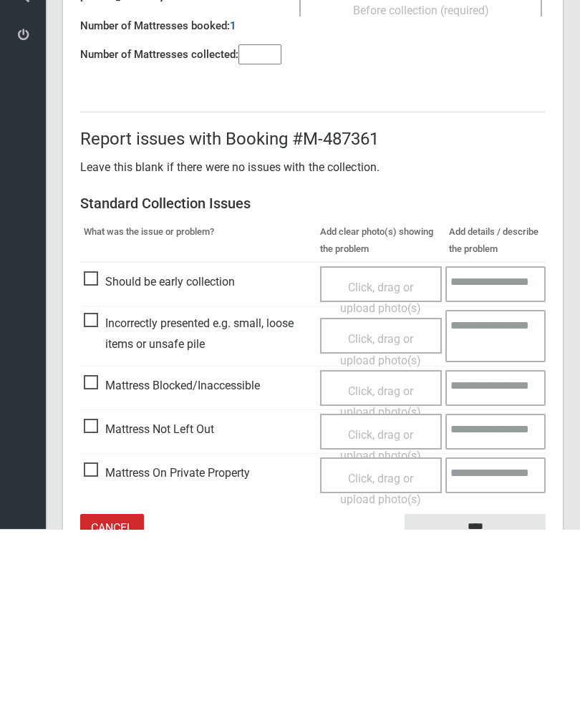
scroll to position [79, 0]
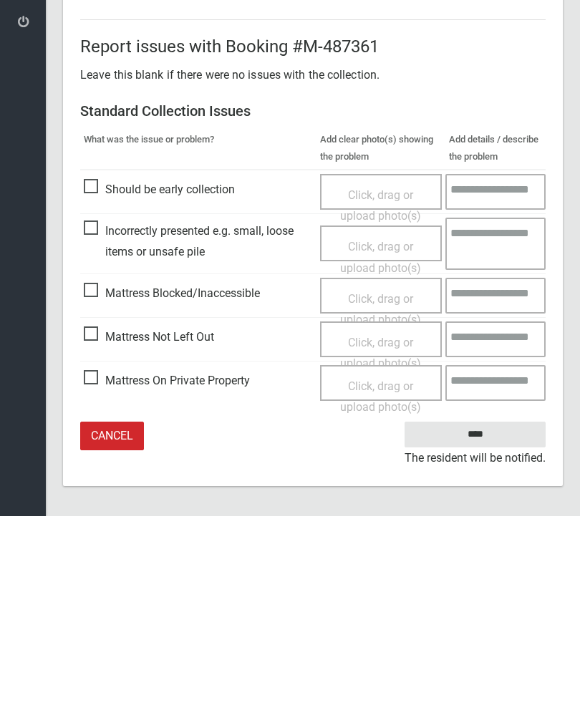
click at [125, 629] on link "Cancel" at bounding box center [112, 643] width 64 height 29
click at [118, 645] on link "Cancel" at bounding box center [112, 643] width 64 height 29
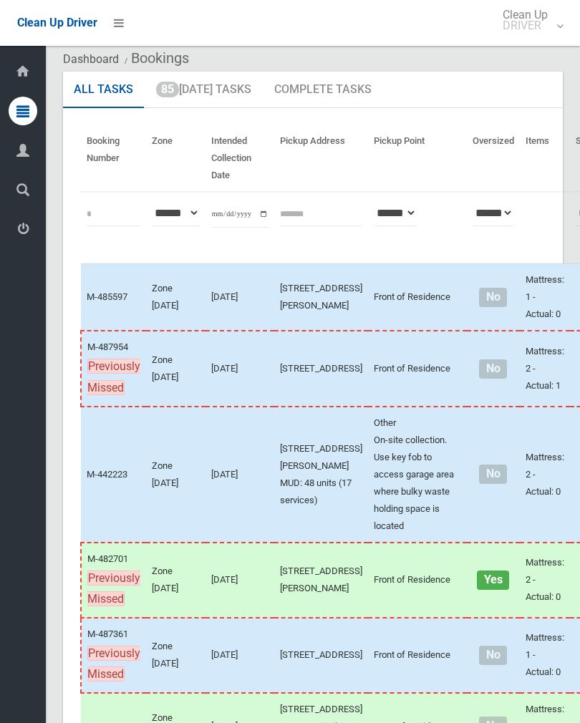
scroll to position [44, 0]
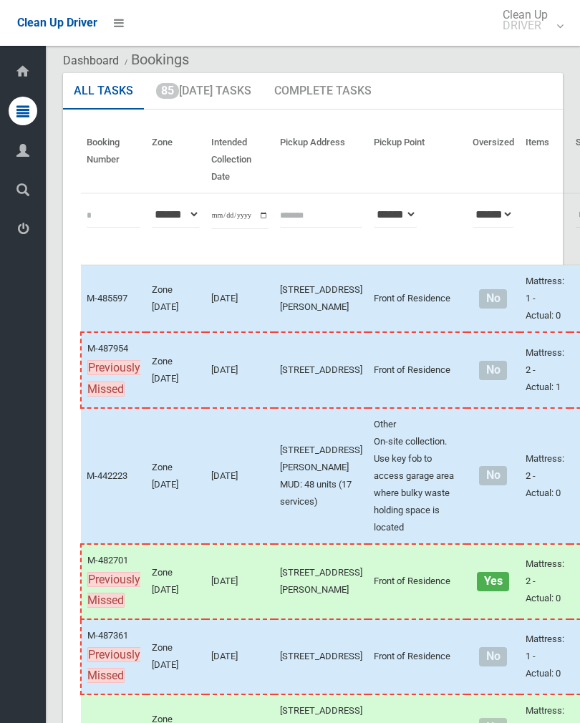
click at [208, 91] on link "85 Today's Tasks" at bounding box center [203, 91] width 117 height 37
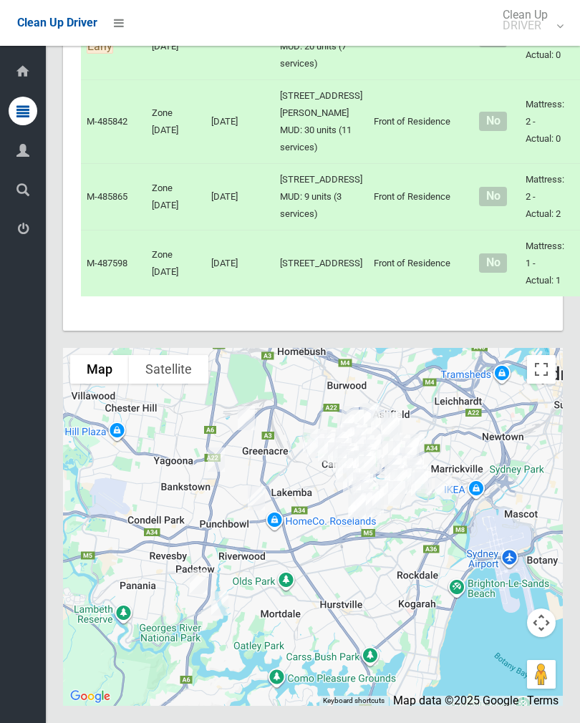
scroll to position [8559, 0]
